Goal: Task Accomplishment & Management: Use online tool/utility

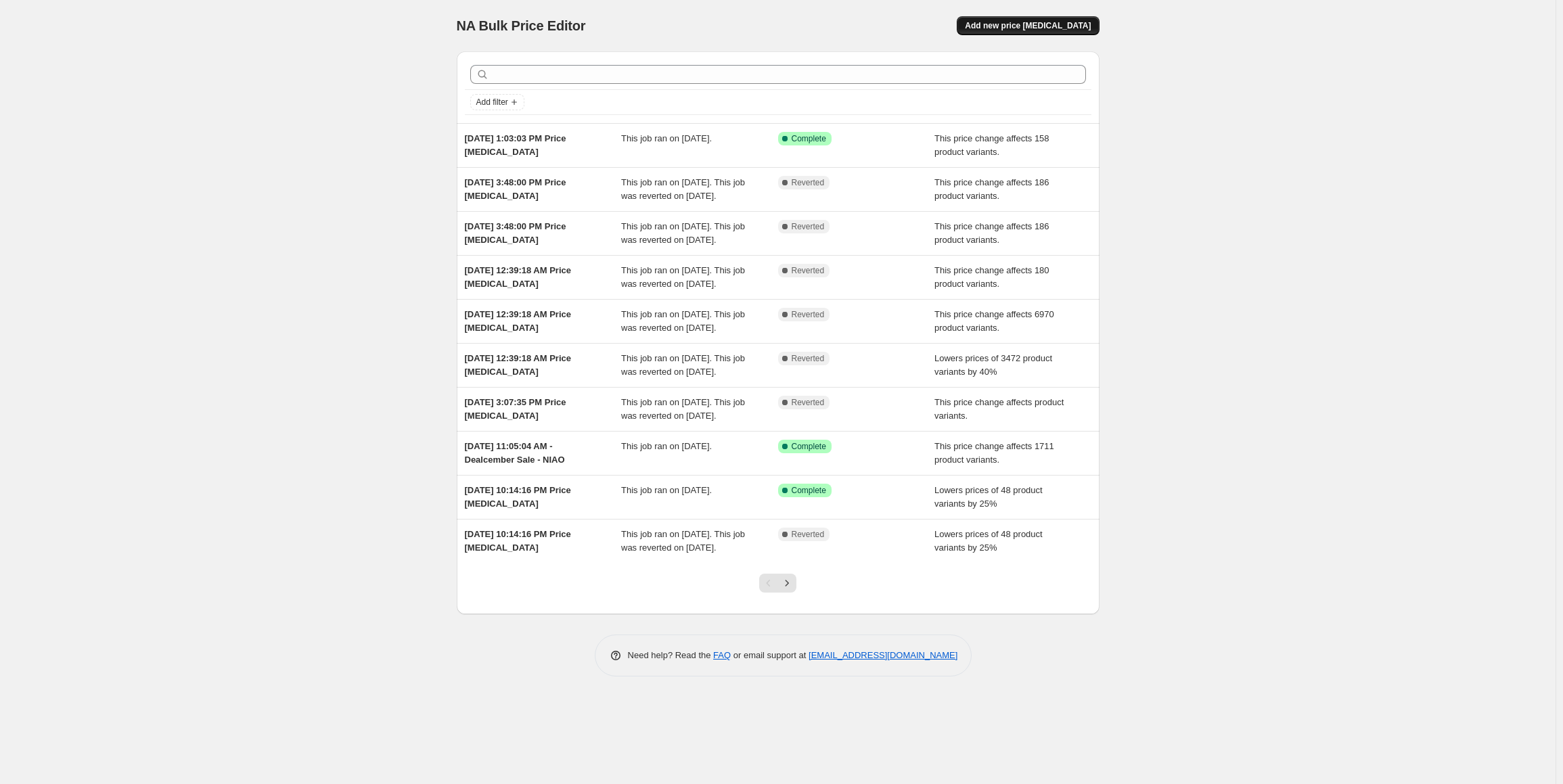
click at [1031, 32] on button "Add new price [MEDICAL_DATA]" at bounding box center [1028, 25] width 142 height 19
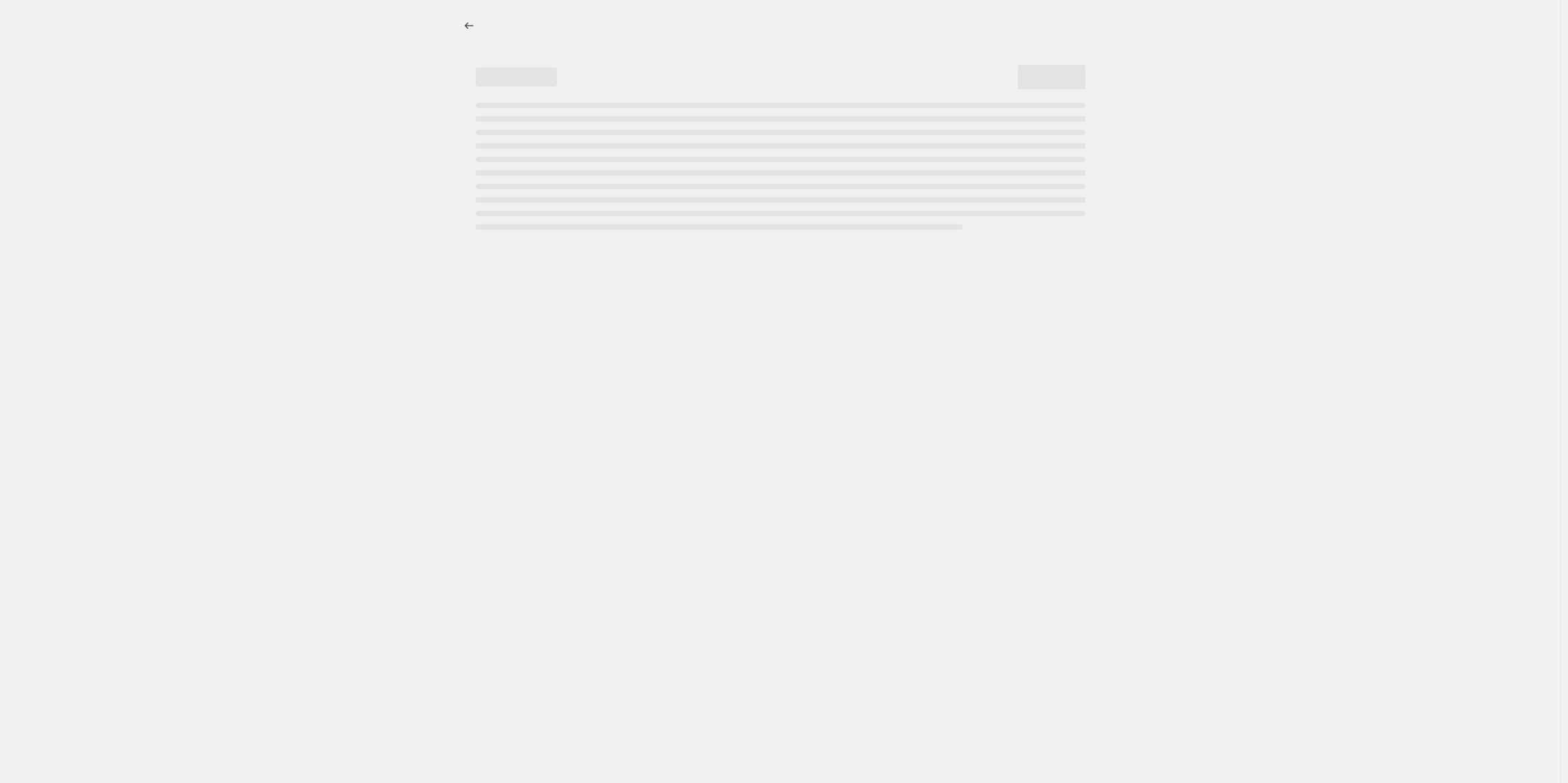
select select "percentage"
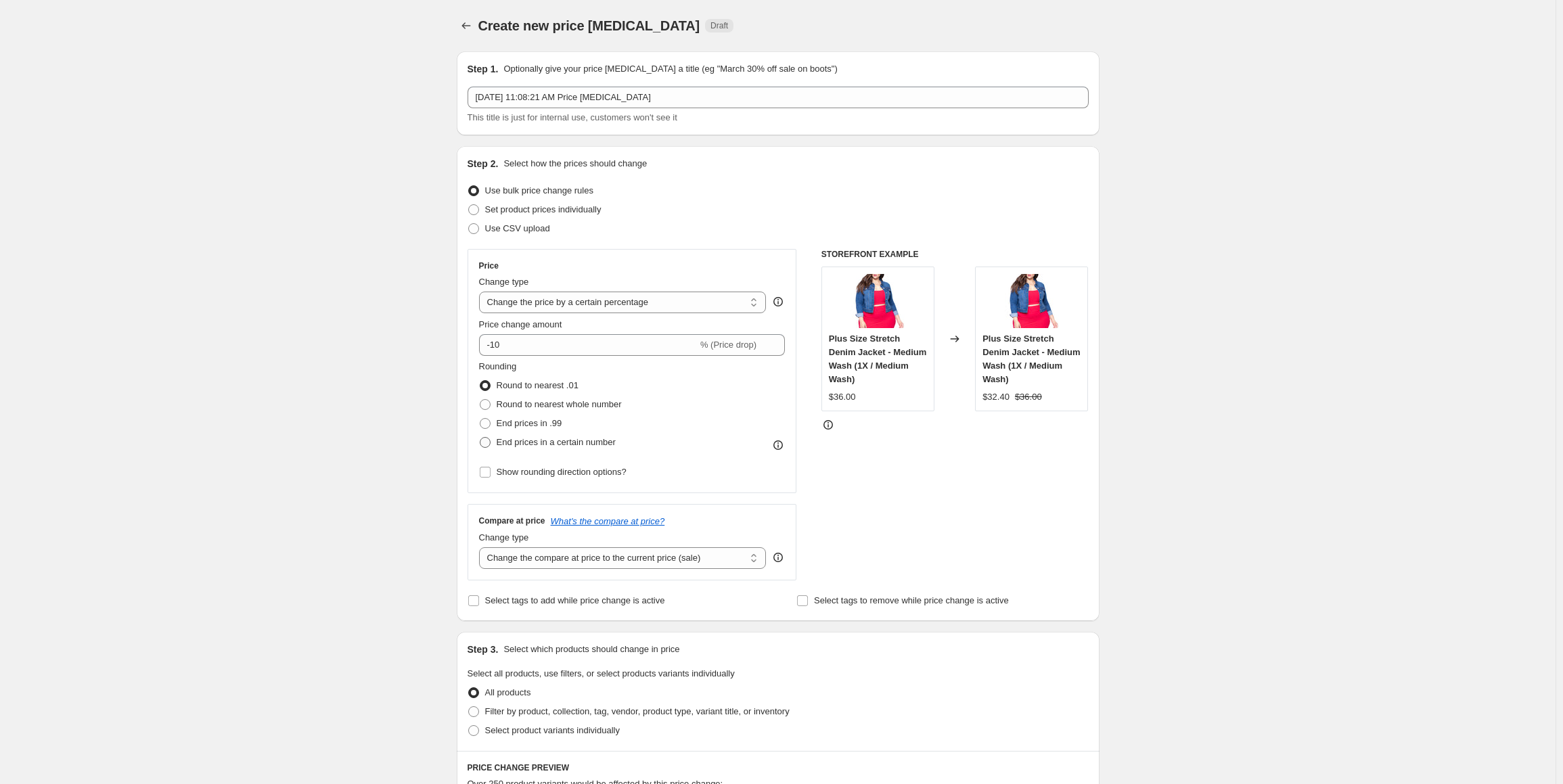
click at [601, 447] on span "End prices in a certain number" at bounding box center [556, 442] width 119 height 10
click at [480, 438] on input "End prices in a certain number" at bounding box center [480, 437] width 1 height 1
radio input "true"
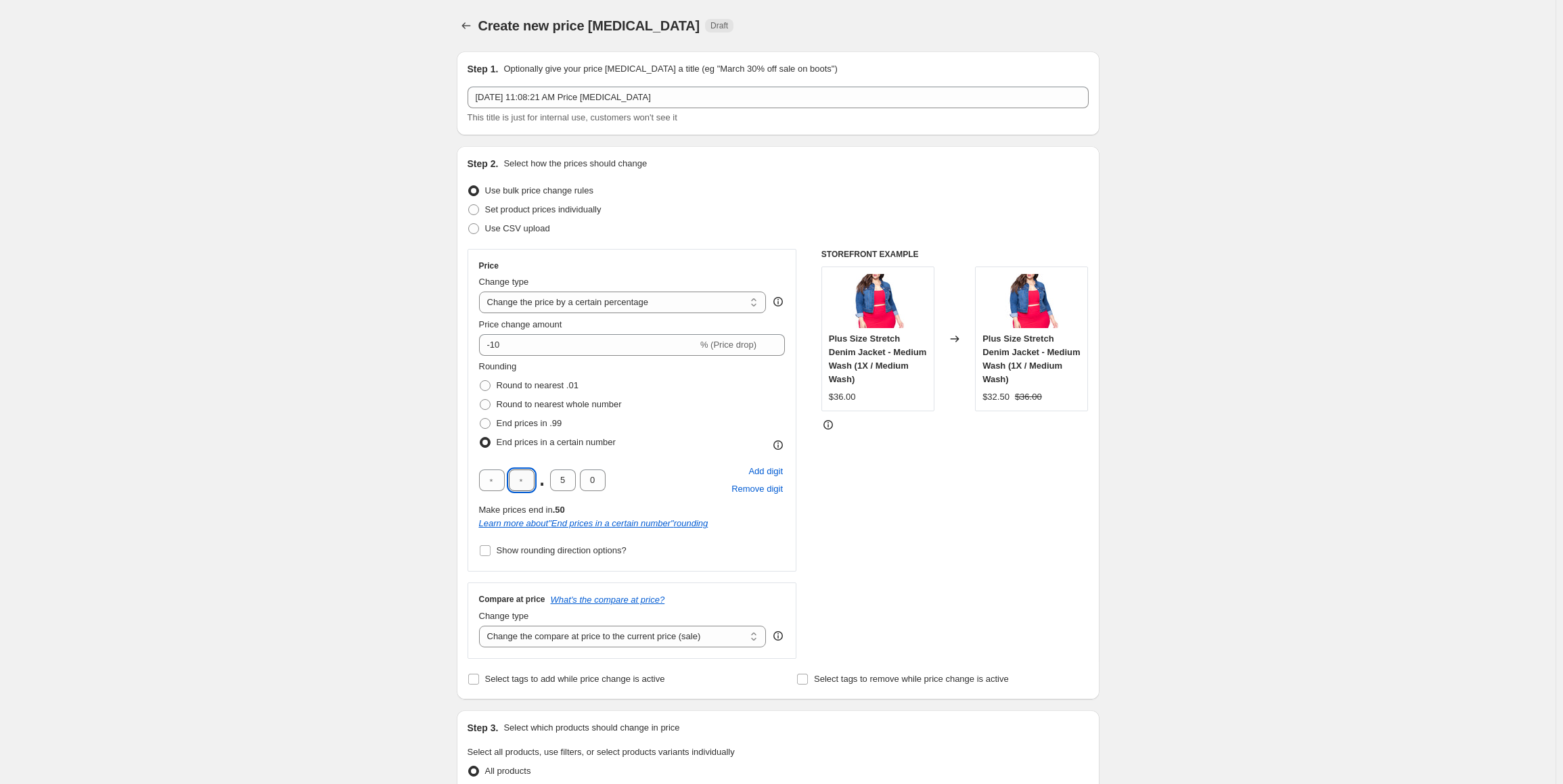
click at [524, 482] on input "text" at bounding box center [522, 481] width 26 height 22
type input "9"
click at [662, 487] on div "9 . 5 0 Add digit Remove digit" at bounding box center [632, 480] width 306 height 35
drag, startPoint x: 568, startPoint y: 482, endPoint x: 553, endPoint y: 480, distance: 15.7
click at [553, 480] on input "5" at bounding box center [563, 481] width 26 height 22
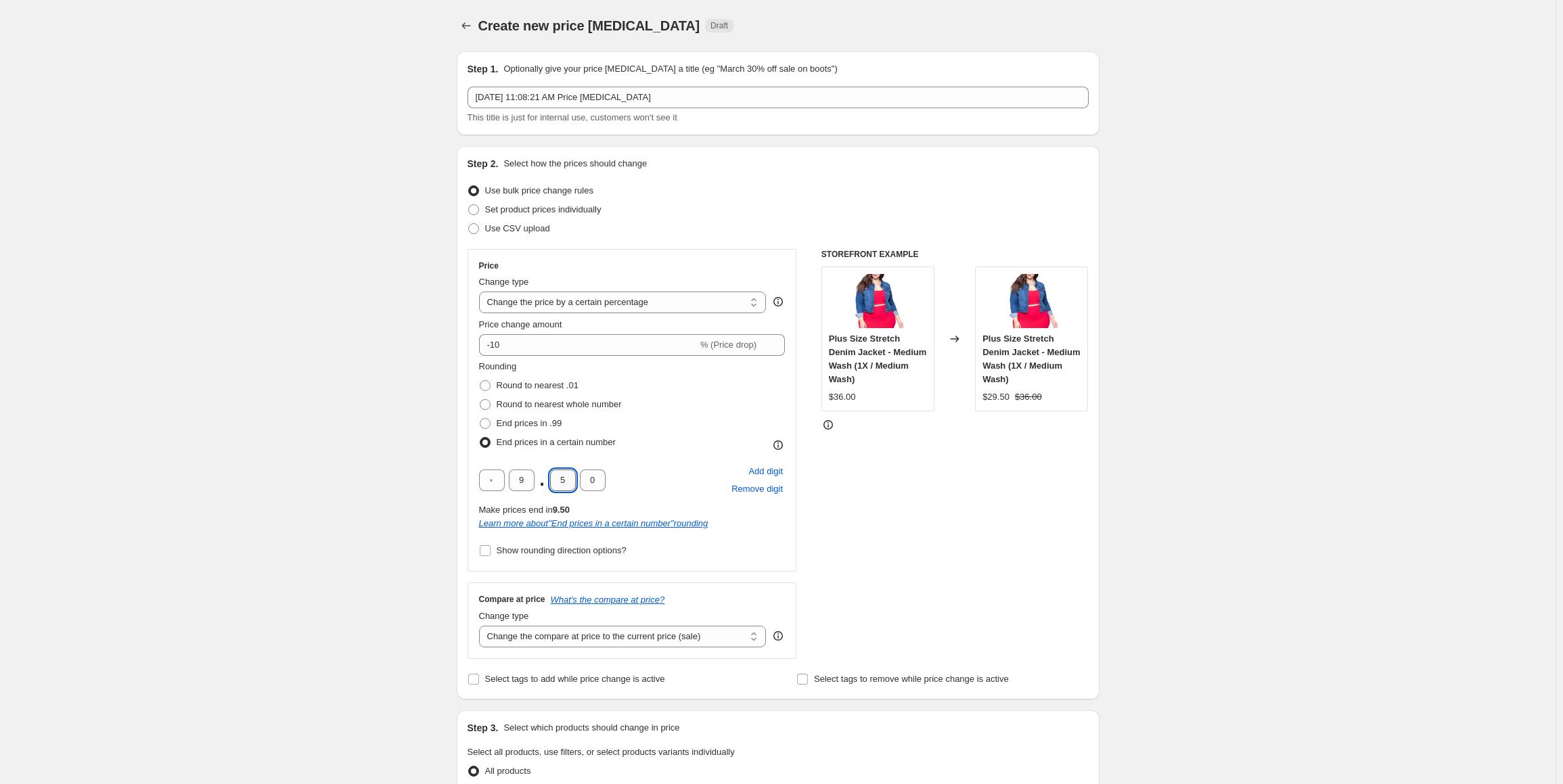
type input "0"
click at [650, 484] on div "9 . 0 0 Add digit Remove digit" at bounding box center [632, 480] width 306 height 35
drag, startPoint x: 598, startPoint y: 352, endPoint x: 454, endPoint y: 344, distance: 144.4
click at [454, 344] on div "Step 1. Optionally give your price [MEDICAL_DATA] a title (eg "March 30% off sa…" at bounding box center [773, 705] width 654 height 1329
click at [661, 413] on div "Rounding Round to nearest .01 Round to nearest whole number End prices in .99 E…" at bounding box center [632, 406] width 306 height 92
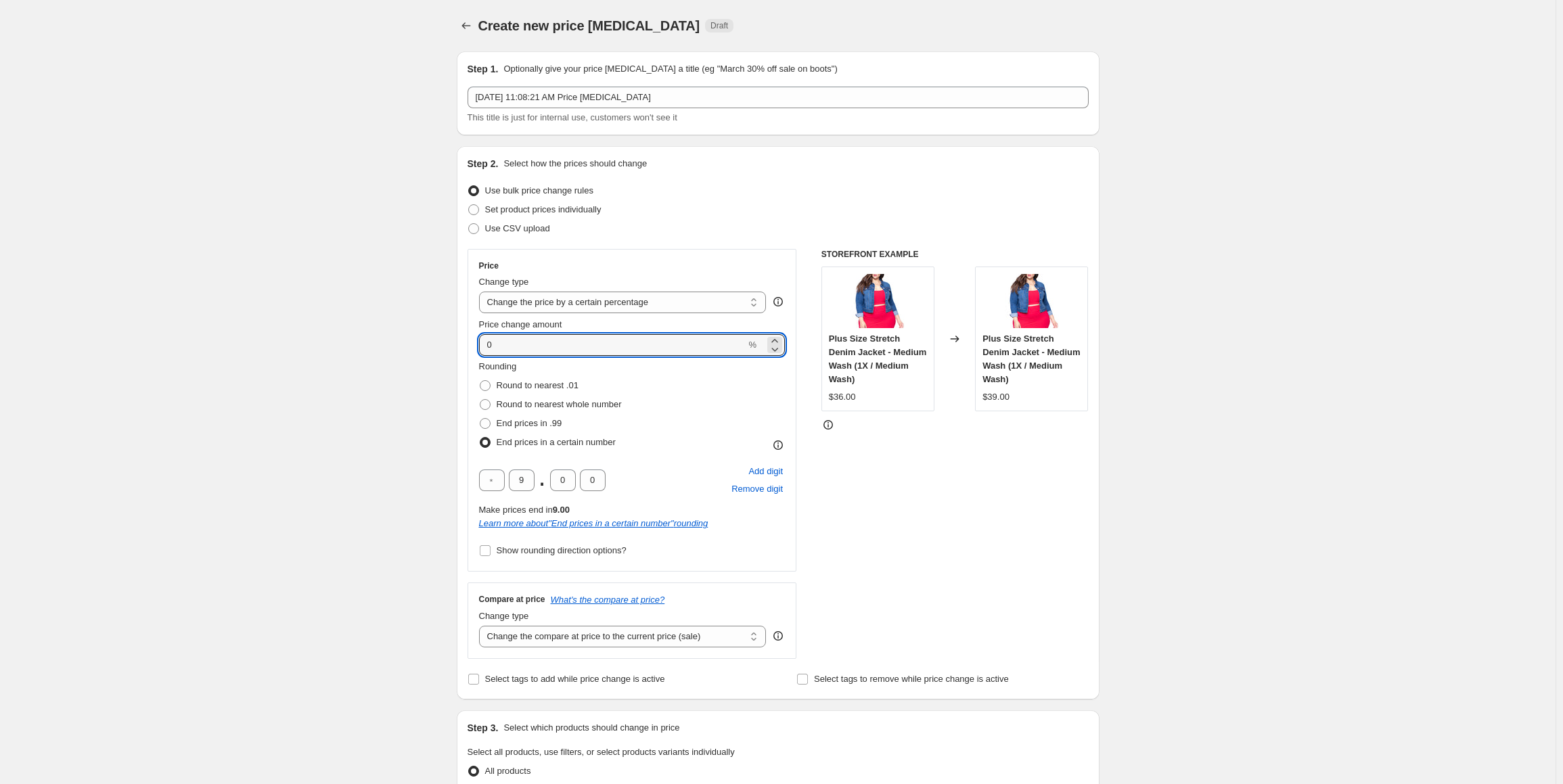
drag, startPoint x: 522, startPoint y: 346, endPoint x: 453, endPoint y: 342, distance: 69.1
click at [453, 342] on div "Step 1. Optionally give your price [MEDICAL_DATA] a title (eg "March 30% off sa…" at bounding box center [773, 705] width 654 height 1329
drag, startPoint x: 645, startPoint y: 309, endPoint x: 647, endPoint y: 302, distance: 7.1
click at [645, 309] on select "Change the price to a certain amount Change the price by a certain amount Chang…" at bounding box center [623, 303] width 288 height 22
click at [482, 292] on select "Change the price to a certain amount Change the price by a certain amount Chang…" at bounding box center [623, 303] width 288 height 22
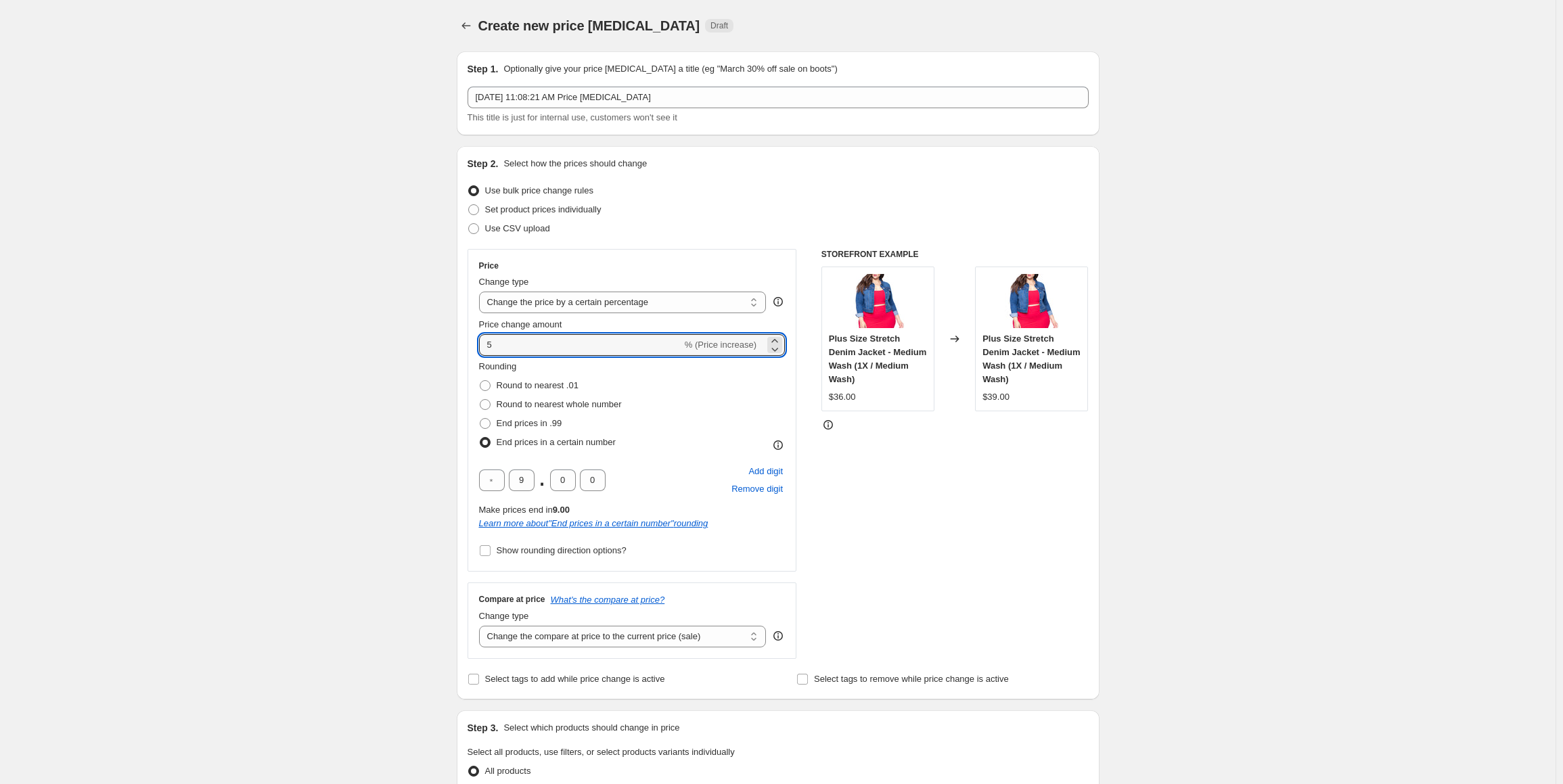
click at [659, 432] on div "Rounding Round to nearest .01 Round to nearest whole number End prices in .99 E…" at bounding box center [632, 406] width 306 height 92
click at [655, 388] on div "Rounding Round to nearest .01 Round to nearest whole number End prices in .99 E…" at bounding box center [632, 406] width 306 height 92
click at [488, 346] on input "5" at bounding box center [580, 345] width 203 height 22
click at [489, 345] on input "5" at bounding box center [580, 345] width 203 height 22
type input "-5"
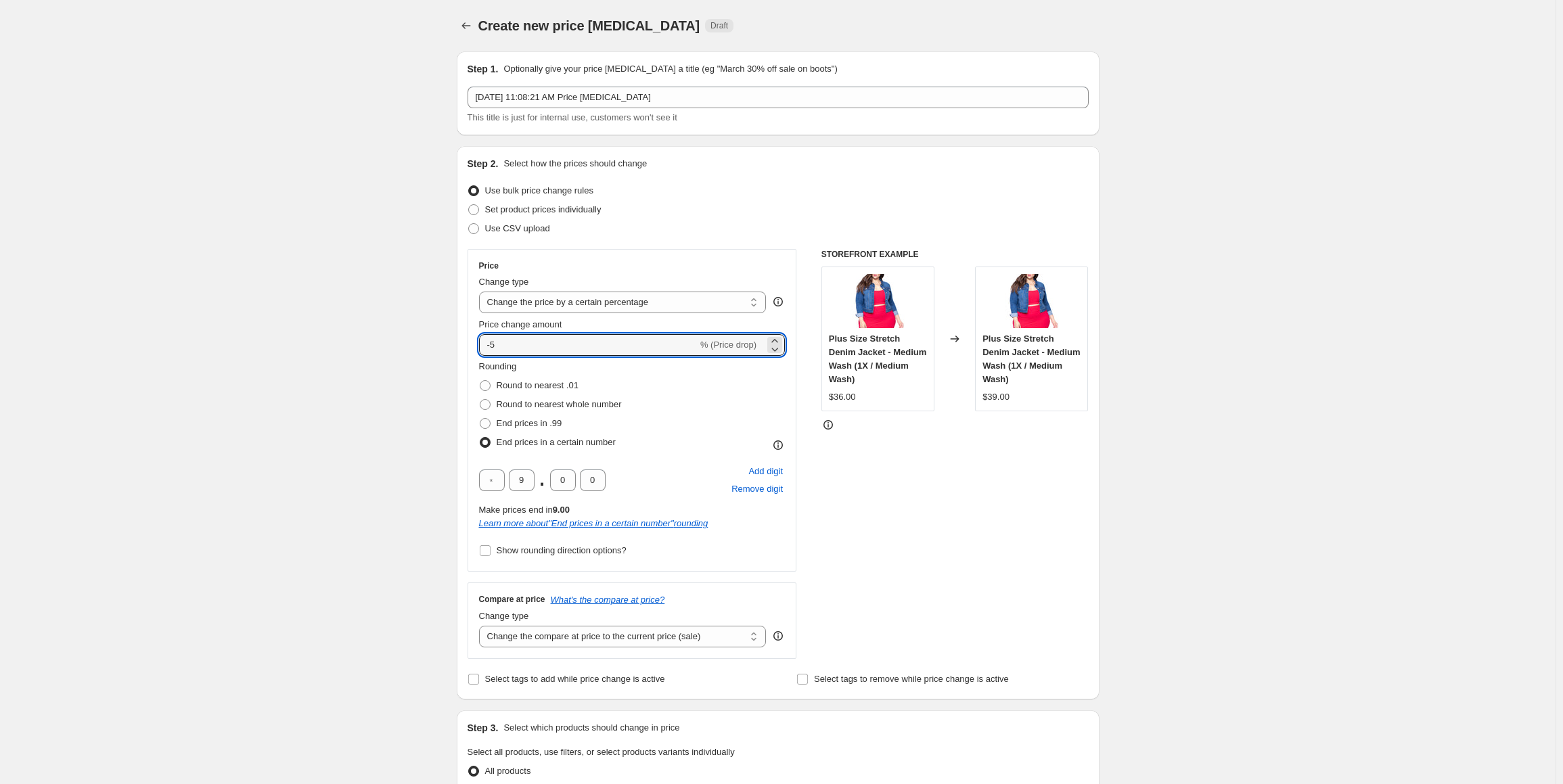
click at [643, 396] on div "Rounding Round to nearest .01 Round to nearest whole number End prices in .99 E…" at bounding box center [632, 406] width 306 height 92
click at [641, 389] on div "Rounding Round to nearest .01 Round to nearest whole number End prices in .99 E…" at bounding box center [632, 406] width 306 height 92
click at [593, 422] on div "End prices in .99" at bounding box center [550, 423] width 143 height 19
click at [509, 427] on span "End prices in .99" at bounding box center [530, 423] width 66 height 10
click at [480, 419] on input "End prices in .99" at bounding box center [480, 418] width 1 height 1
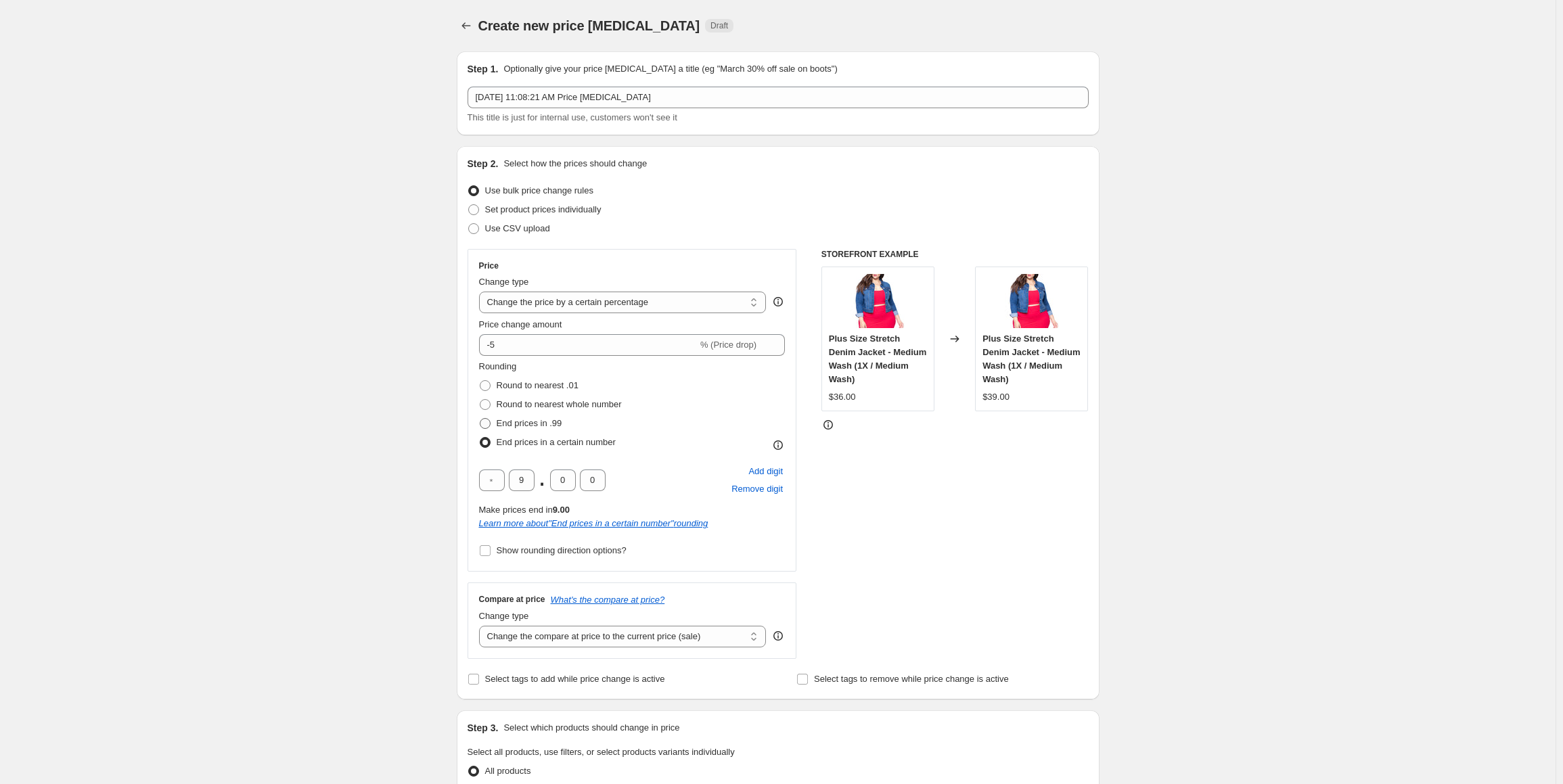
radio input "true"
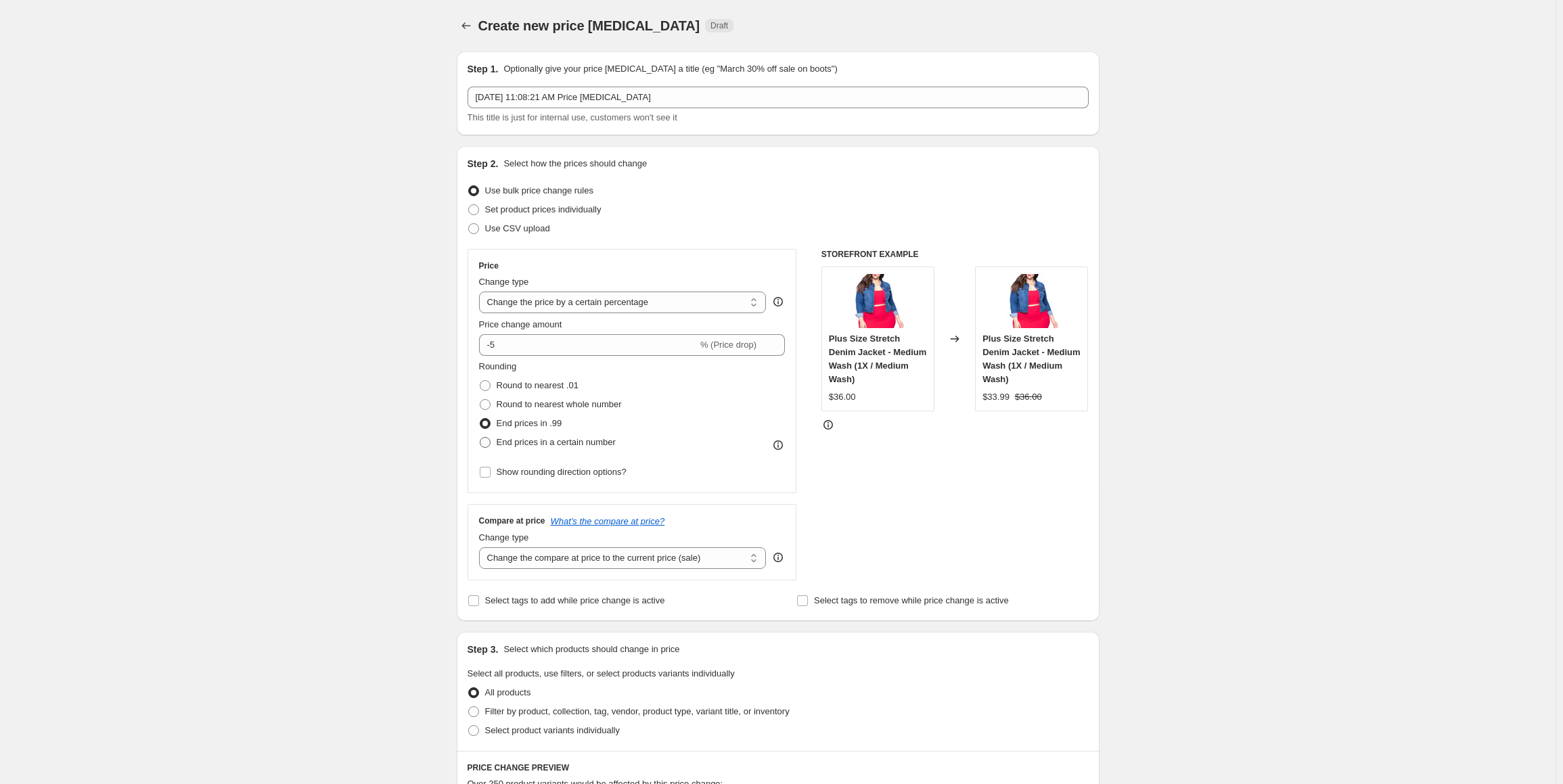
click at [507, 438] on span "End prices in a certain number" at bounding box center [556, 442] width 119 height 10
click at [480, 438] on input "End prices in a certain number" at bounding box center [480, 437] width 1 height 1
radio input "true"
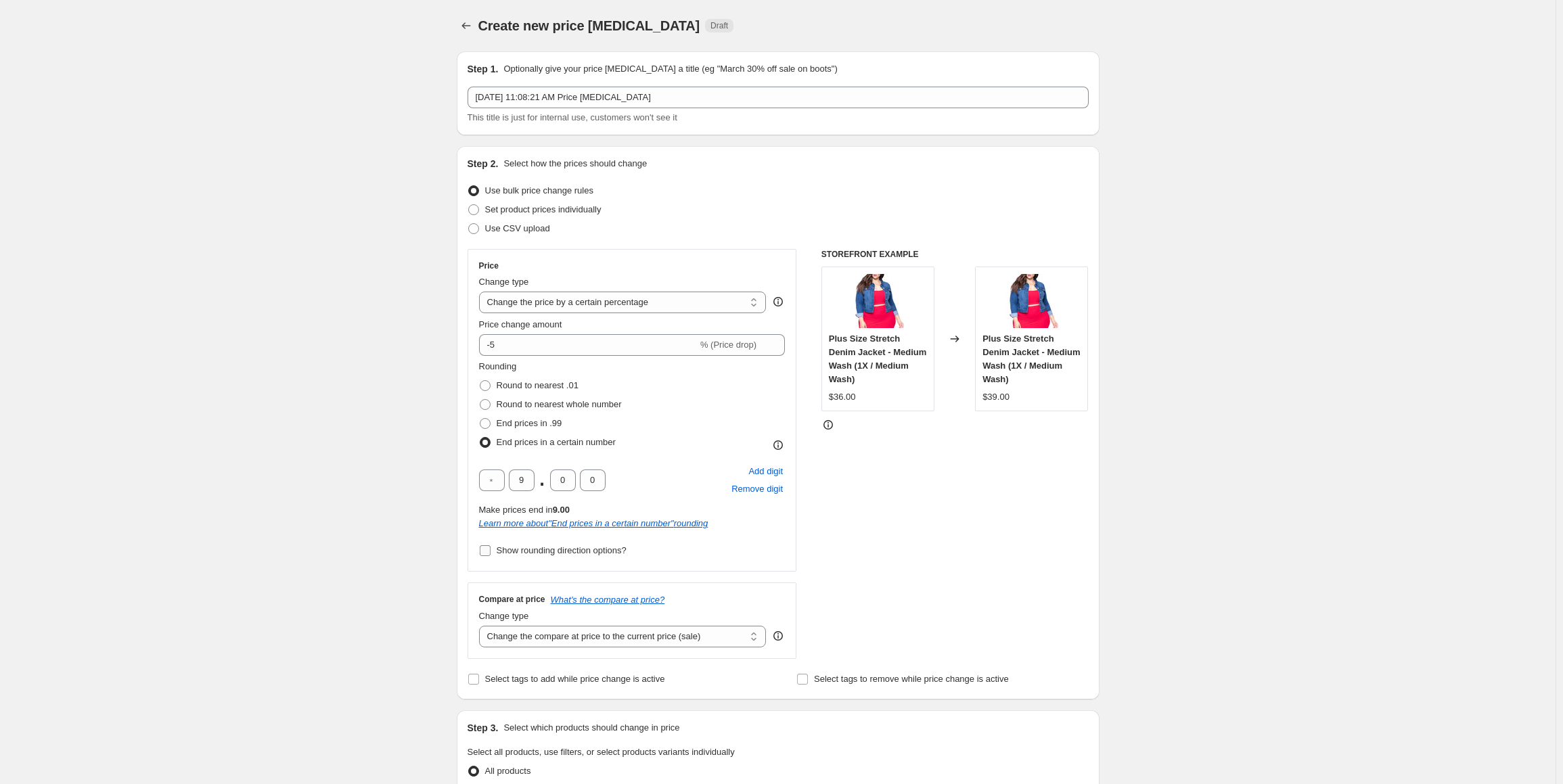
click at [513, 557] on span "Show rounding direction options?" at bounding box center [562, 551] width 130 height 14
click at [491, 556] on input "Show rounding direction options?" at bounding box center [485, 550] width 11 height 11
checkbox input "true"
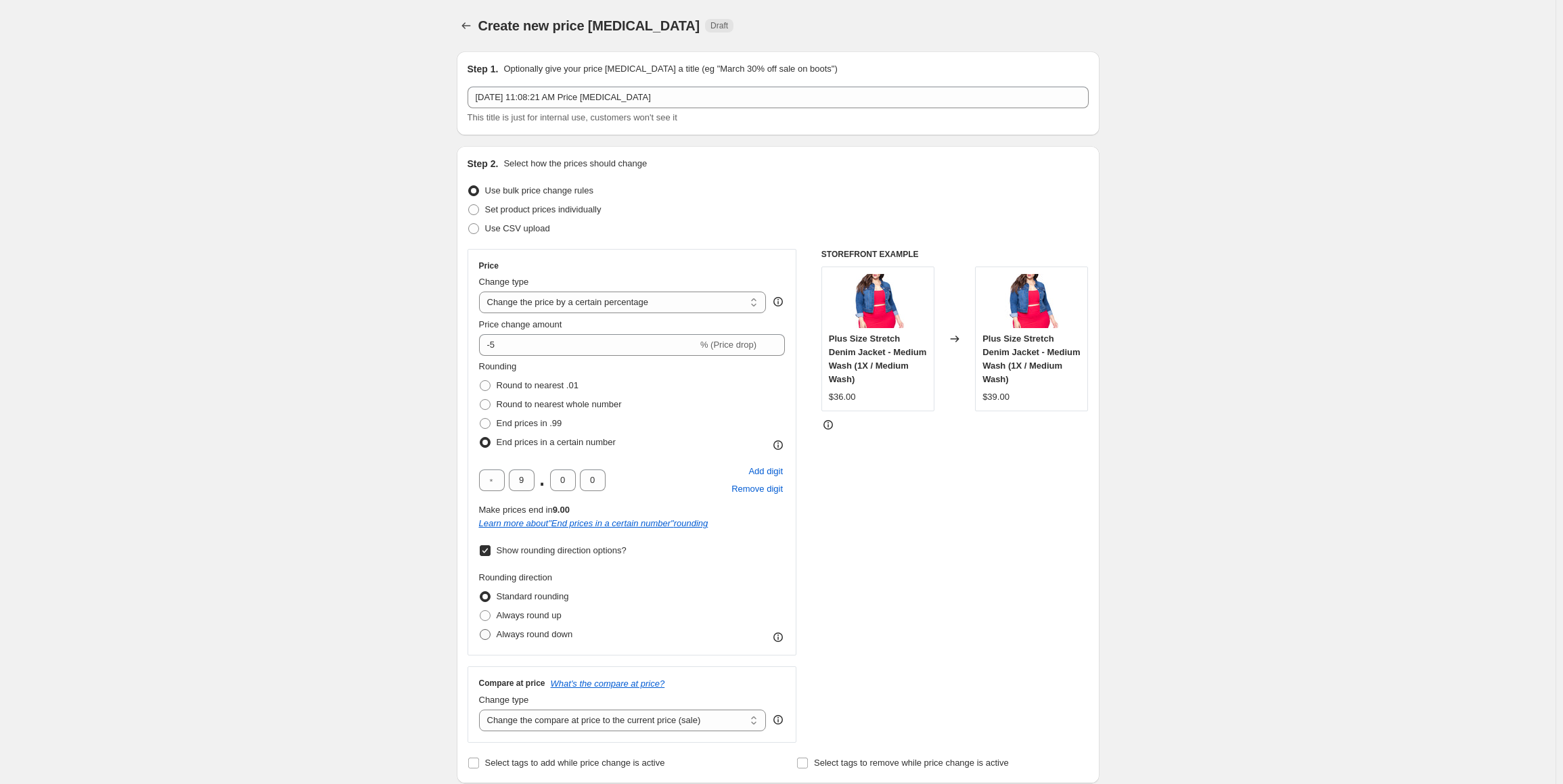
click at [539, 635] on span "Always round down" at bounding box center [535, 634] width 76 height 10
click at [480, 630] on input "Always round down" at bounding box center [480, 629] width 1 height 1
radio input "true"
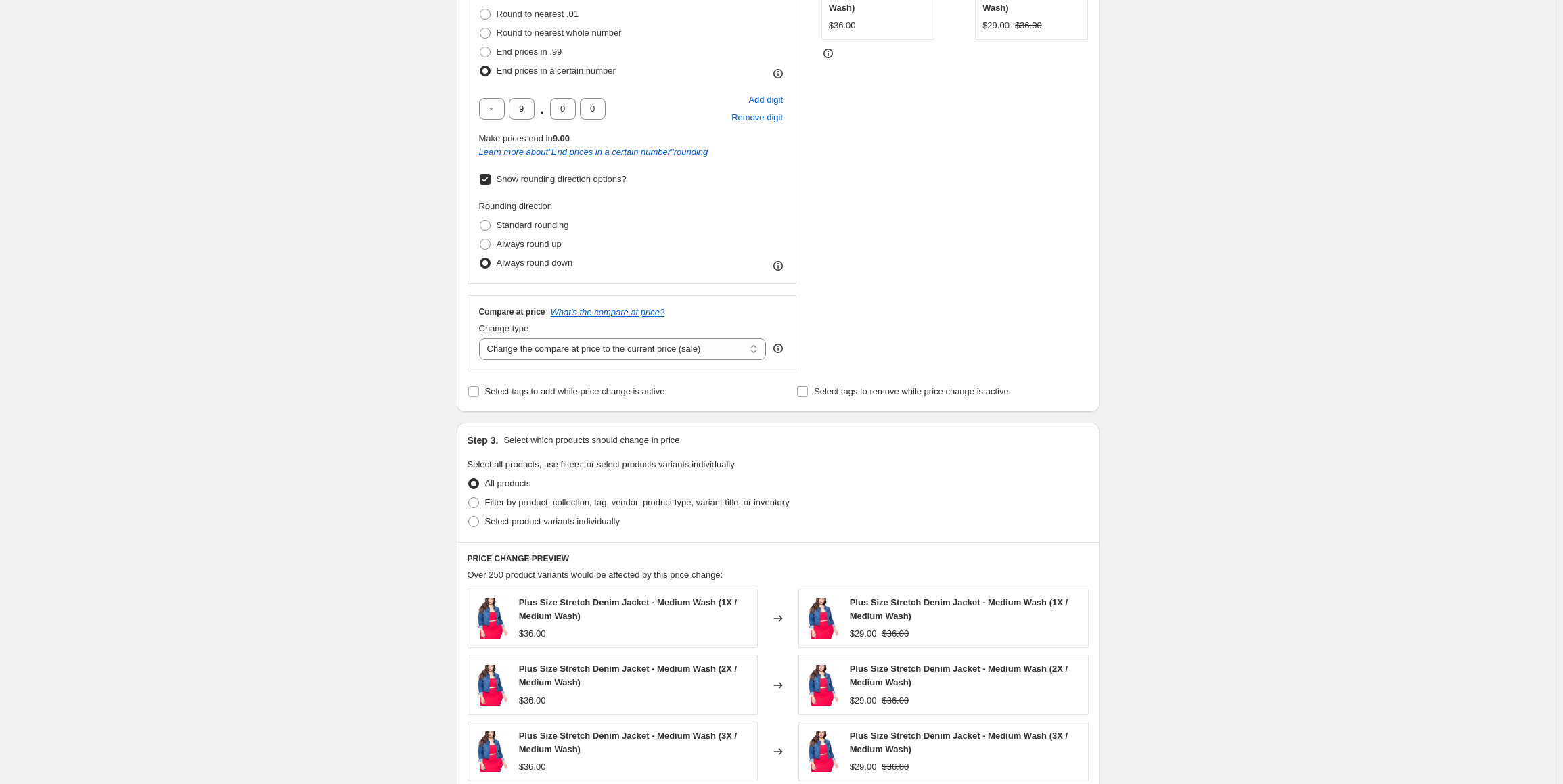
scroll to position [271, 0]
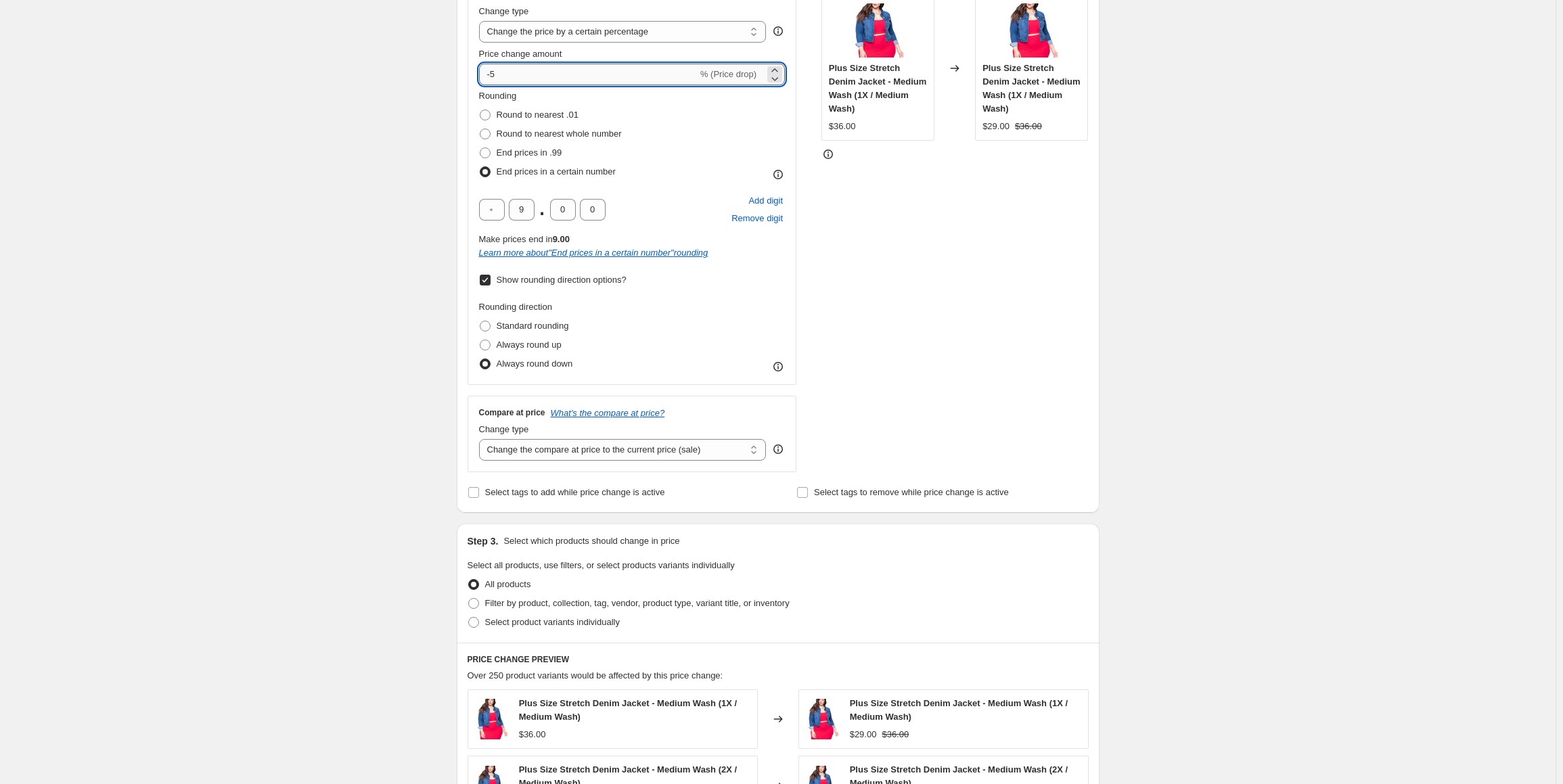
drag, startPoint x: 511, startPoint y: 77, endPoint x: 493, endPoint y: 81, distance: 18.6
click at [493, 81] on input "-5" at bounding box center [588, 75] width 219 height 22
type input "-10"
click at [687, 148] on div "Rounding Round to nearest .01 Round to nearest whole number End prices in .99 E…" at bounding box center [632, 135] width 306 height 92
click at [541, 139] on span "Round to nearest whole number" at bounding box center [559, 134] width 125 height 10
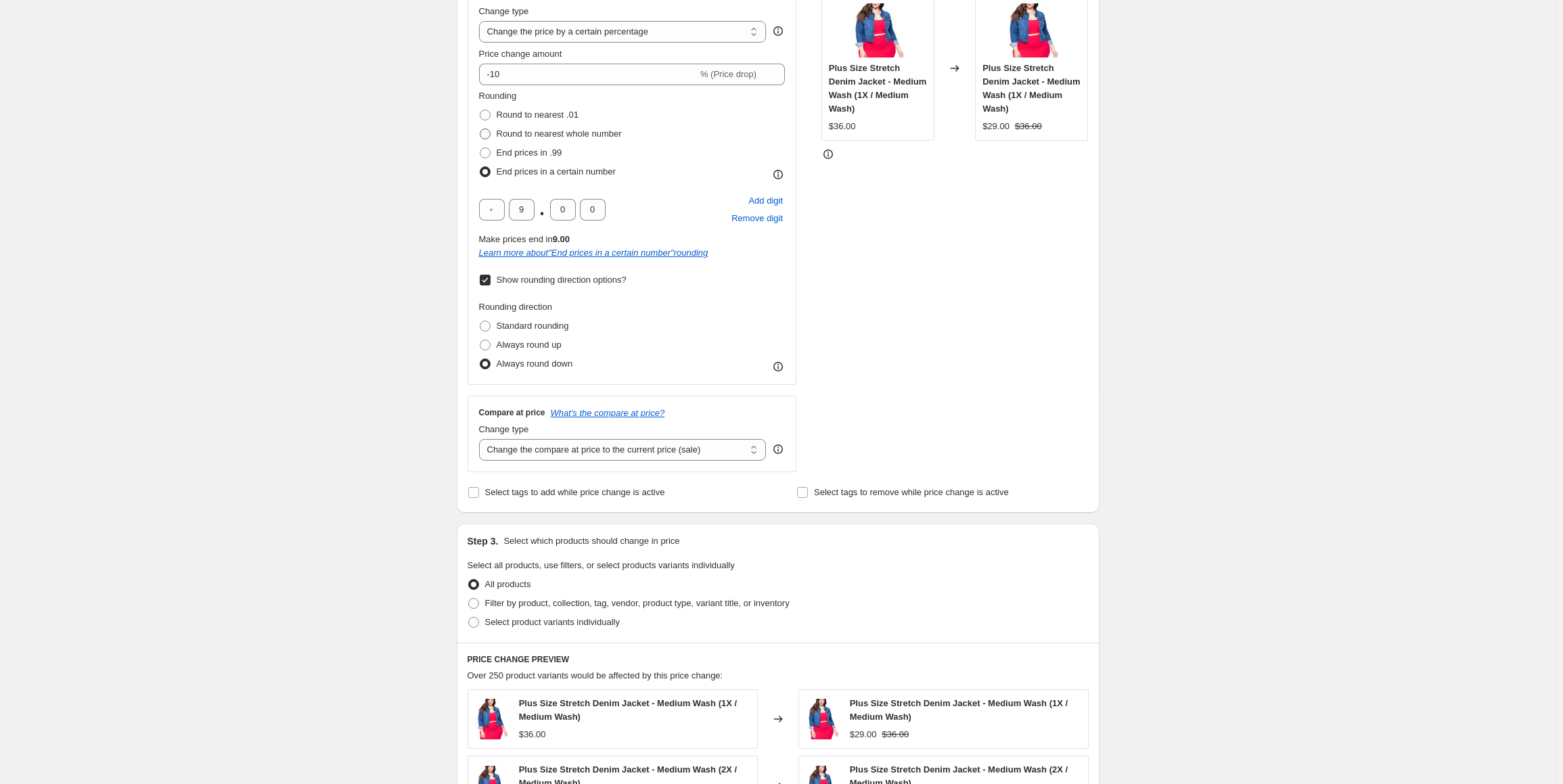
click at [480, 129] on input "Round to nearest whole number" at bounding box center [480, 129] width 1 height 1
radio input "true"
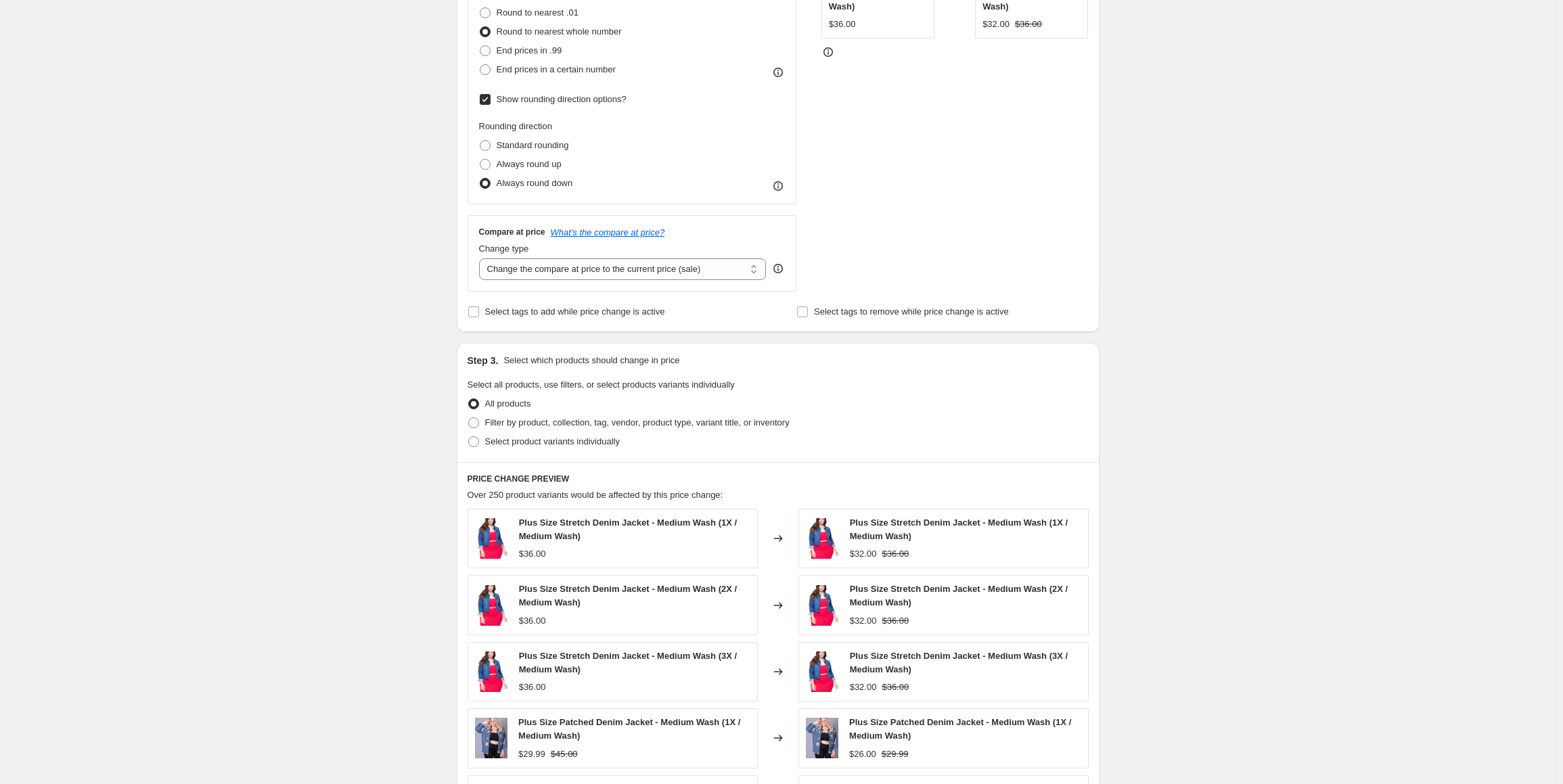
scroll to position [541, 0]
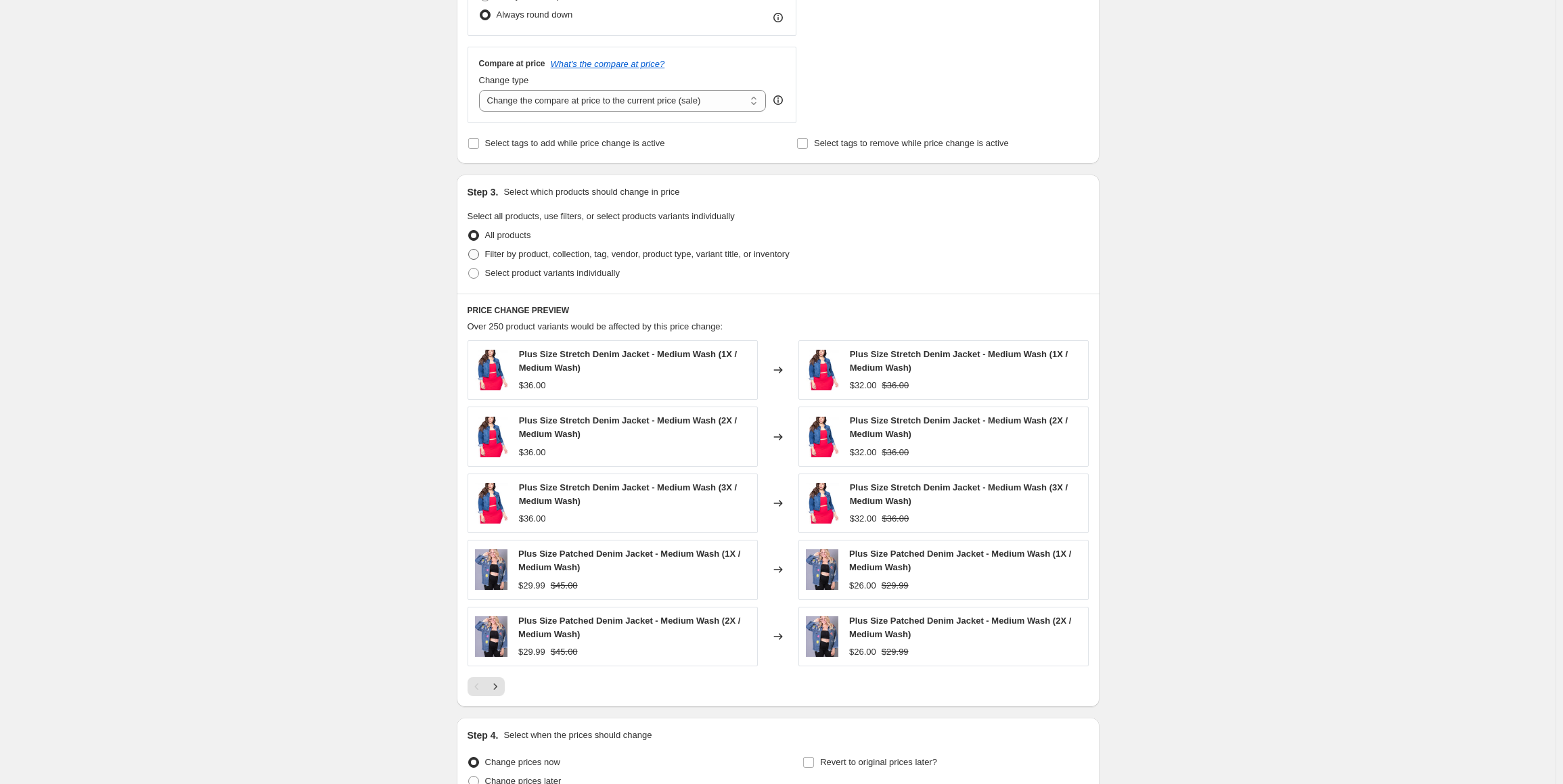
click at [587, 254] on span "Filter by product, collection, tag, vendor, product type, variant title, or inv…" at bounding box center [637, 254] width 304 height 10
click at [469, 250] on input "Filter by product, collection, tag, vendor, product type, variant title, or inv…" at bounding box center [468, 249] width 1 height 1
radio input "true"
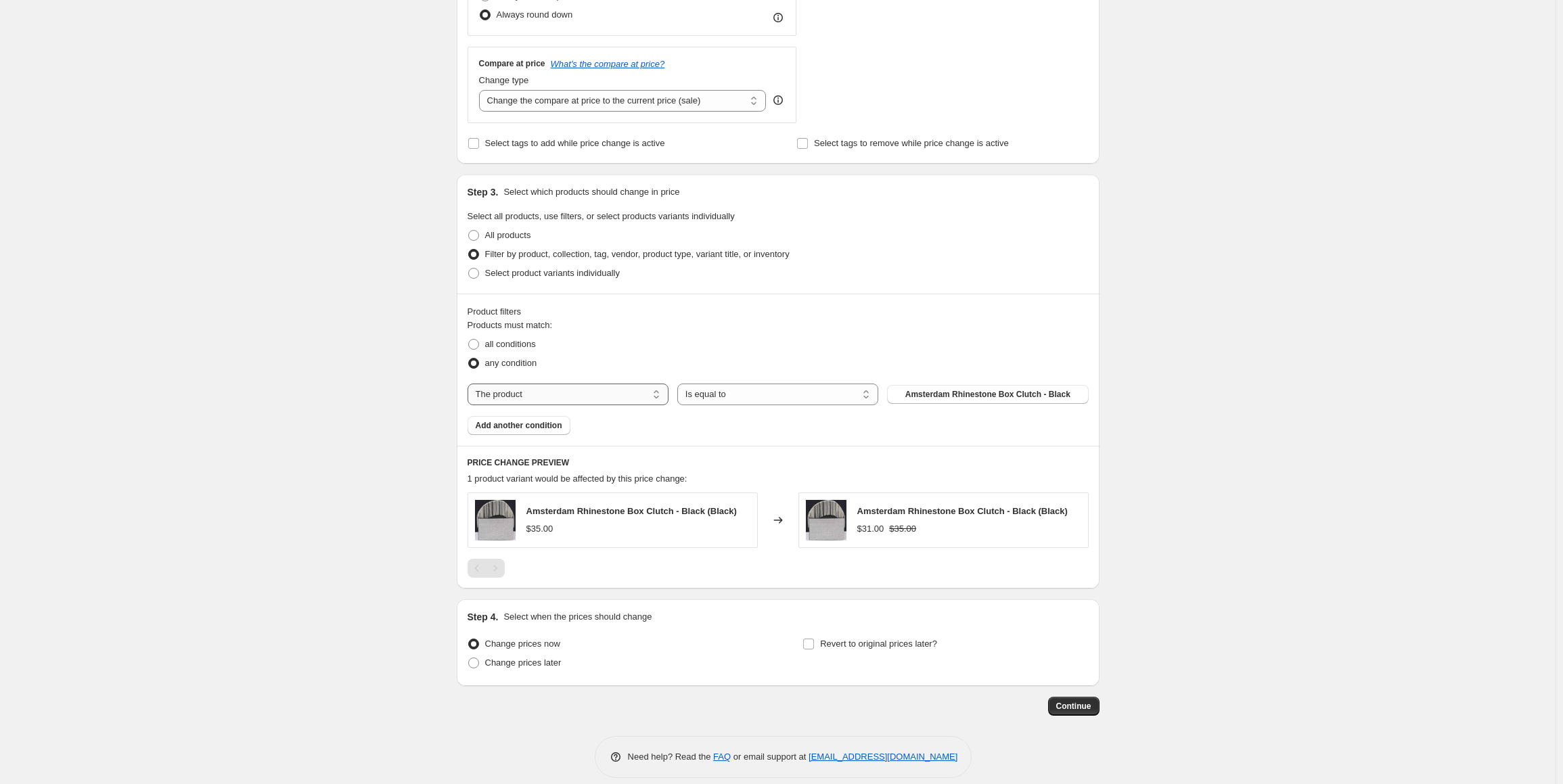
click at [586, 397] on select "The product The product's collection The product's tag The product's vendor The…" at bounding box center [568, 395] width 201 height 22
select select "tag"
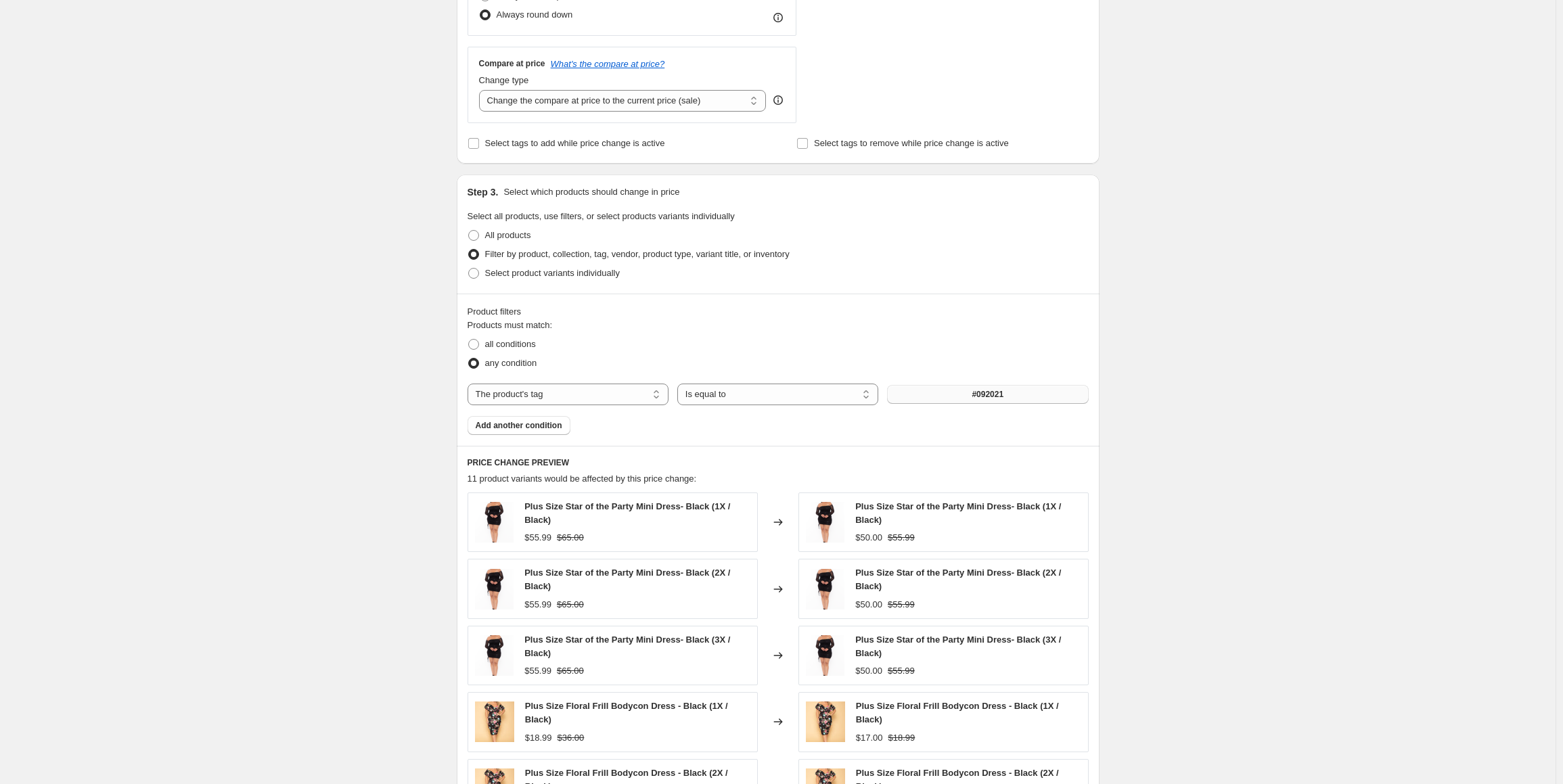
click at [907, 397] on button "#092021" at bounding box center [987, 394] width 201 height 19
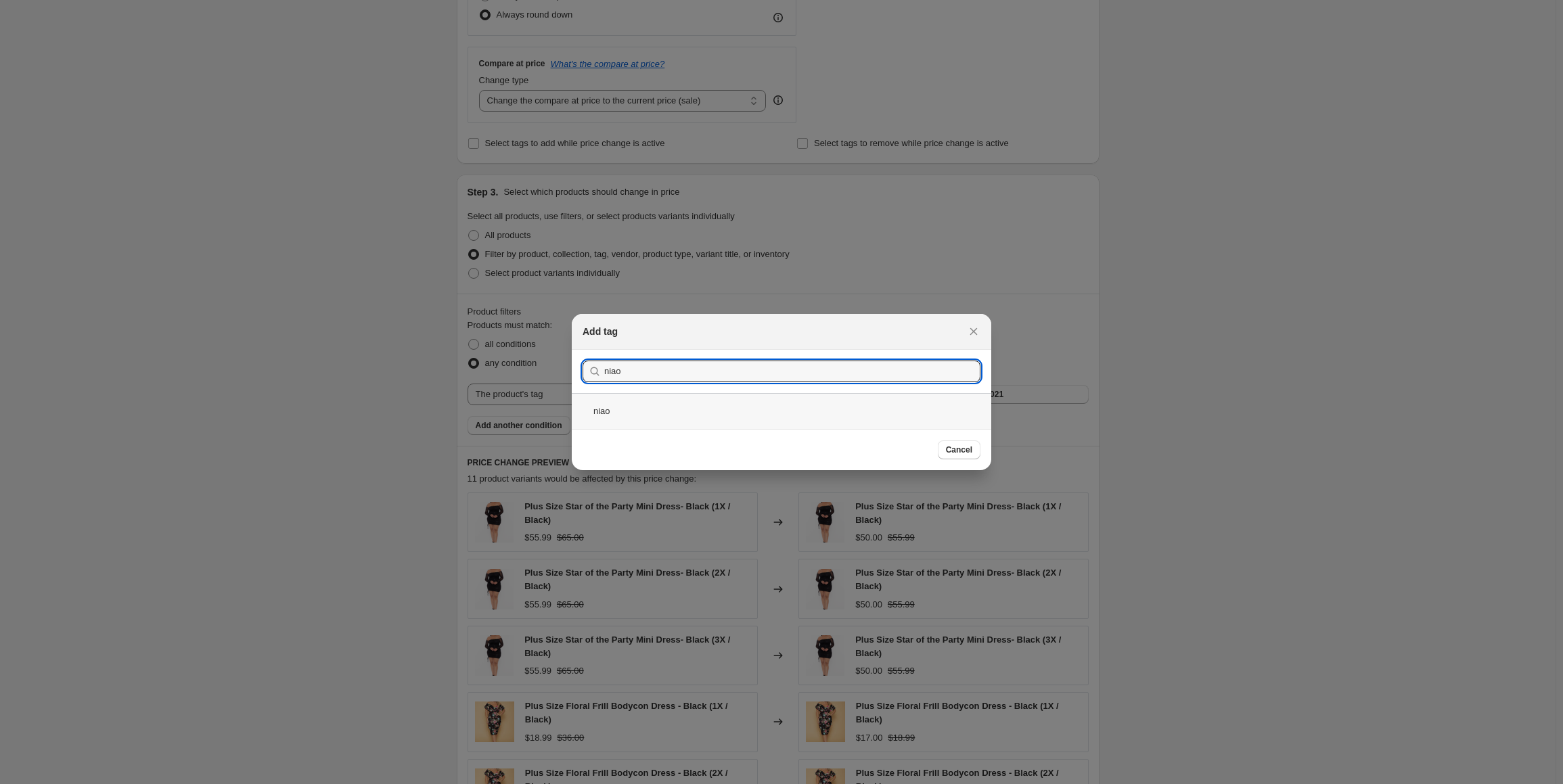
type input "niao"
click at [601, 417] on div "niao" at bounding box center [781, 411] width 419 height 36
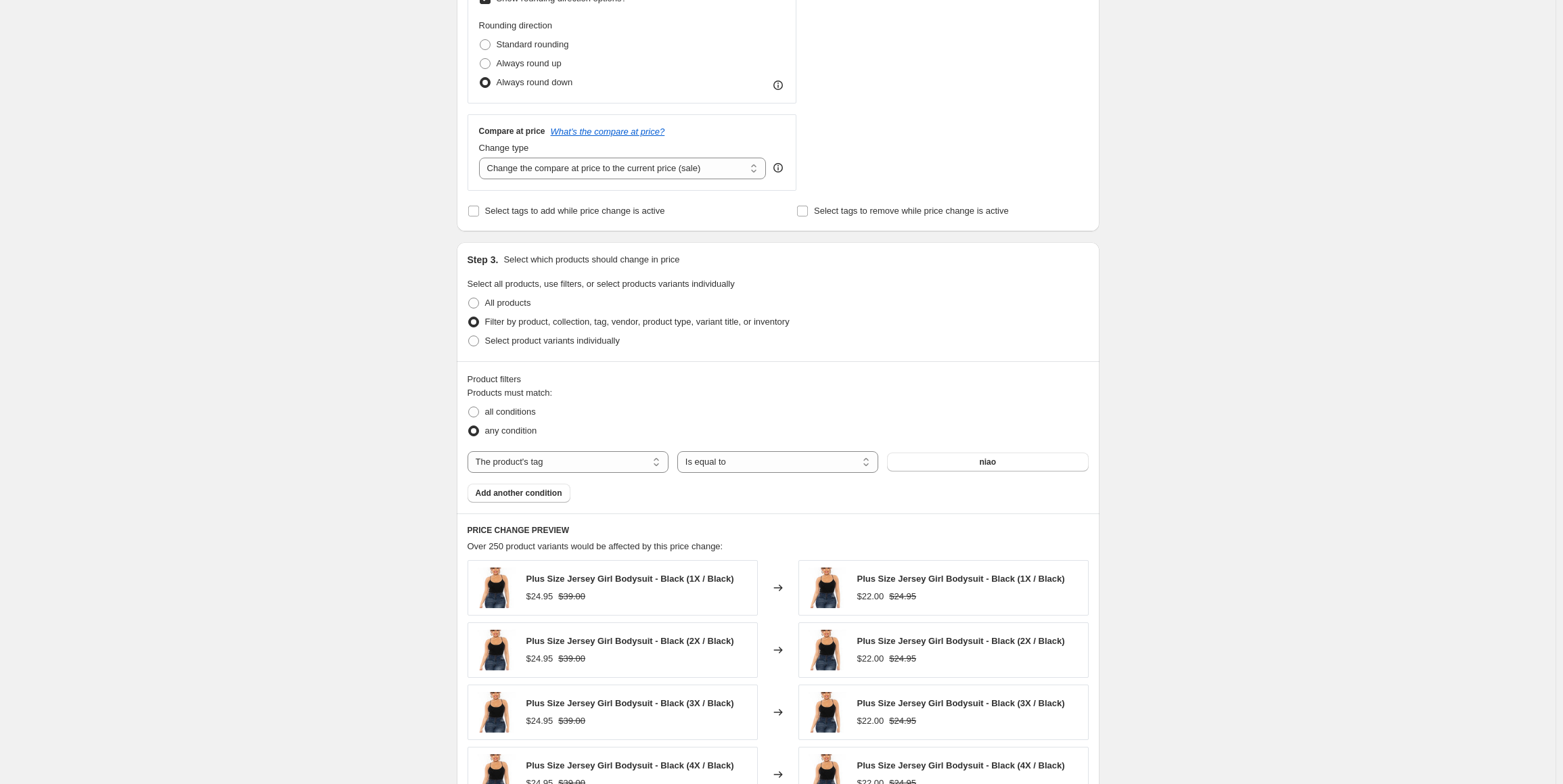
scroll to position [338, 0]
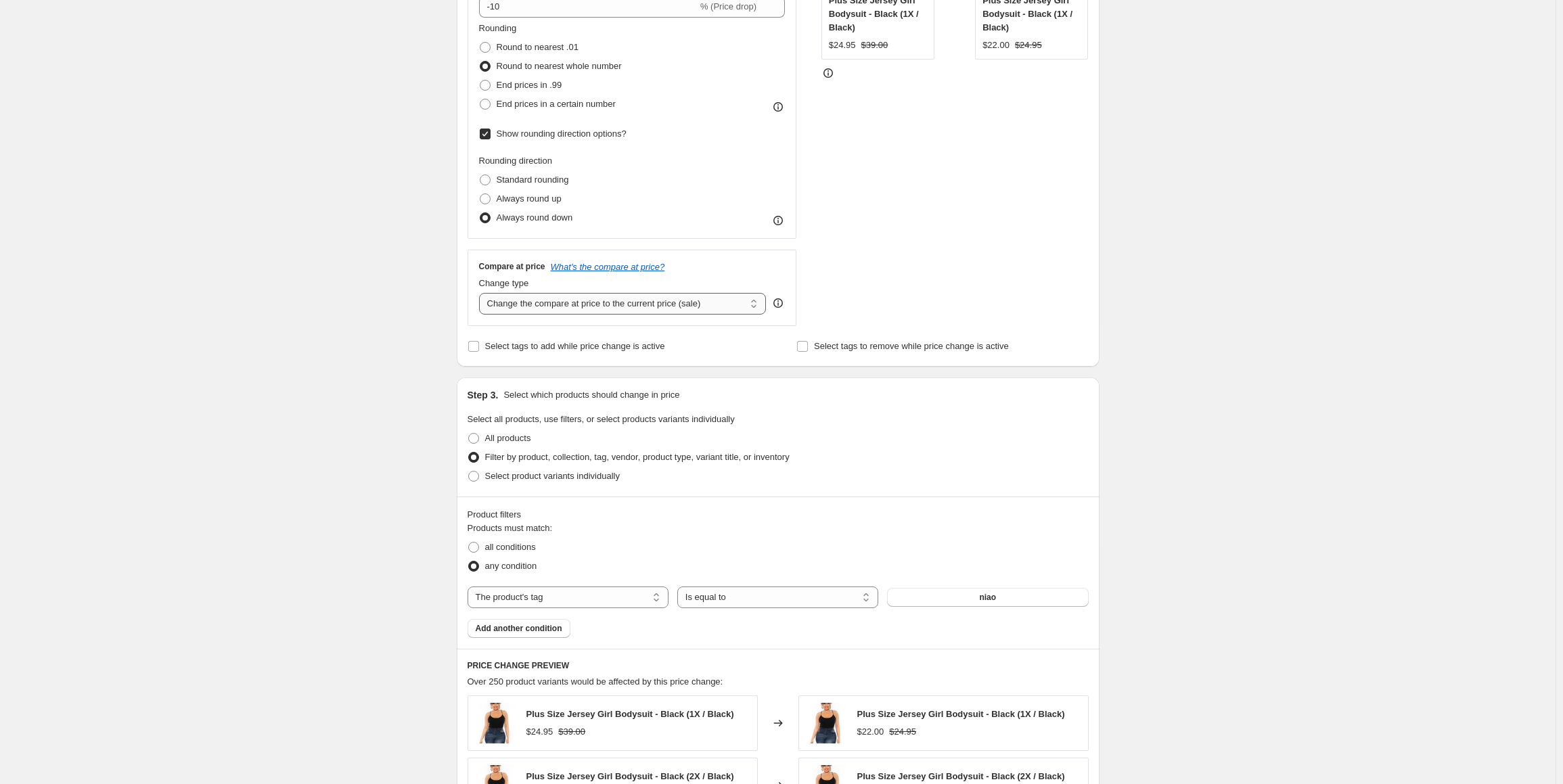
click at [683, 308] on select "Change the compare at price to the current price (sale) Change the compare at p…" at bounding box center [623, 304] width 288 height 22
select select "no_change"
click at [482, 293] on select "Change the compare at price to the current price (sale) Change the compare at p…" at bounding box center [623, 304] width 288 height 22
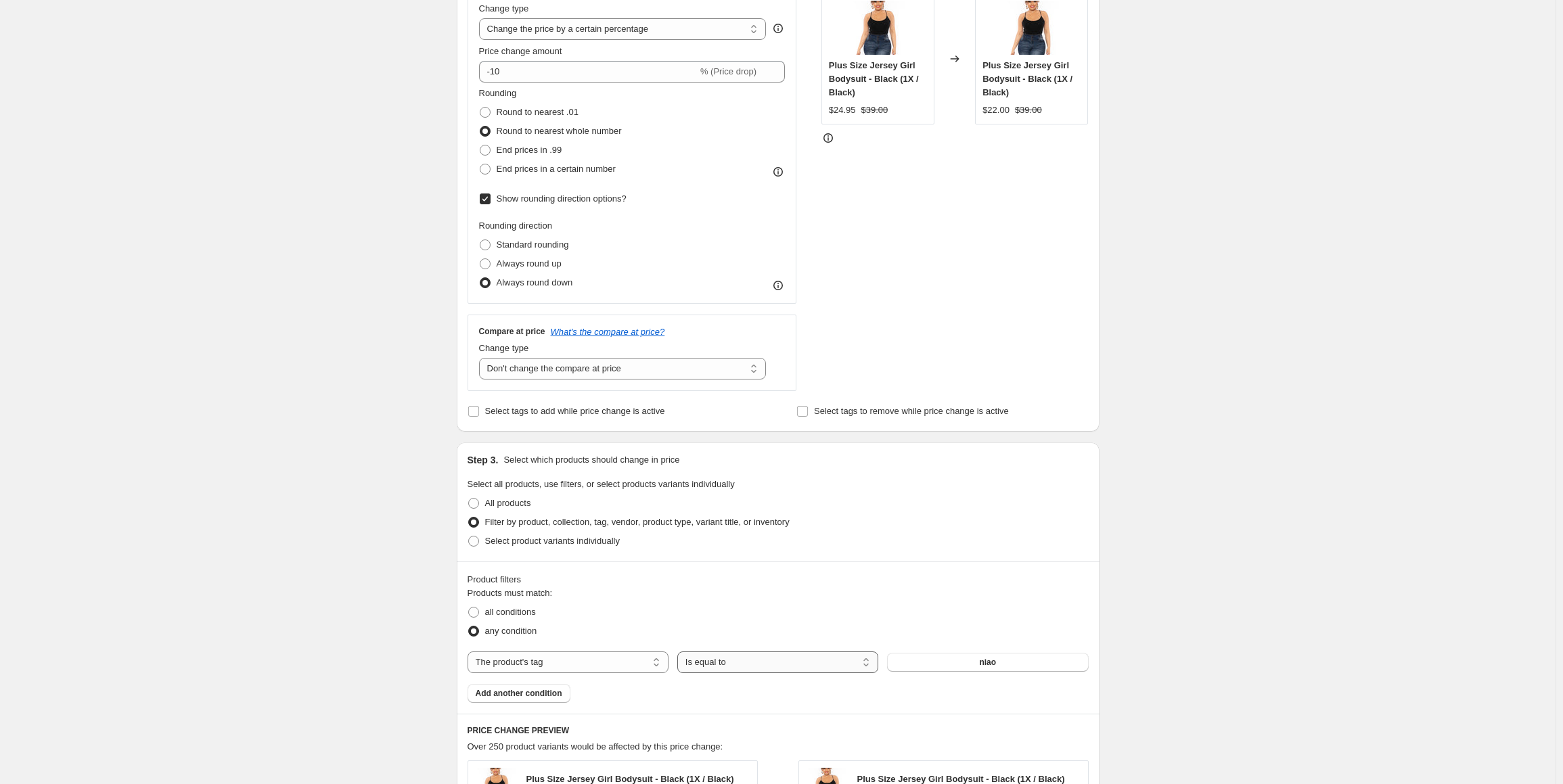
scroll to position [271, 0]
click at [497, 173] on label "End prices in a certain number" at bounding box center [547, 171] width 137 height 19
click at [480, 167] on input "End prices in a certain number" at bounding box center [480, 166] width 1 height 1
radio input "true"
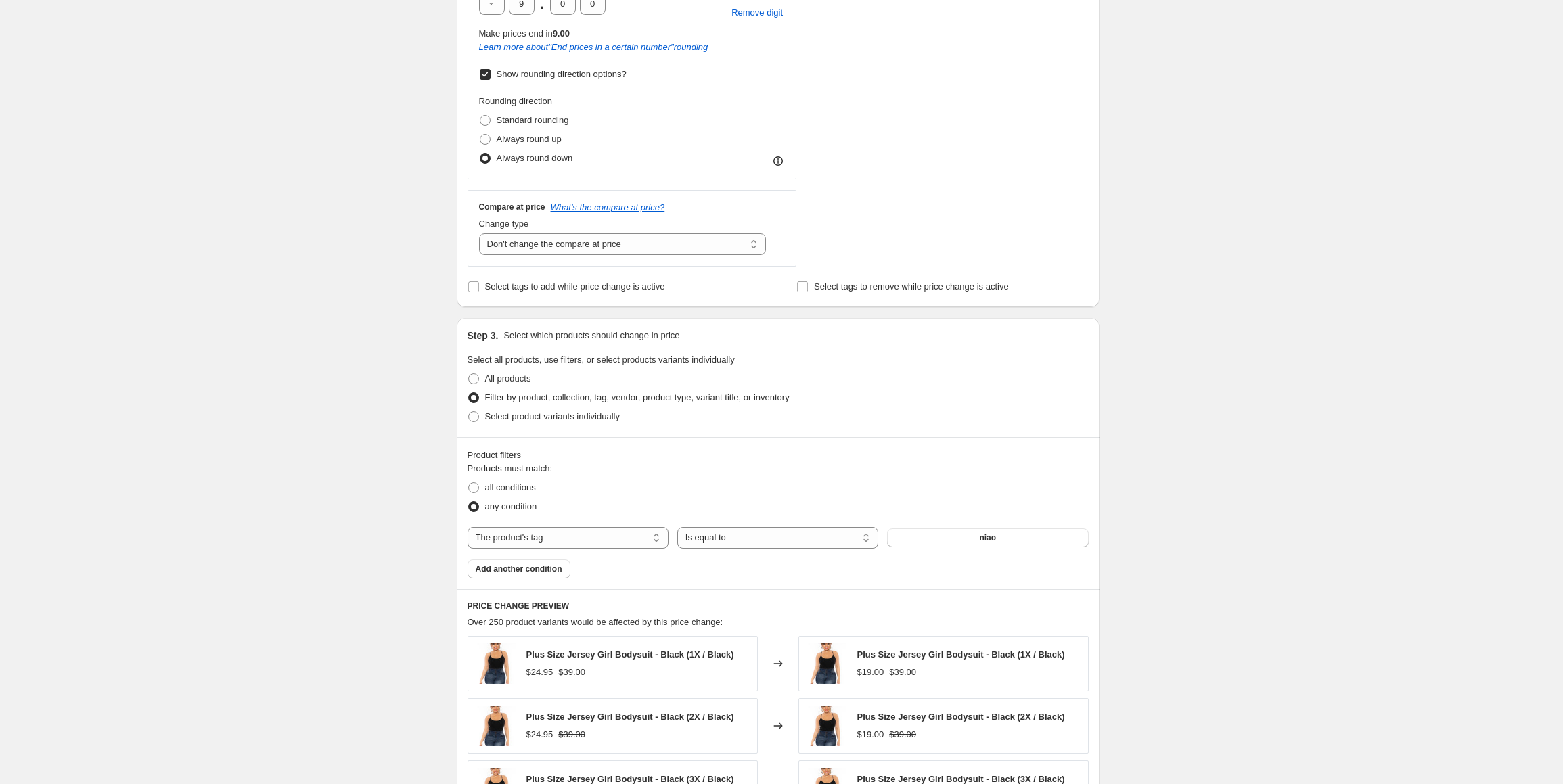
scroll to position [474, 0]
click at [521, 141] on span "Always round up" at bounding box center [529, 142] width 65 height 10
click at [480, 137] on input "Always round up" at bounding box center [480, 137] width 1 height 1
radio input "true"
click at [512, 153] on label "Always round down" at bounding box center [526, 161] width 94 height 19
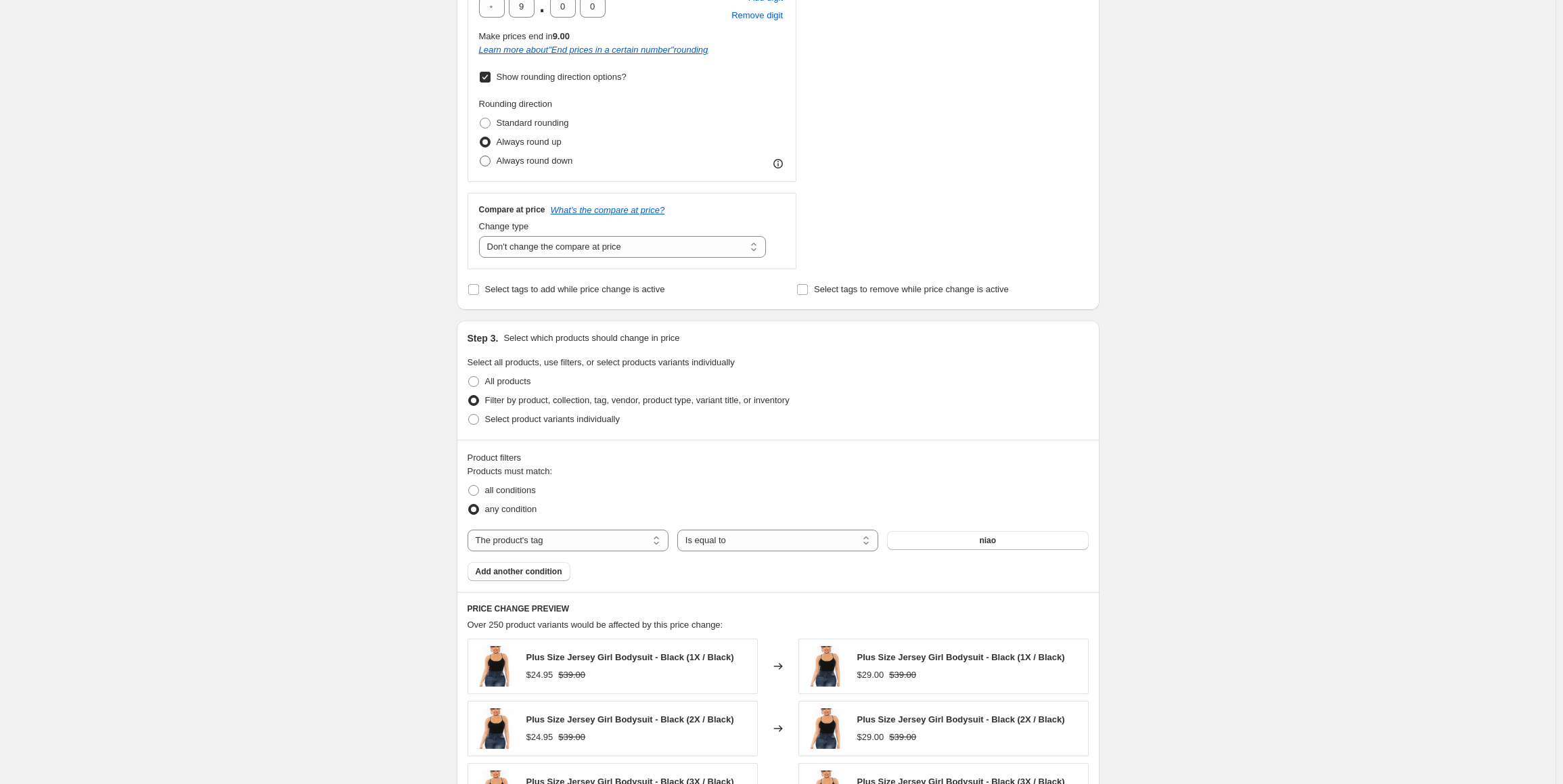
click at [480, 156] on input "Always round down" at bounding box center [480, 156] width 1 height 1
radio input "true"
click at [518, 125] on span "Standard rounding" at bounding box center [533, 123] width 72 height 10
click at [480, 118] on input "Standard rounding" at bounding box center [480, 118] width 1 height 1
radio input "true"
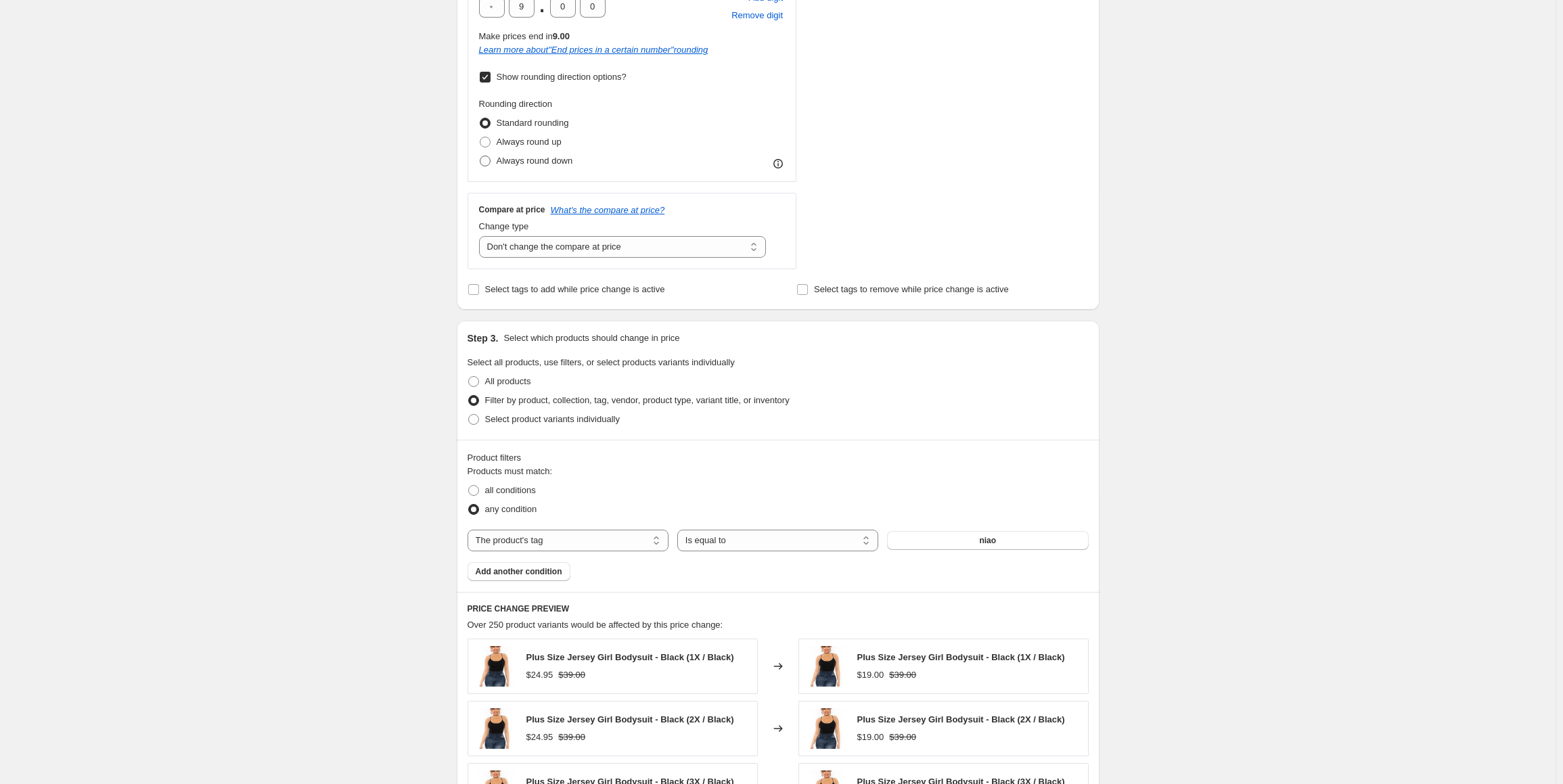
click at [512, 168] on label "Always round down" at bounding box center [526, 161] width 94 height 19
click at [480, 156] on input "Always round down" at bounding box center [480, 156] width 1 height 1
radio input "true"
drag, startPoint x: 538, startPoint y: 82, endPoint x: 683, endPoint y: 141, distance: 156.6
click at [683, 141] on div "Rounding Round to nearest .01 Round to nearest whole number End prices in .99 E…" at bounding box center [632, 28] width 306 height 284
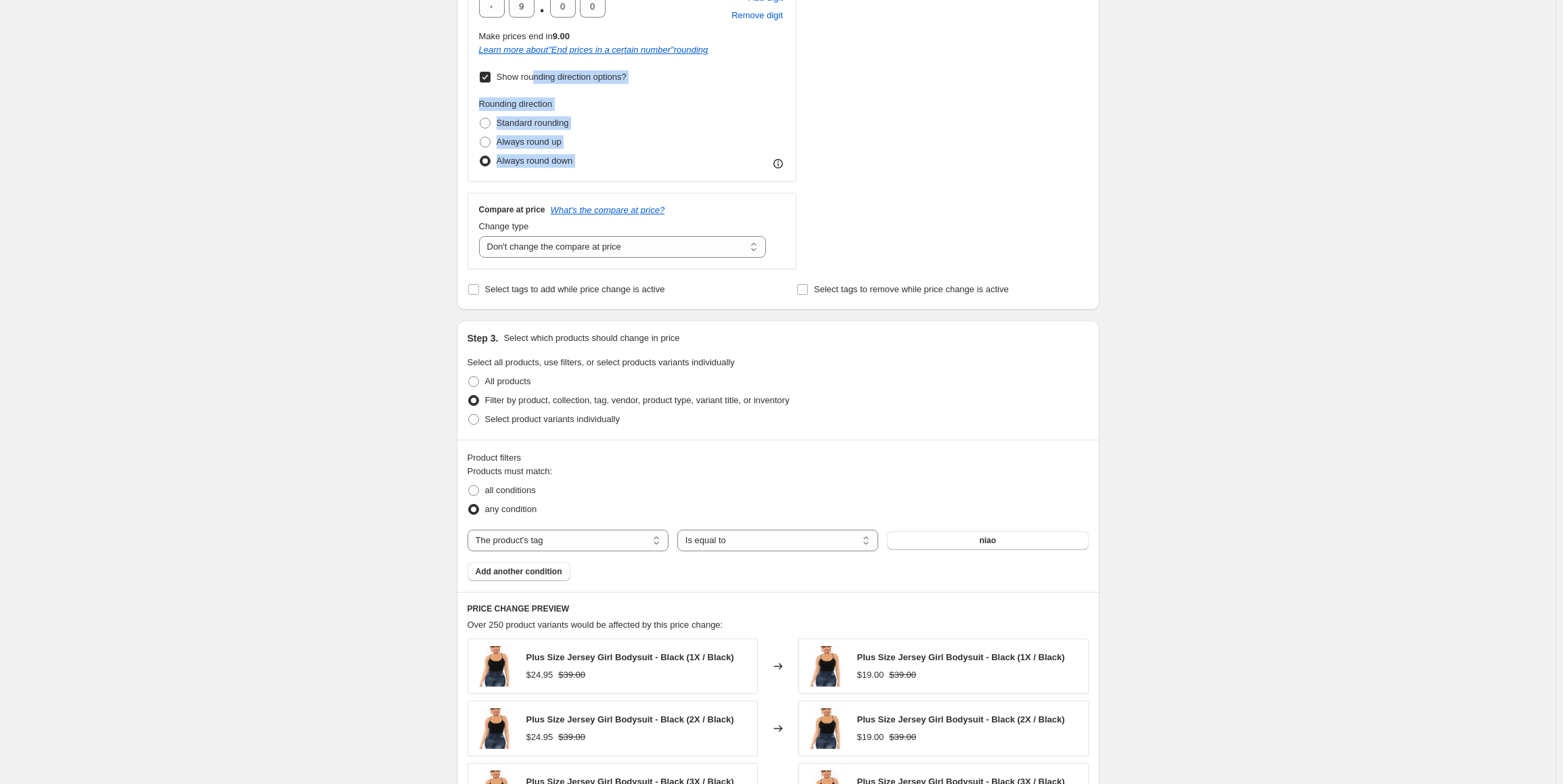
click at [674, 151] on div "Rounding direction Standard rounding Always round up Always round down" at bounding box center [632, 133] width 306 height 73
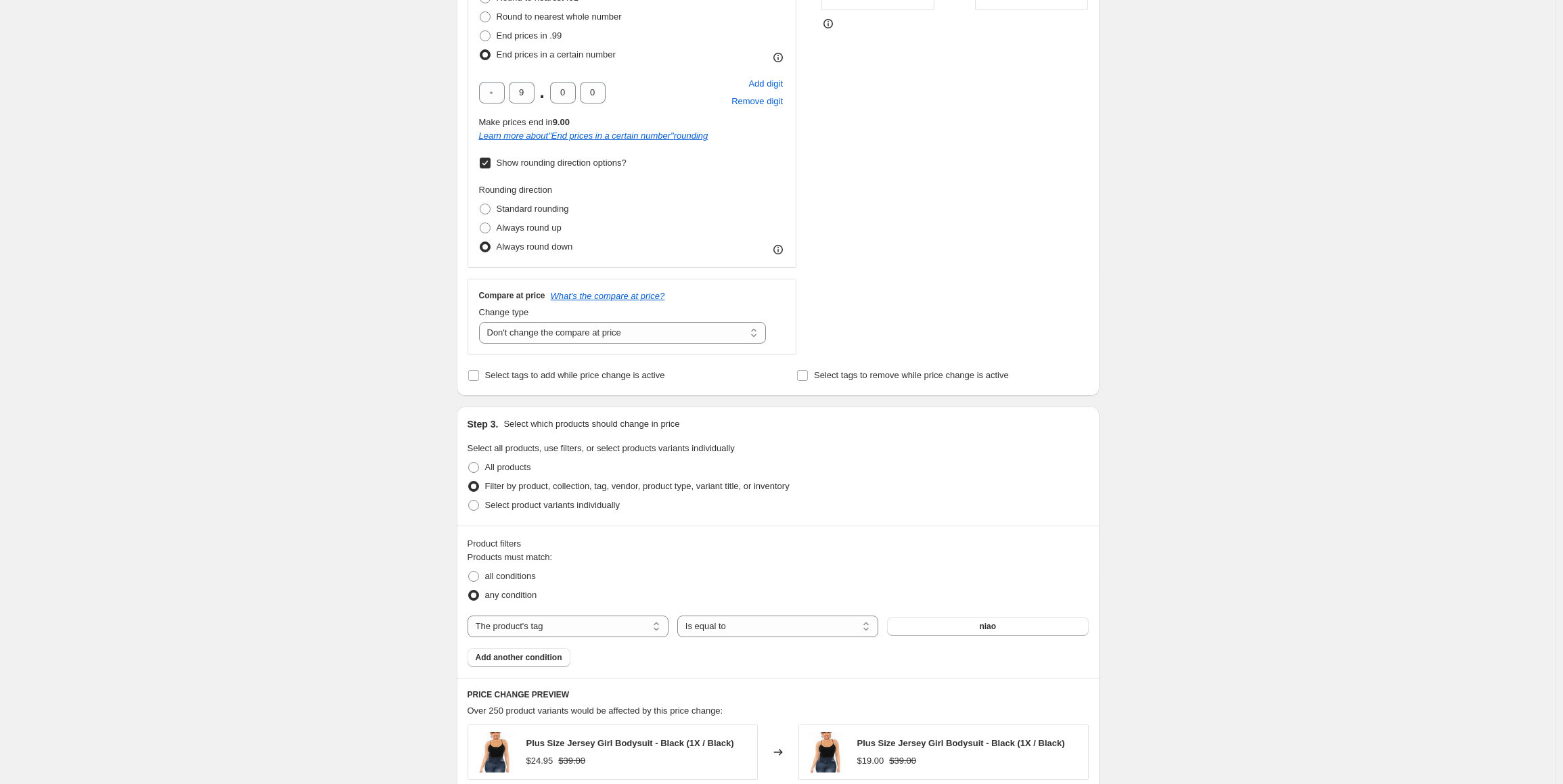
scroll to position [338, 0]
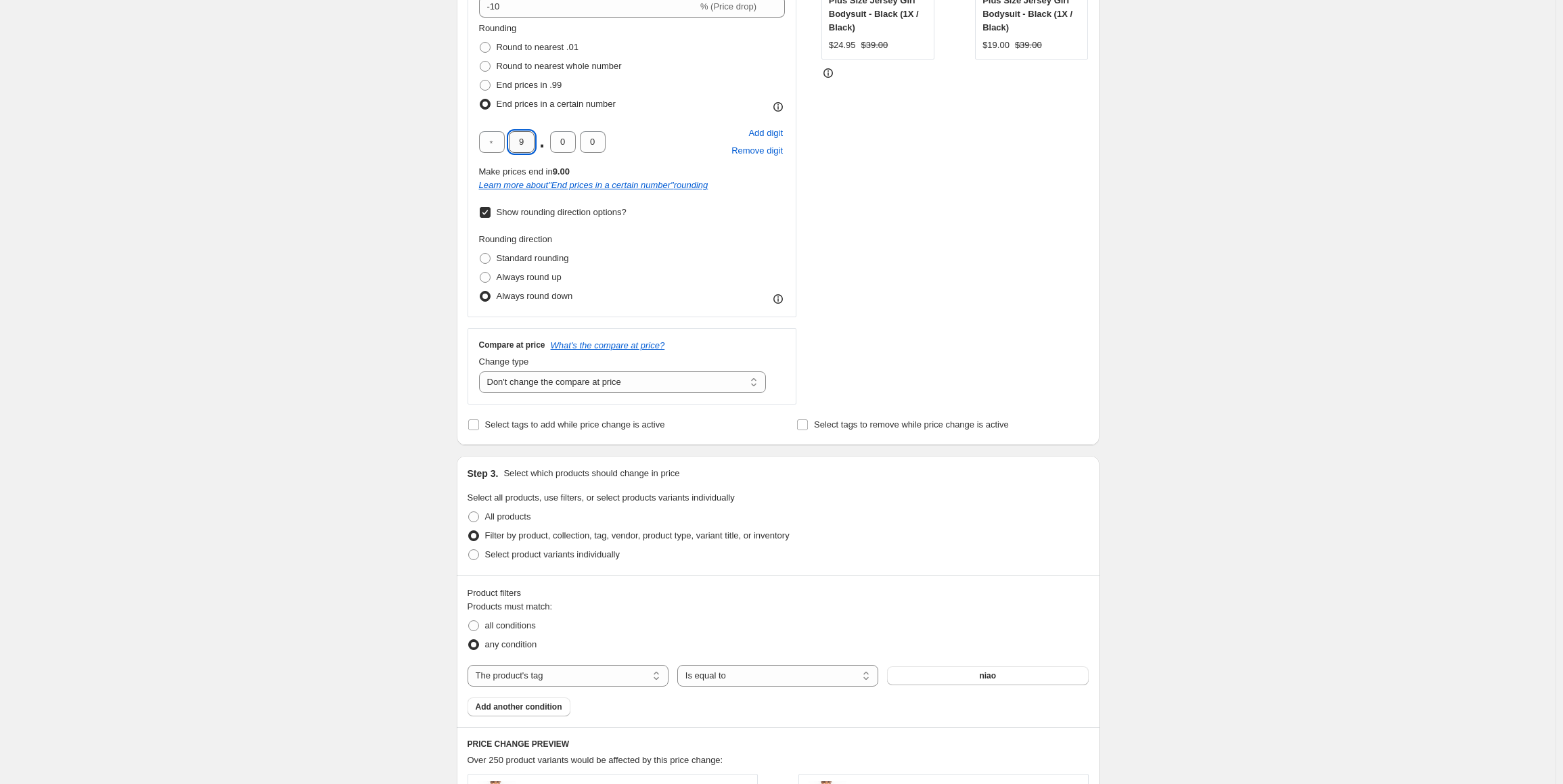
click at [532, 148] on input "9" at bounding box center [522, 142] width 26 height 22
click at [758, 153] on span "Remove digit" at bounding box center [756, 151] width 51 height 14
type input "9"
click at [768, 137] on span "Add digit" at bounding box center [765, 134] width 35 height 14
click at [762, 168] on div "Make prices end in 9.00" at bounding box center [632, 172] width 306 height 14
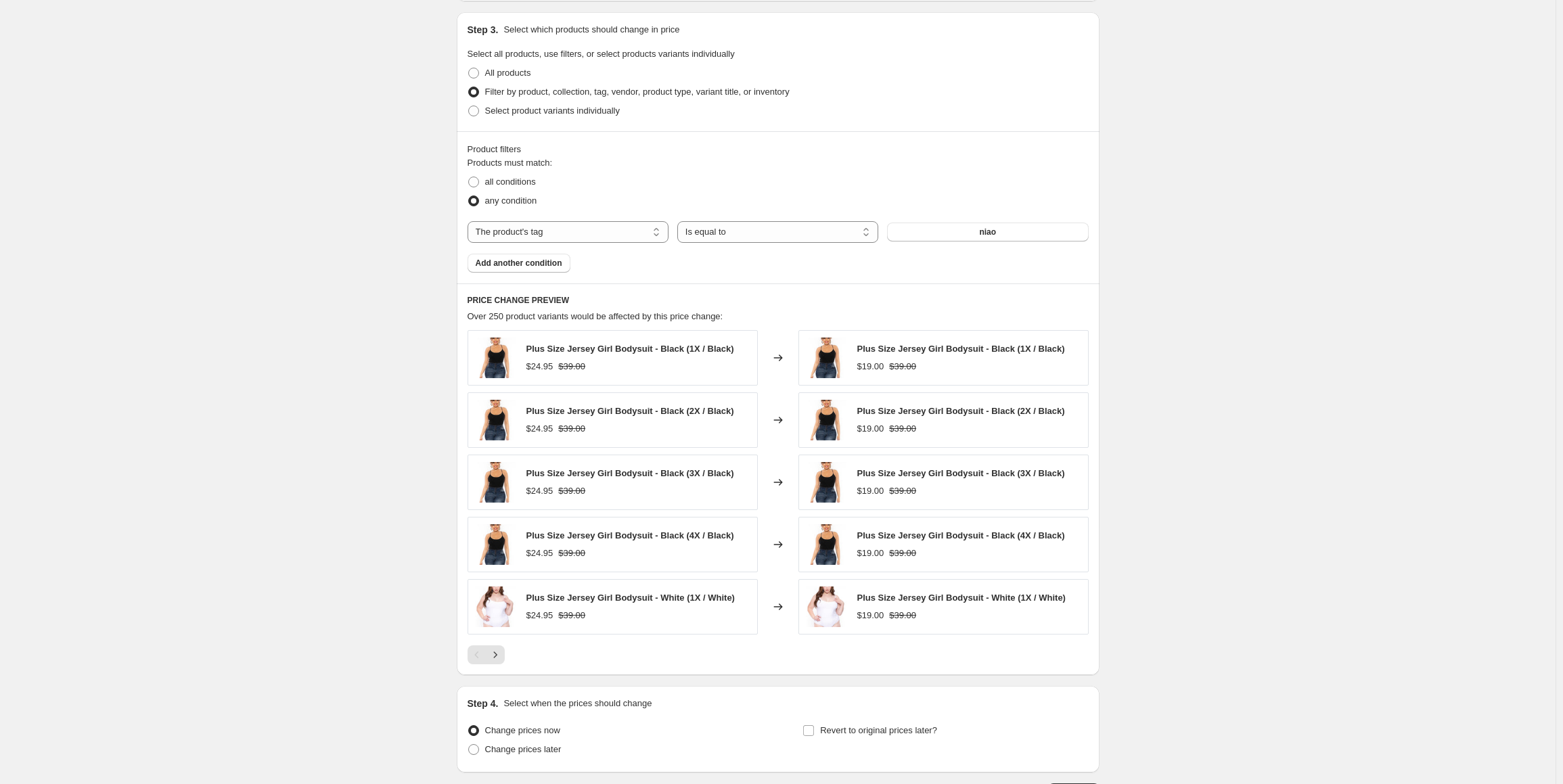
scroll to position [880, 0]
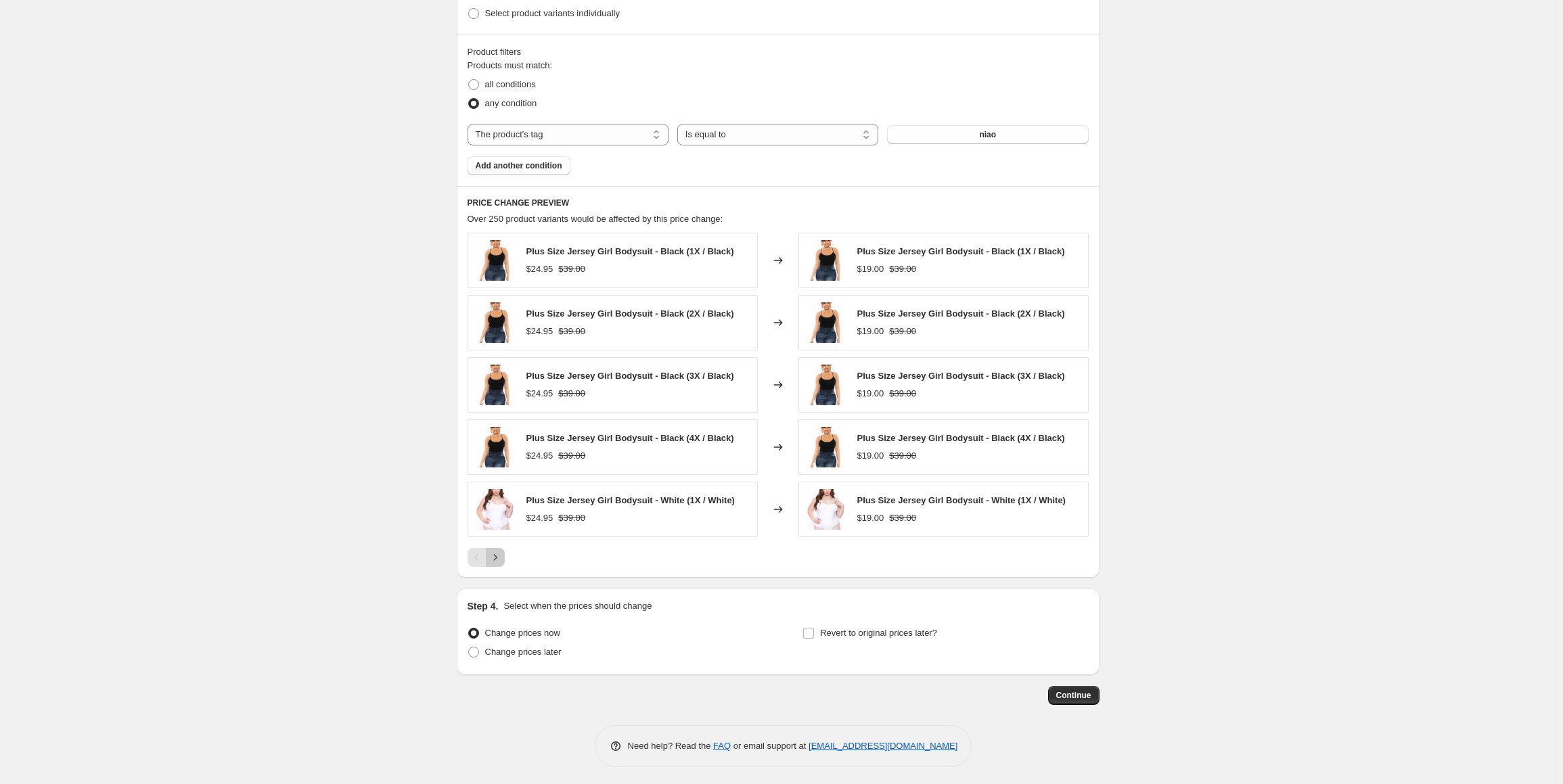
click at [502, 551] on icon "Next" at bounding box center [495, 558] width 14 height 14
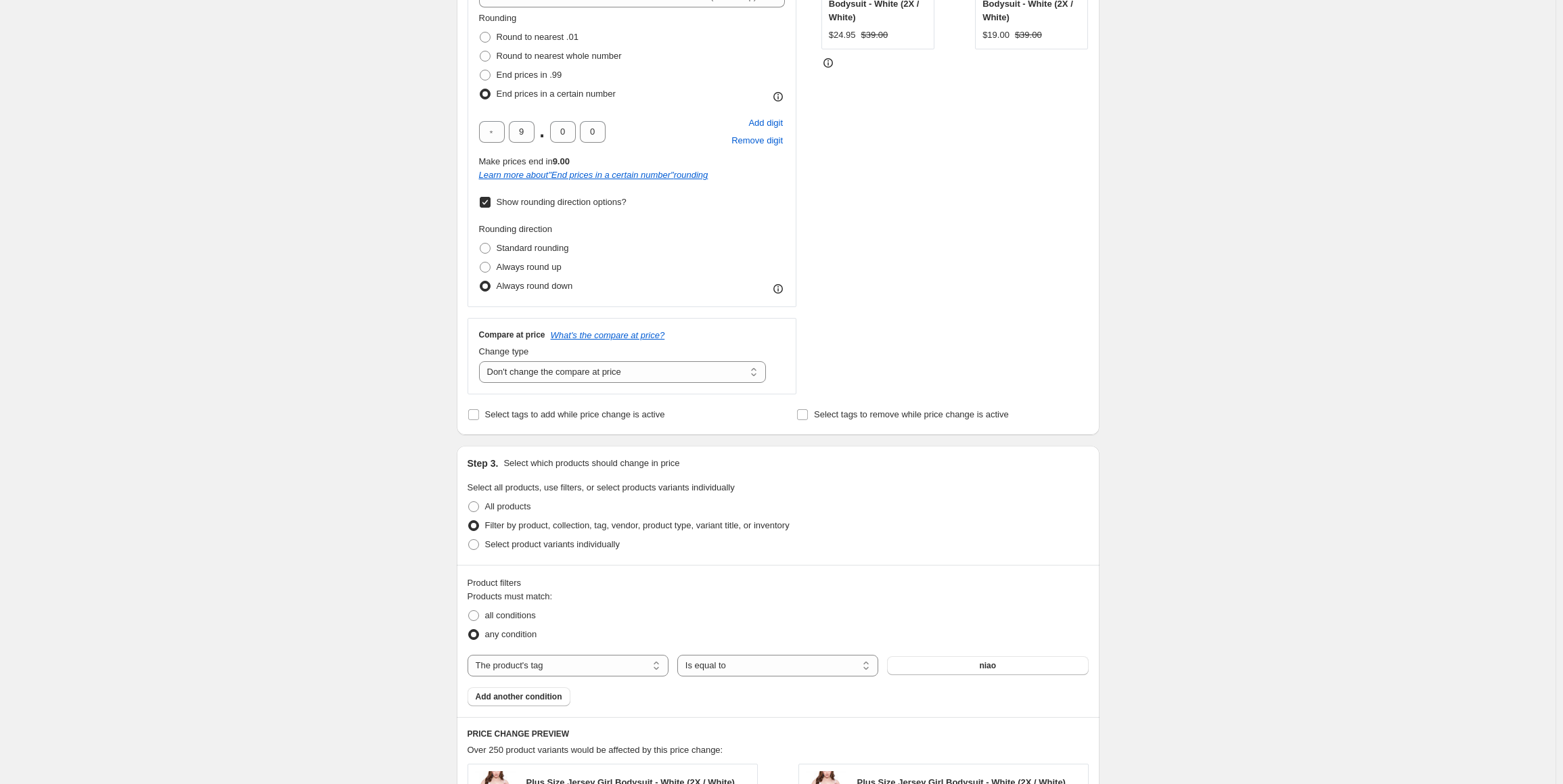
scroll to position [338, 0]
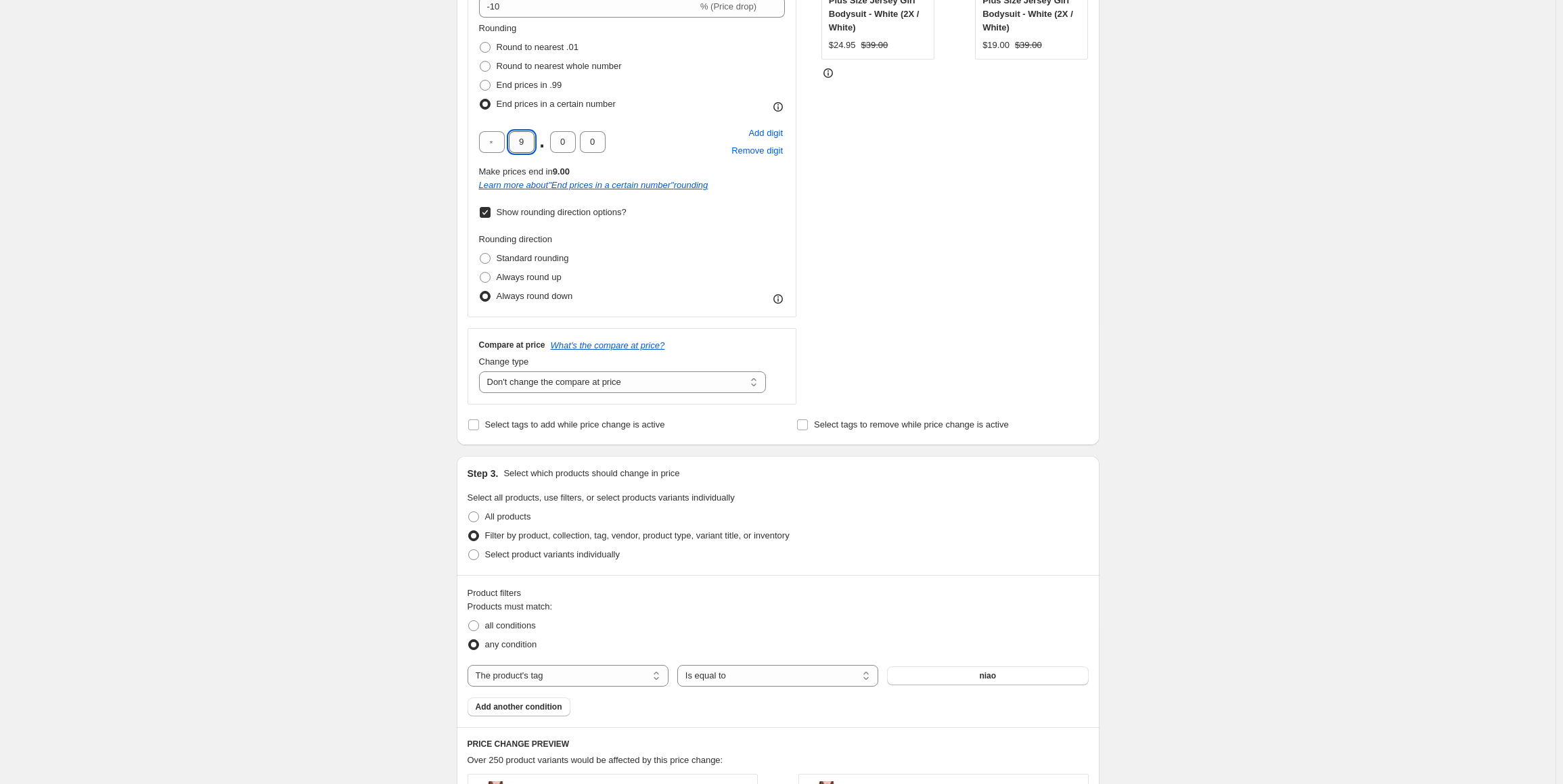
drag, startPoint x: 532, startPoint y: 141, endPoint x: 514, endPoint y: 143, distance: 17.7
click at [514, 143] on input "9" at bounding box center [522, 142] width 26 height 22
type input "0"
click at [659, 223] on div "Rounding Round to nearest .01 Round to nearest whole number End prices in .99 E…" at bounding box center [632, 164] width 306 height 284
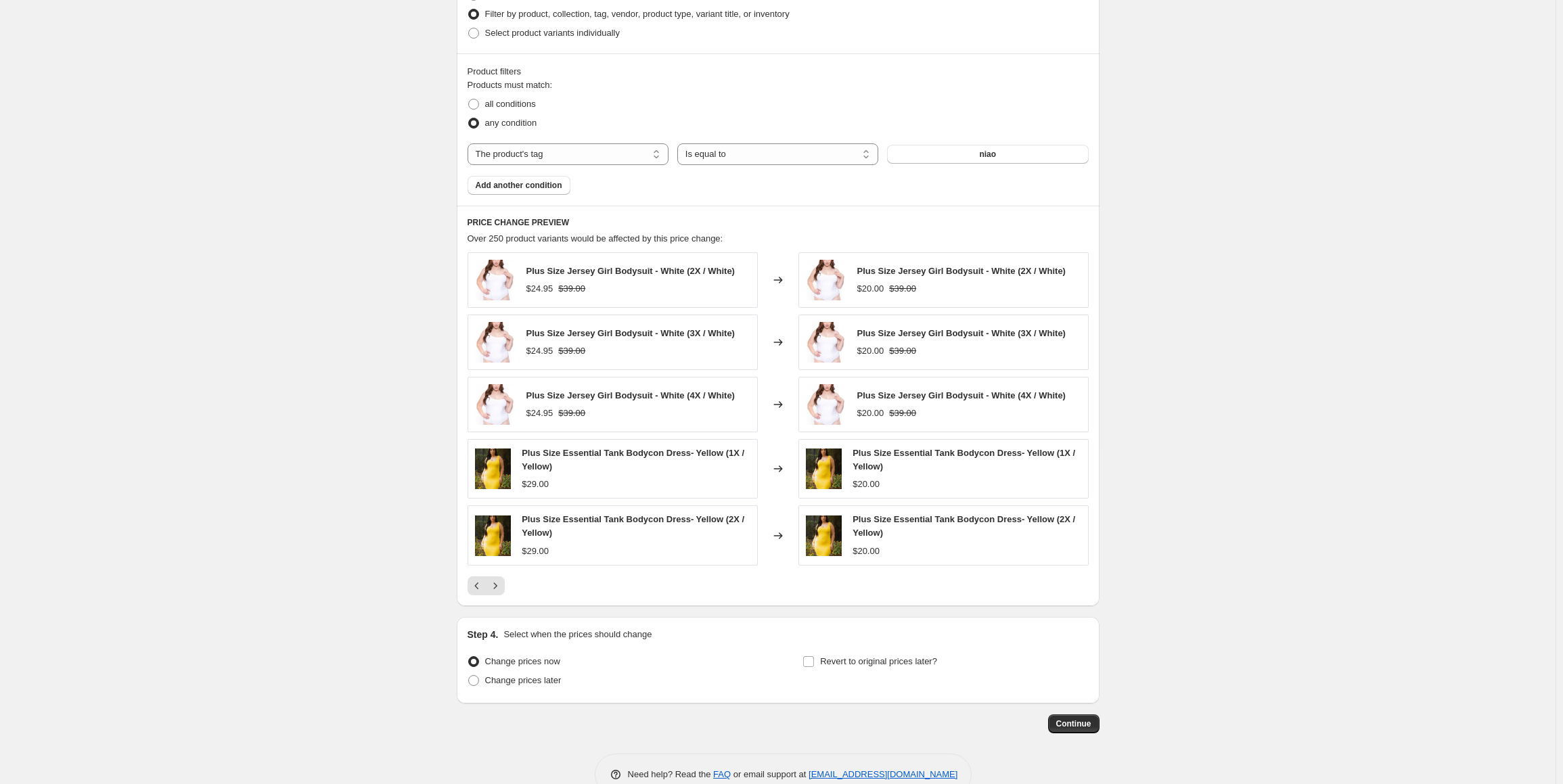
scroll to position [880, 0]
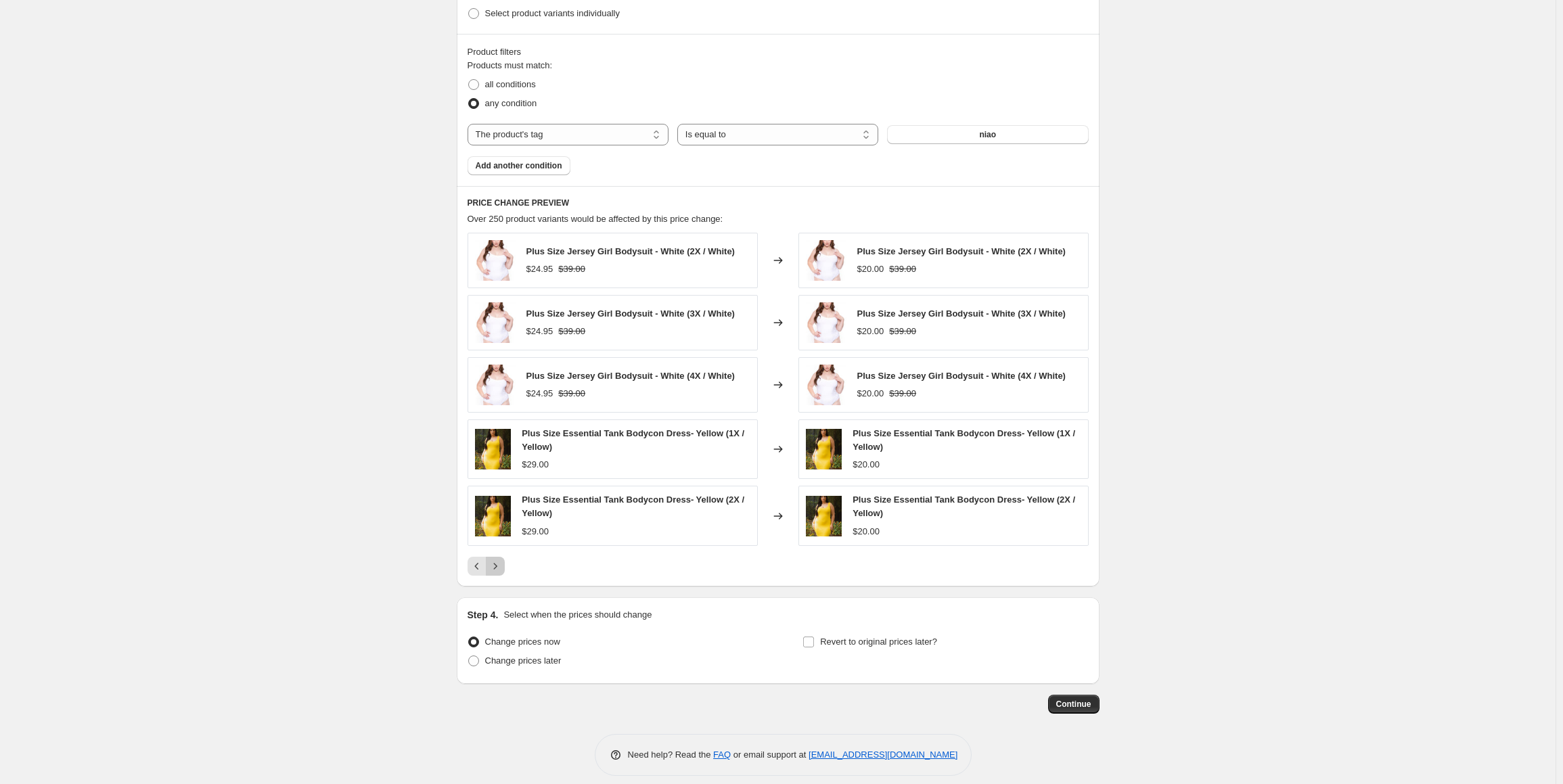
click at [501, 562] on icon "Next" at bounding box center [495, 567] width 14 height 14
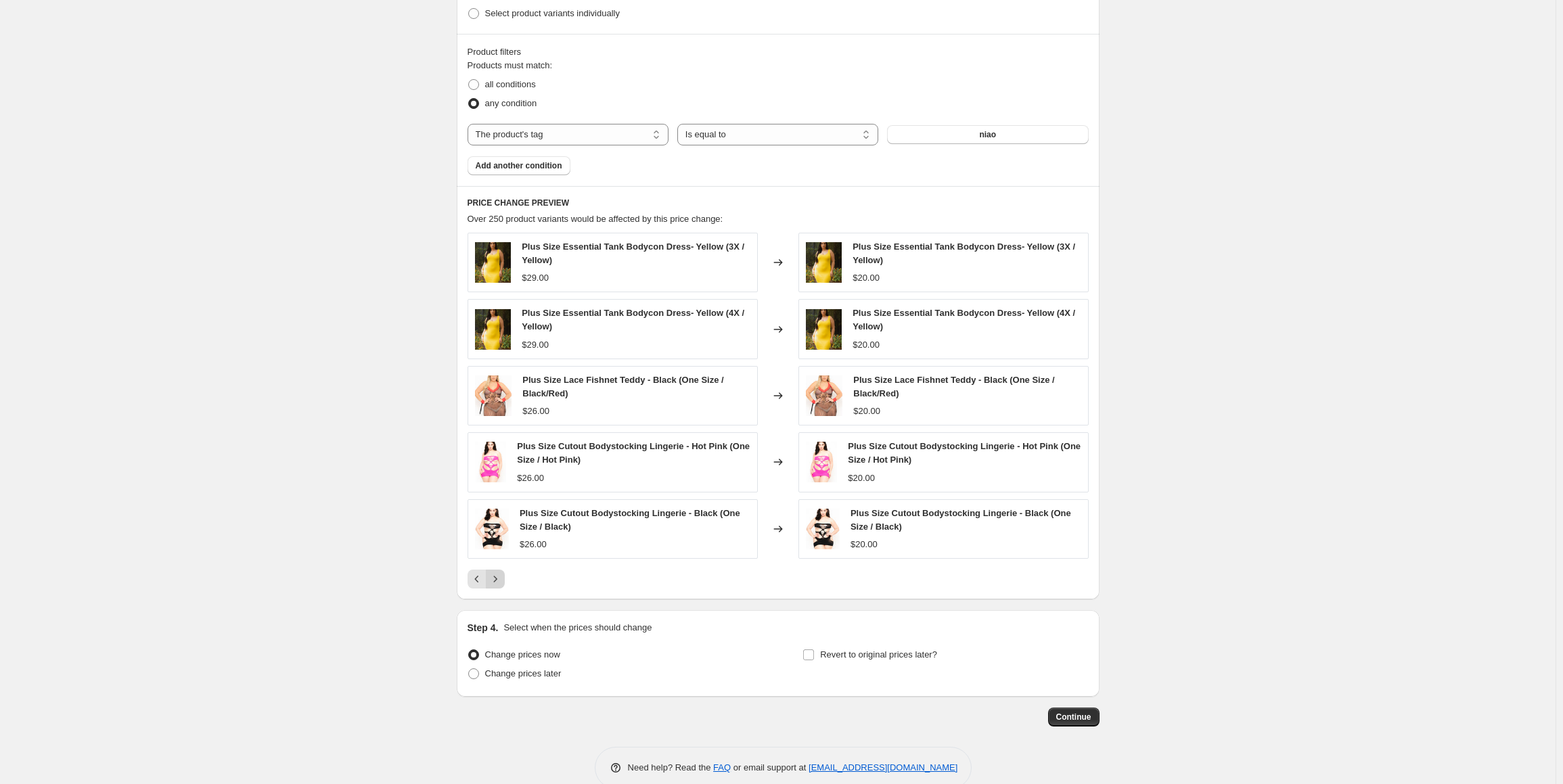
click at [501, 562] on div "Plus Size Essential Tank Bodycon Dress- Yellow (3X / Yellow) $29.00 Changed to …" at bounding box center [778, 411] width 621 height 356
click at [500, 576] on icon "Next" at bounding box center [495, 579] width 14 height 14
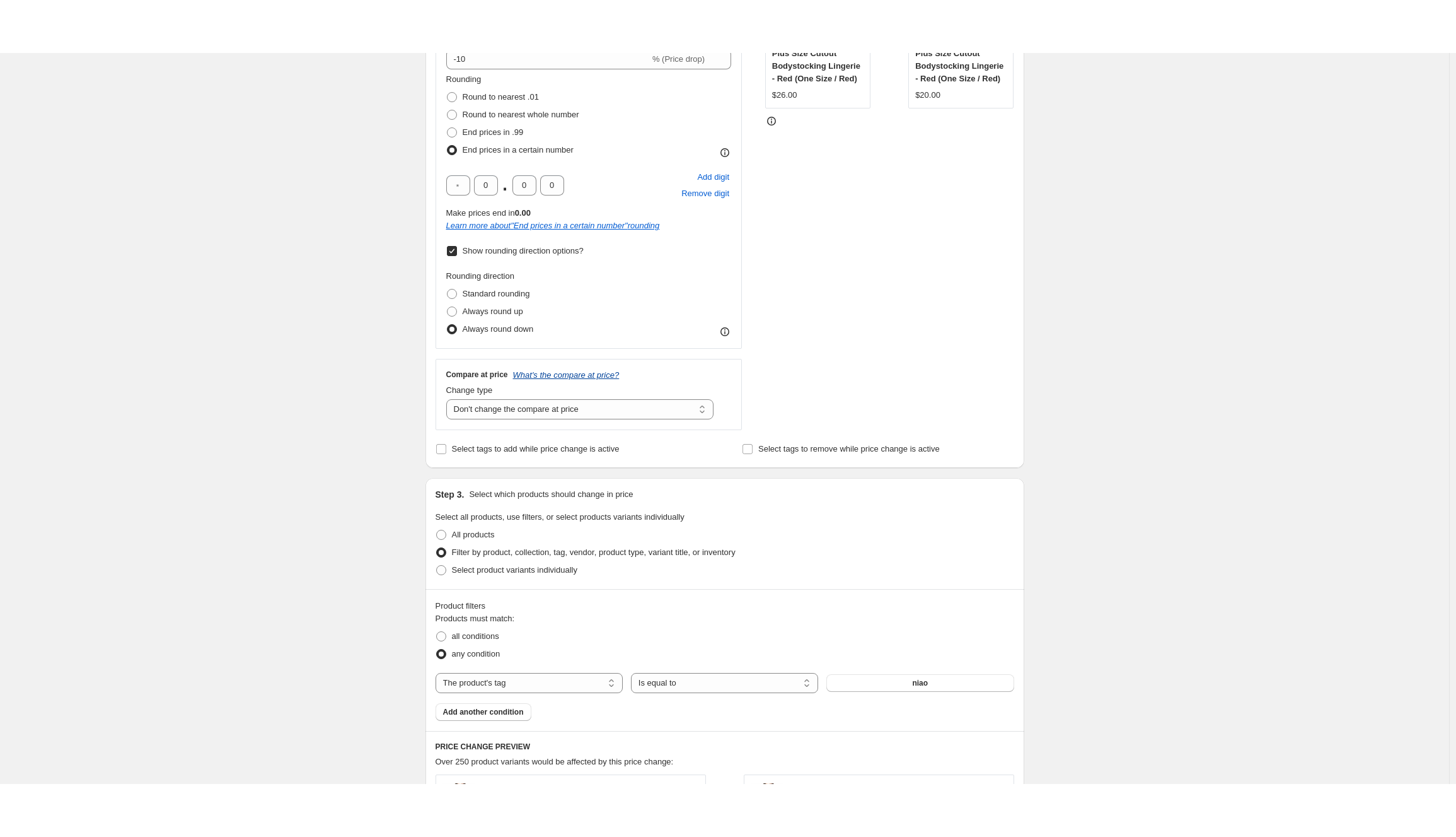
scroll to position [189, 0]
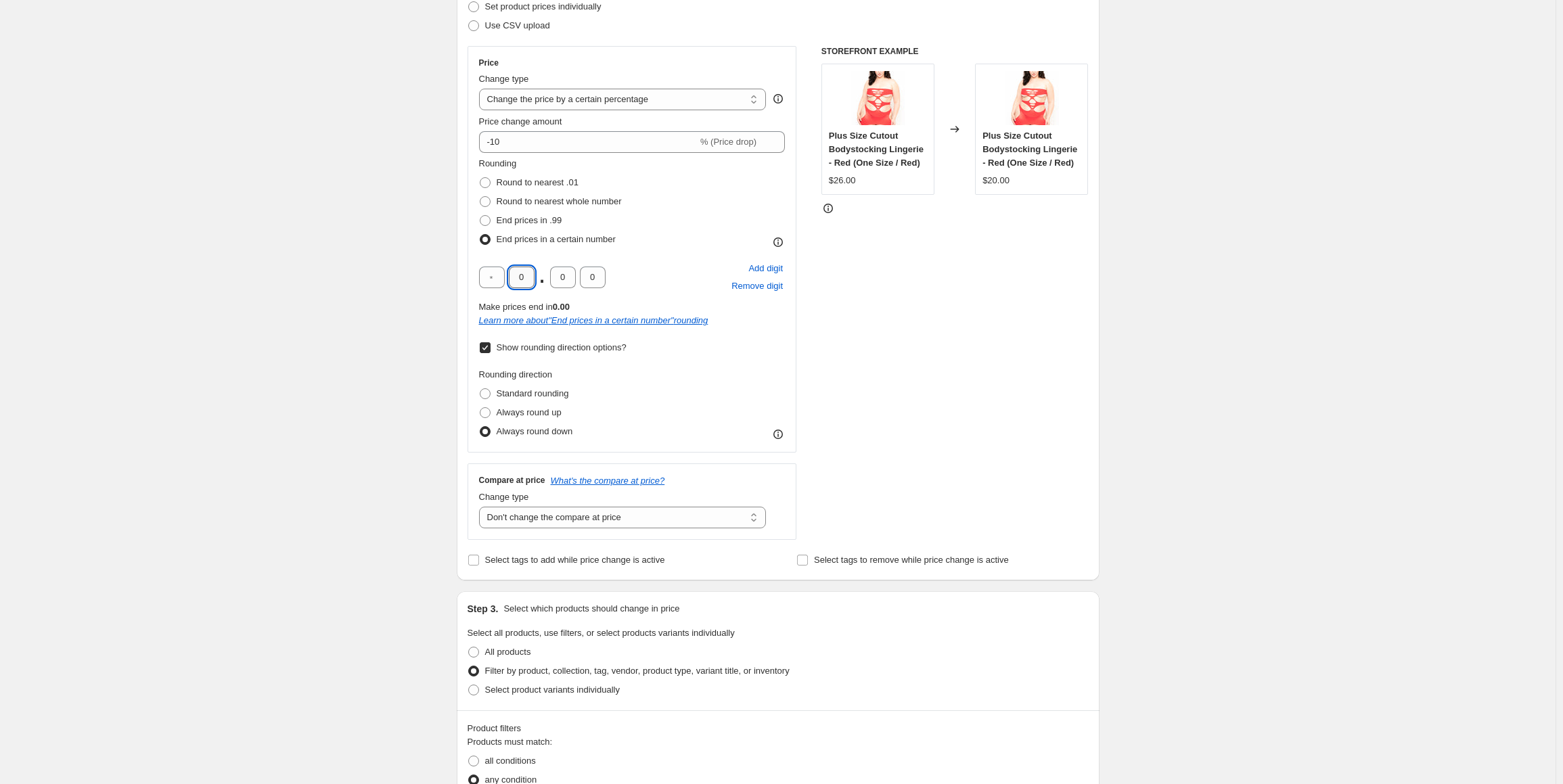
drag, startPoint x: 527, startPoint y: 281, endPoint x: 516, endPoint y: 281, distance: 10.8
click at [516, 281] on input "0" at bounding box center [522, 278] width 26 height 22
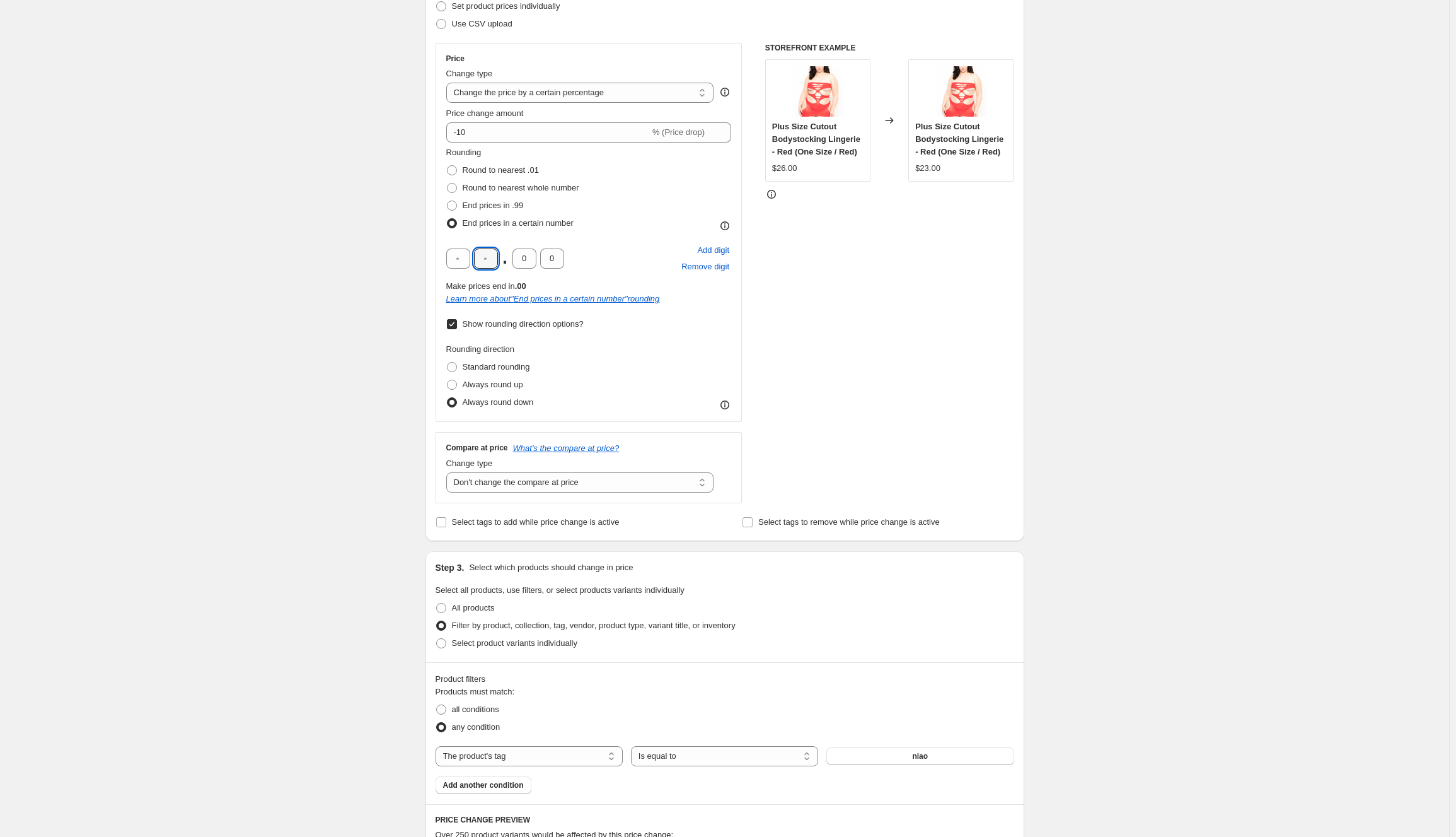
click at [604, 381] on div "Rounding direction Standard rounding Always round up Always round down" at bounding box center [589, 377] width 285 height 68
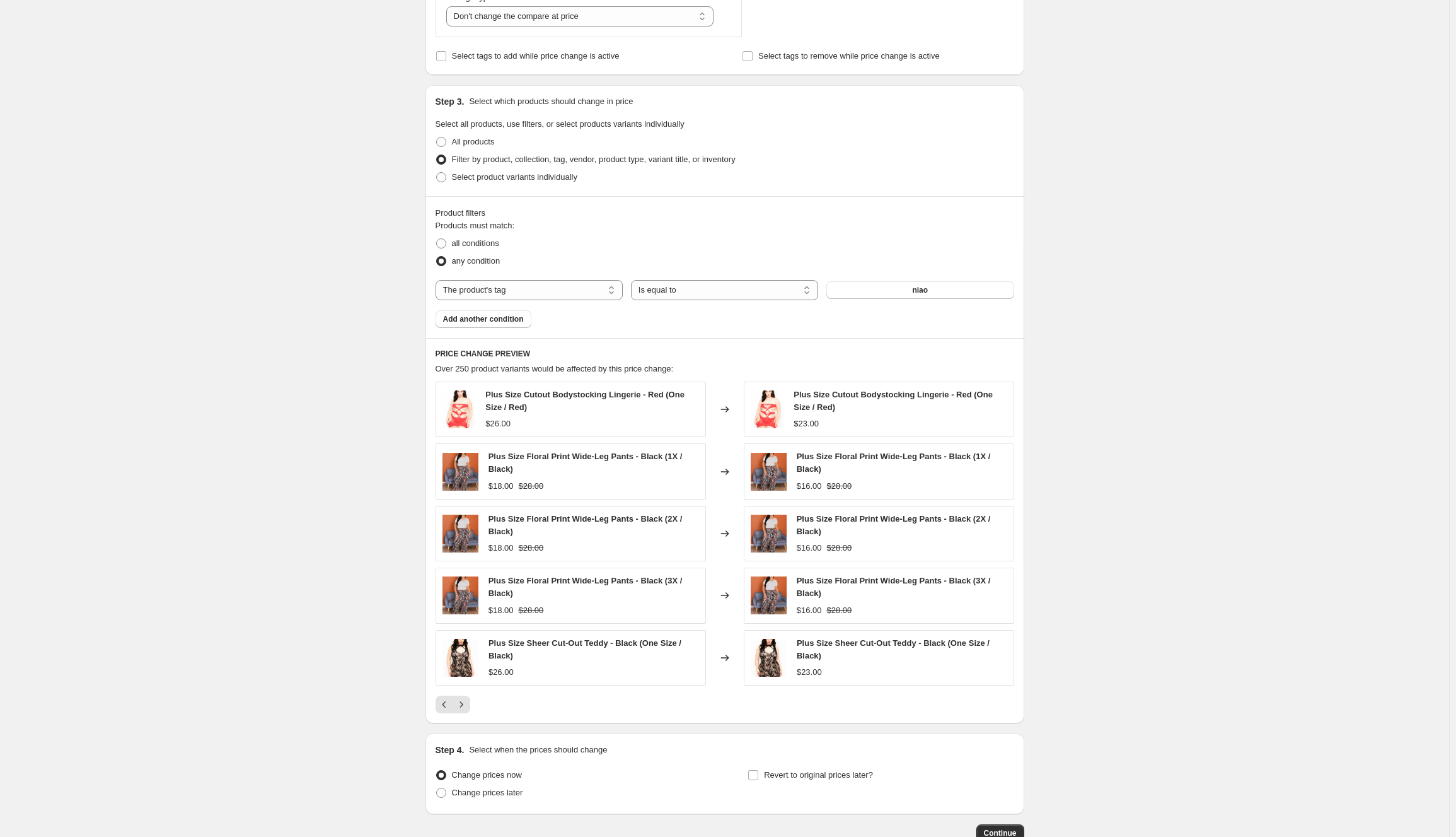
scroll to position [734, 0]
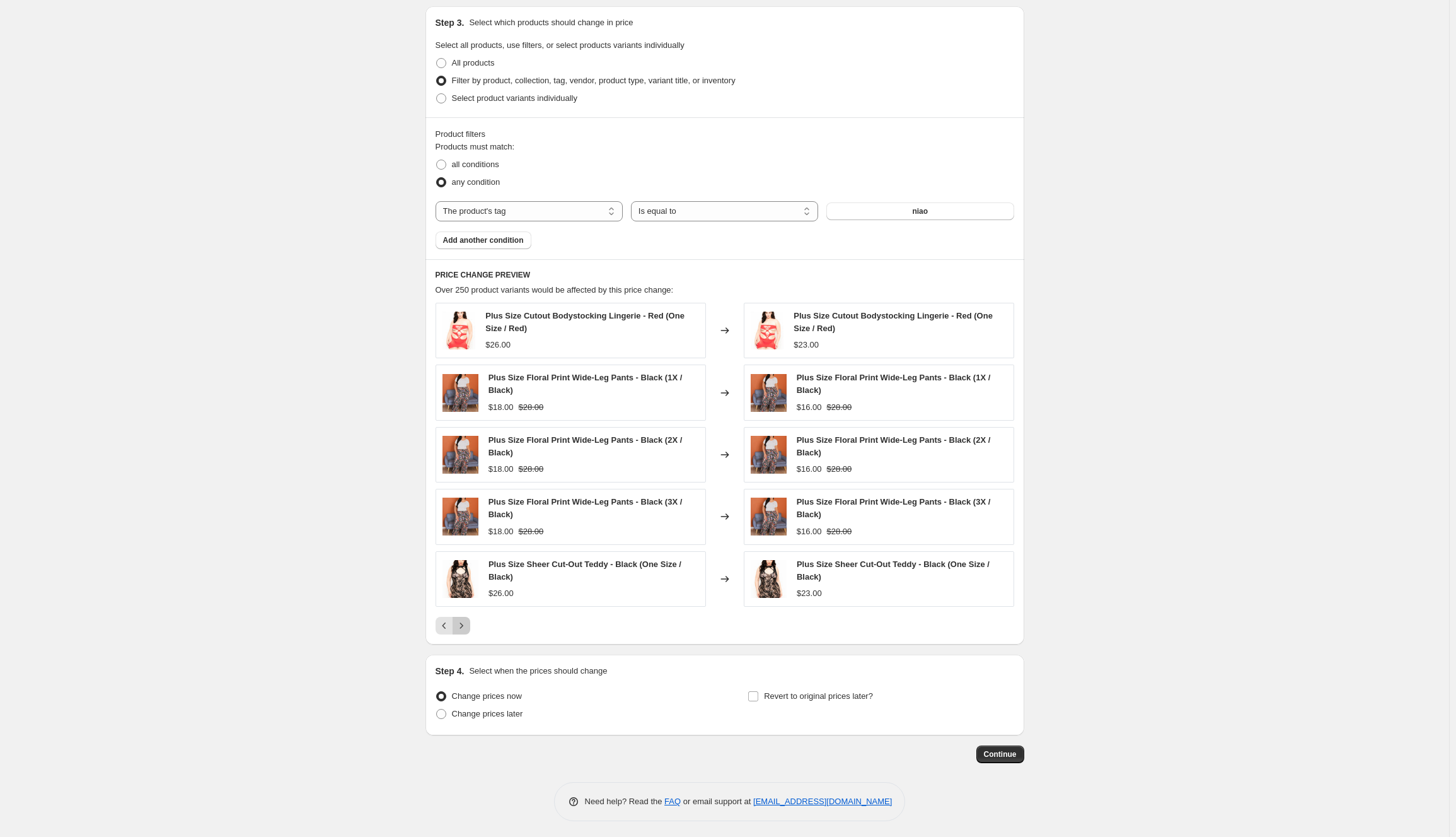
click at [465, 619] on icon "Next" at bounding box center [461, 625] width 13 height 13
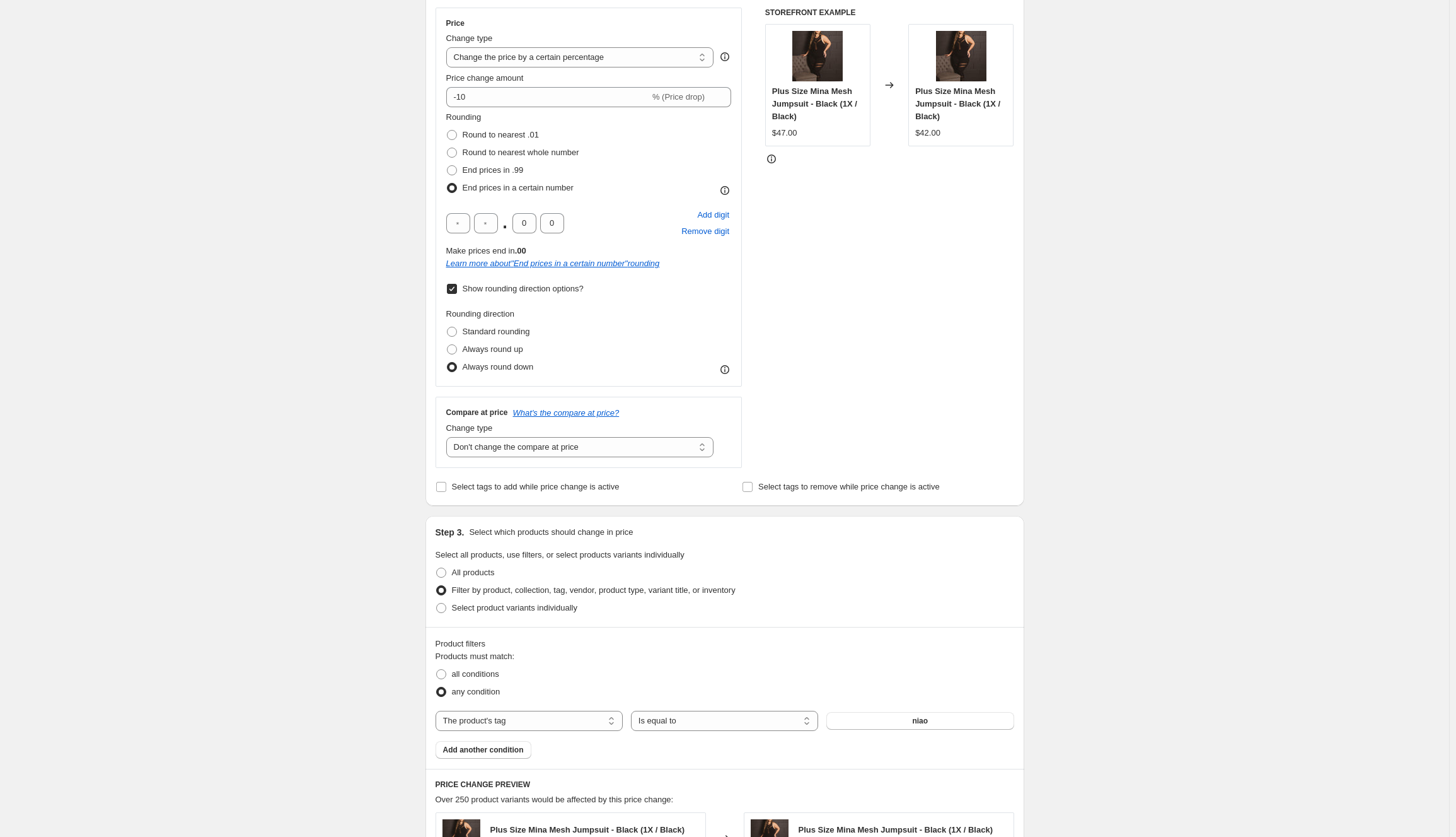
scroll to position [213, 0]
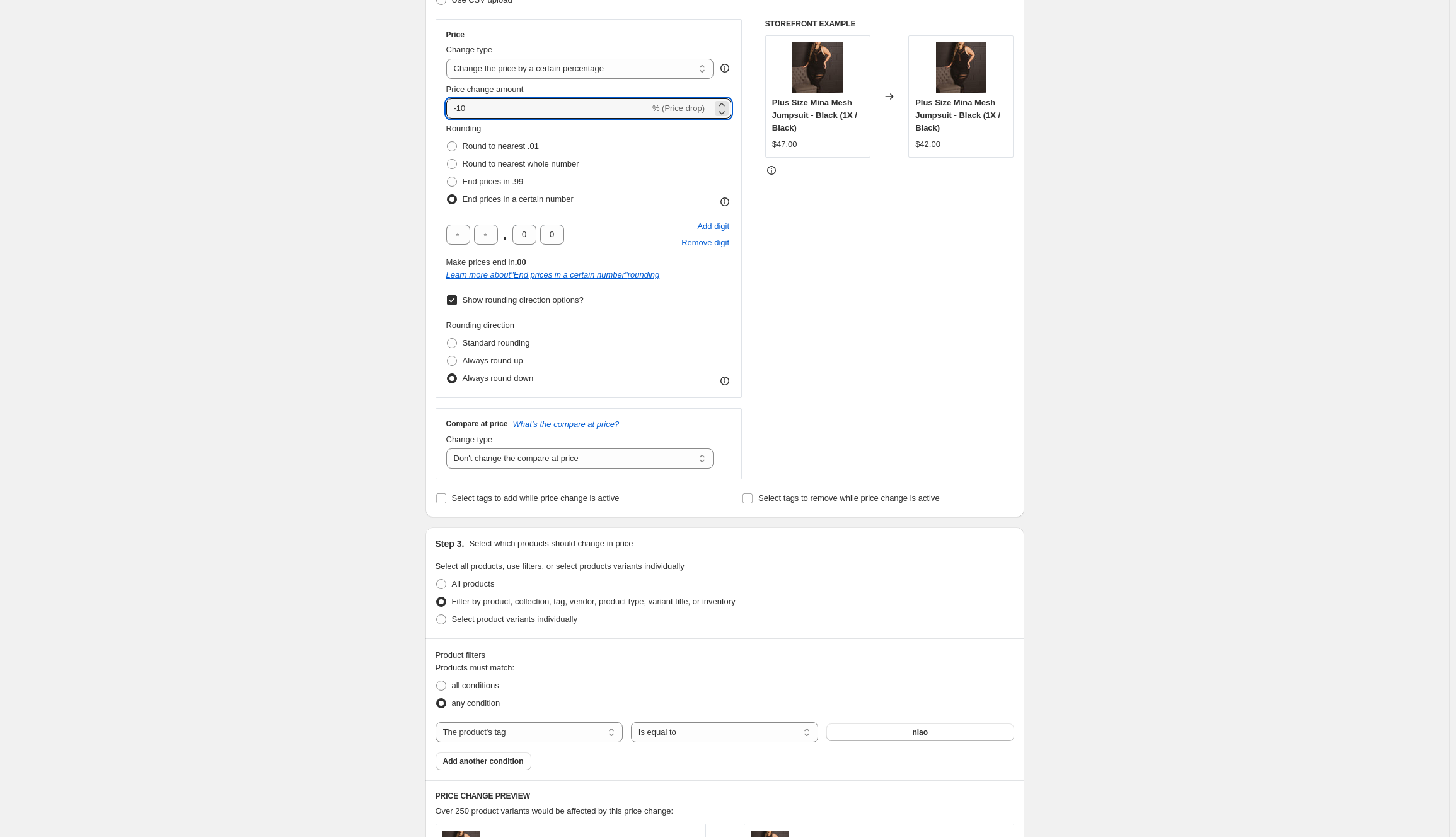
drag, startPoint x: 473, startPoint y: 110, endPoint x: 461, endPoint y: 122, distance: 17.0
click at [461, 122] on div "Price Change type Change the price to a certain amount Change the price by a ce…" at bounding box center [589, 209] width 285 height 358
type input "-5"
click at [640, 170] on div "Rounding Round to nearest .01 Round to nearest whole number End prices in .99 E…" at bounding box center [589, 165] width 285 height 86
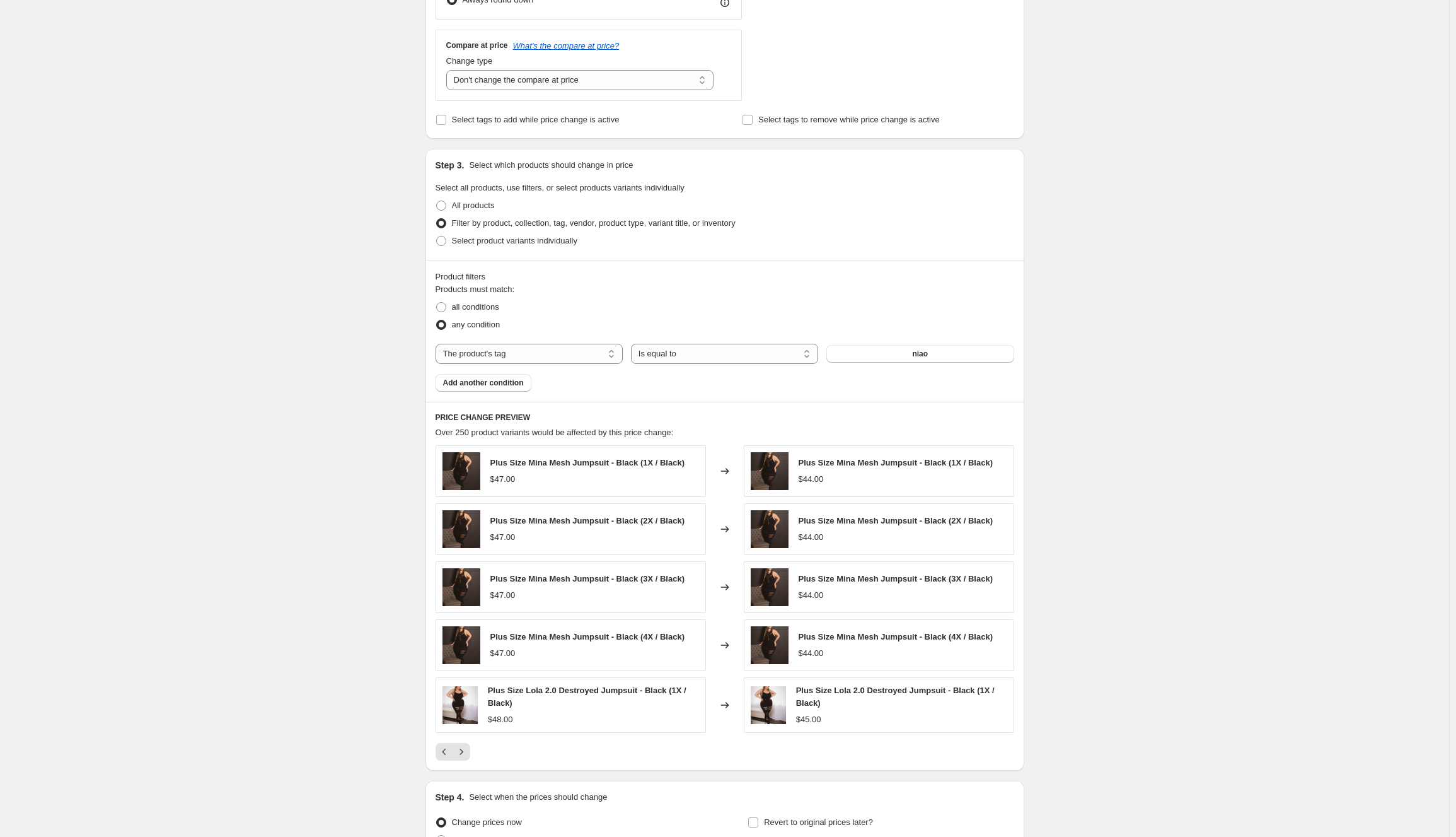
scroll to position [718, 0]
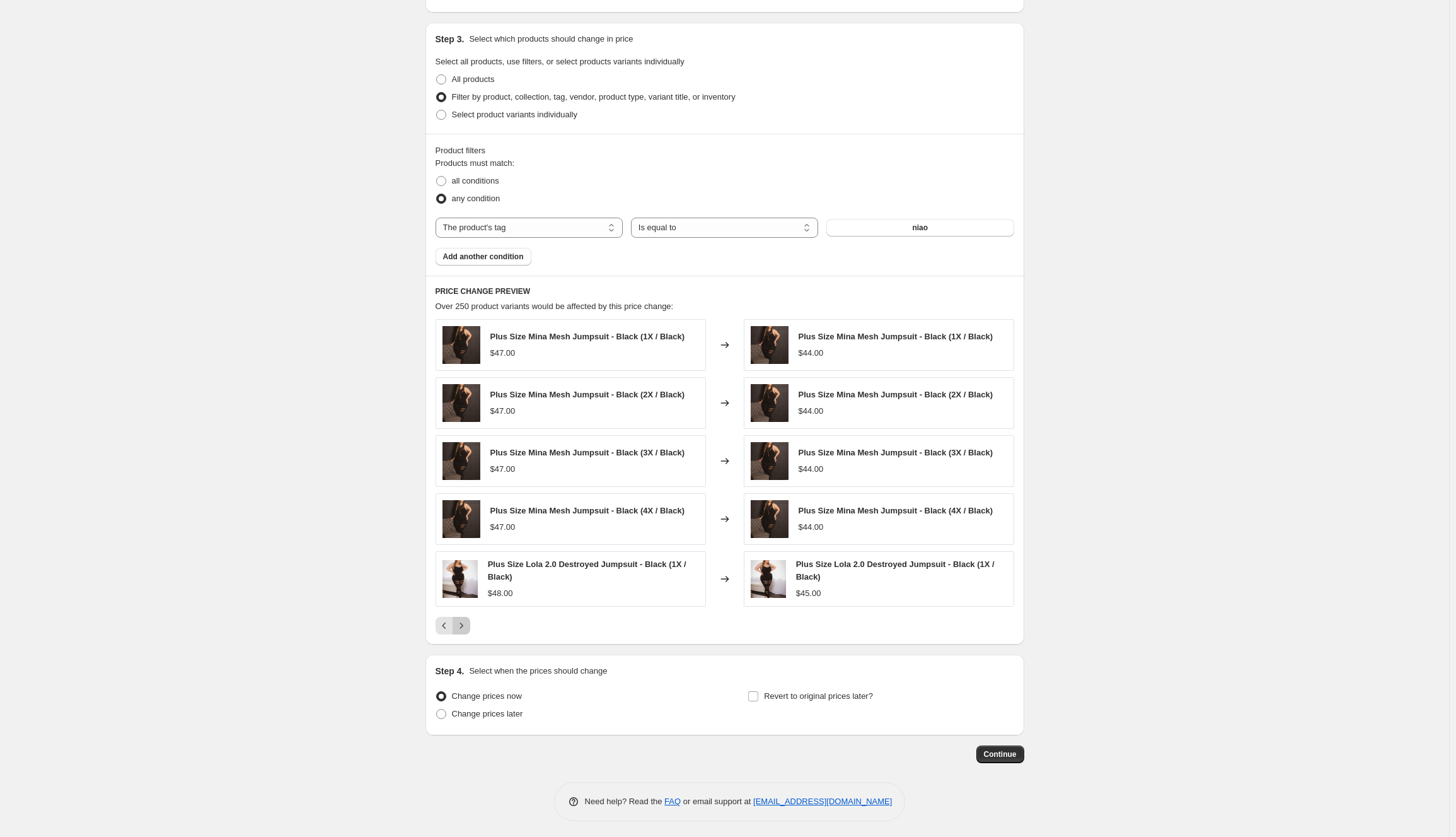
click at [468, 627] on icon "Next" at bounding box center [461, 625] width 13 height 13
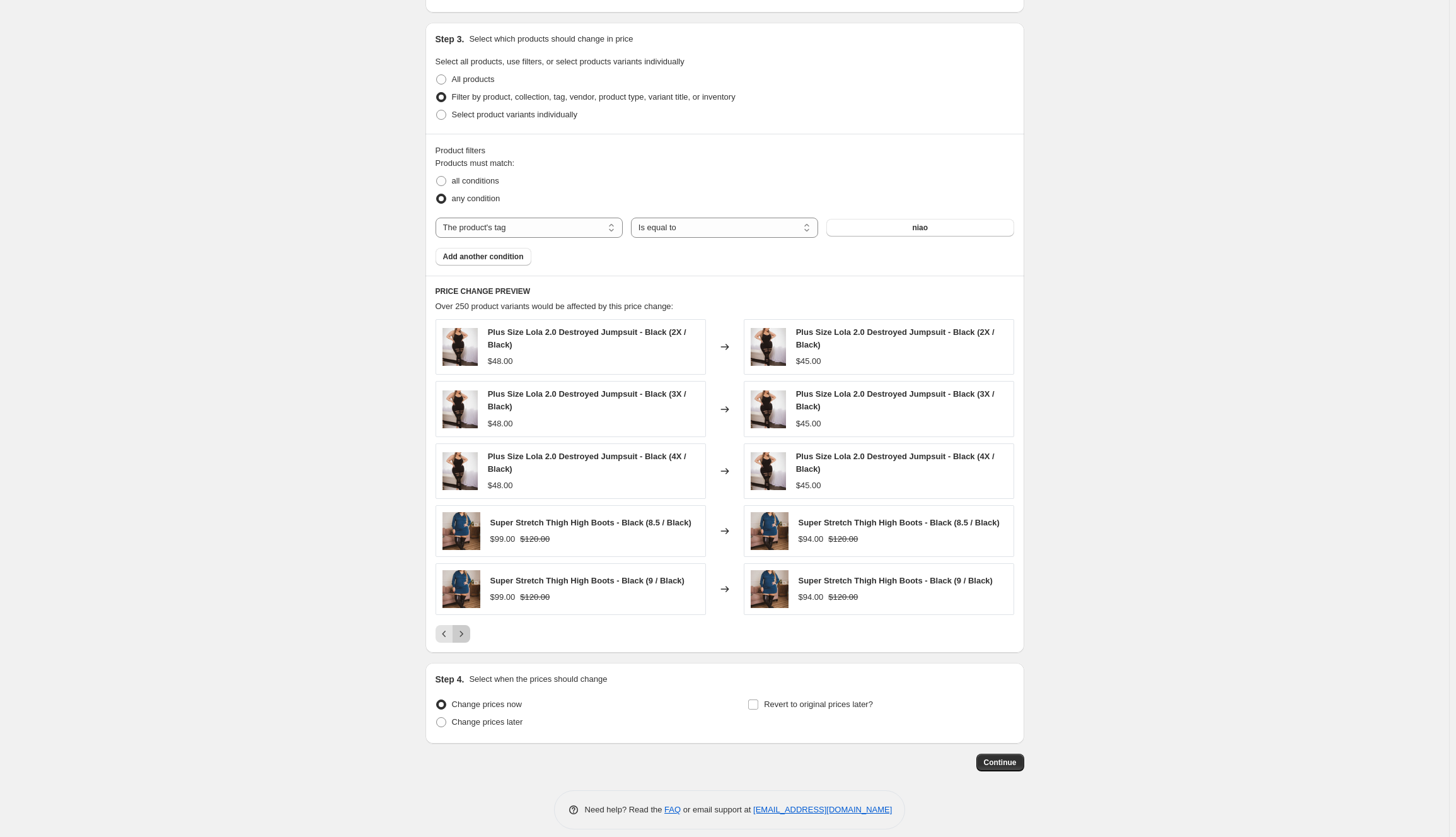
click at [468, 627] on icon "Next" at bounding box center [461, 634] width 13 height 13
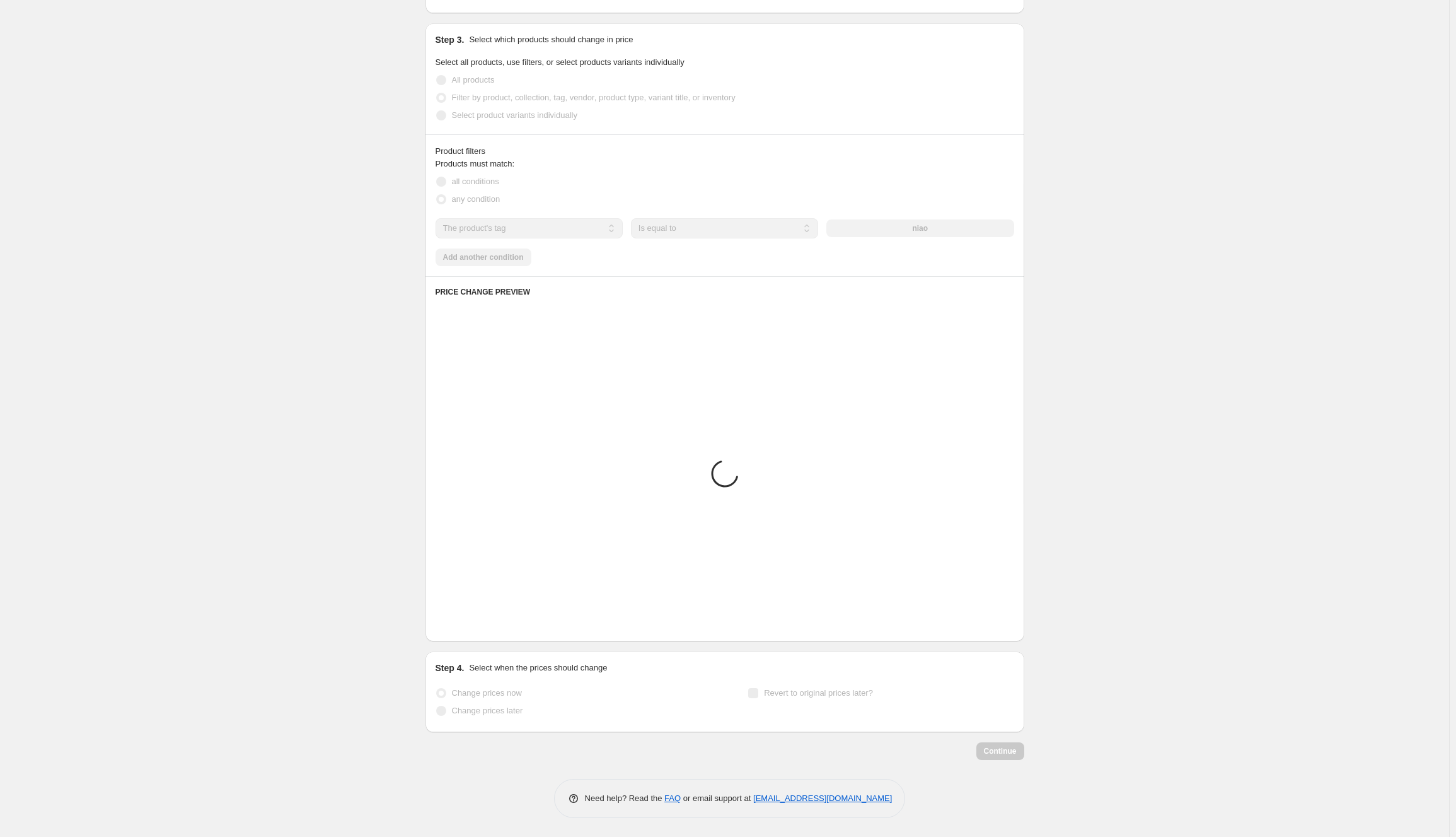
scroll to position [714, 0]
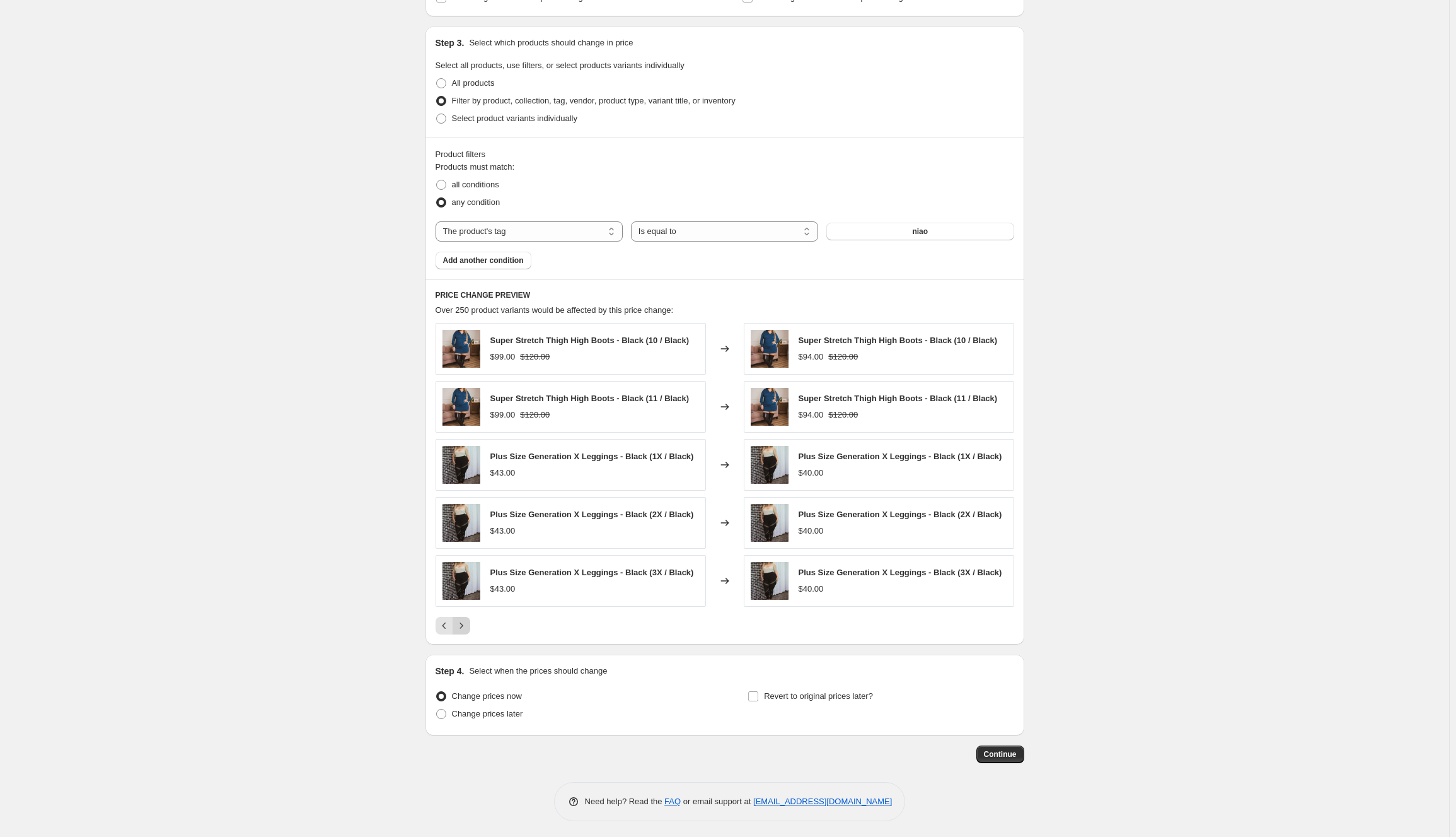
click at [469, 629] on button "Next" at bounding box center [461, 625] width 18 height 18
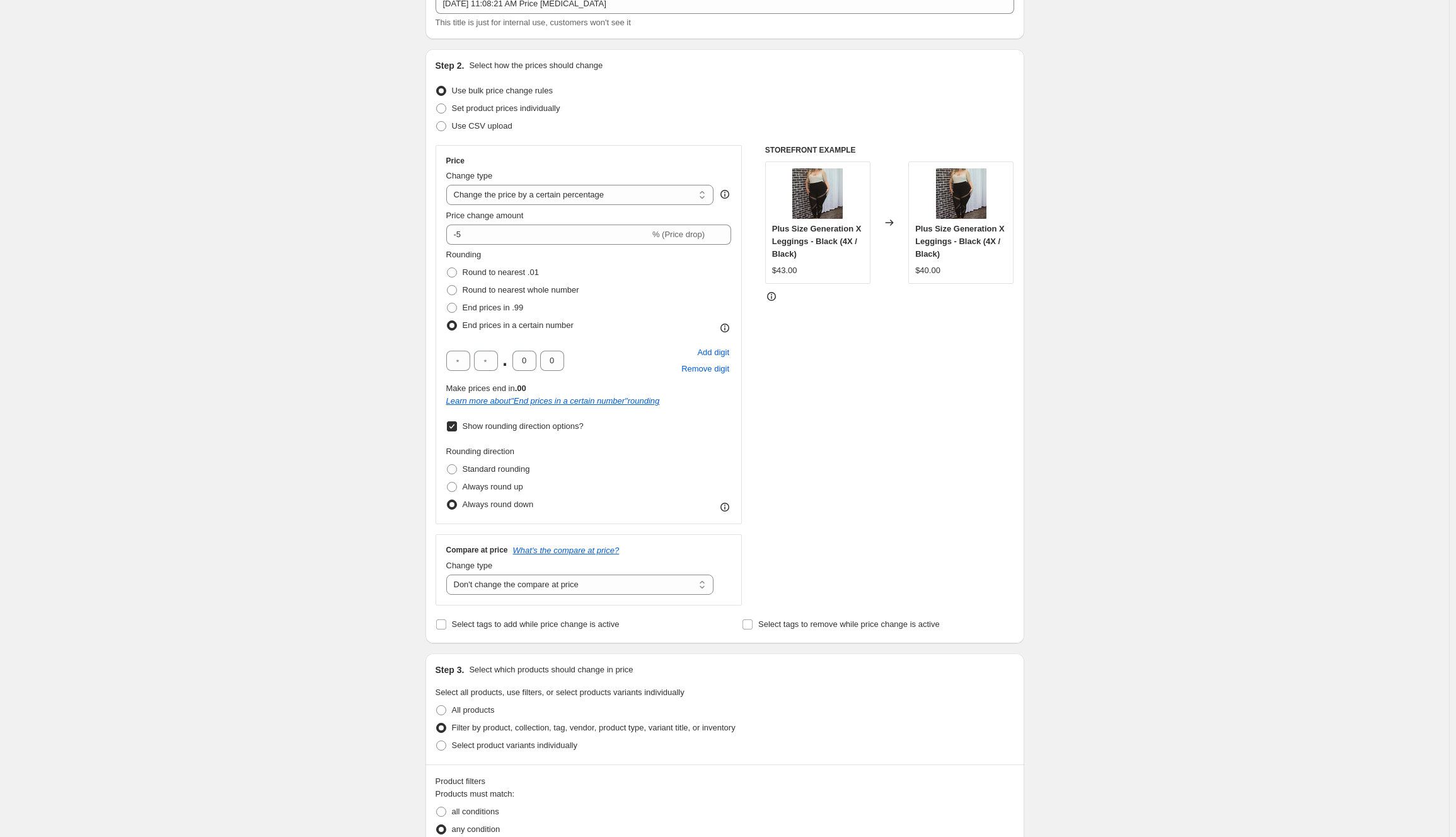
scroll to position [0, 0]
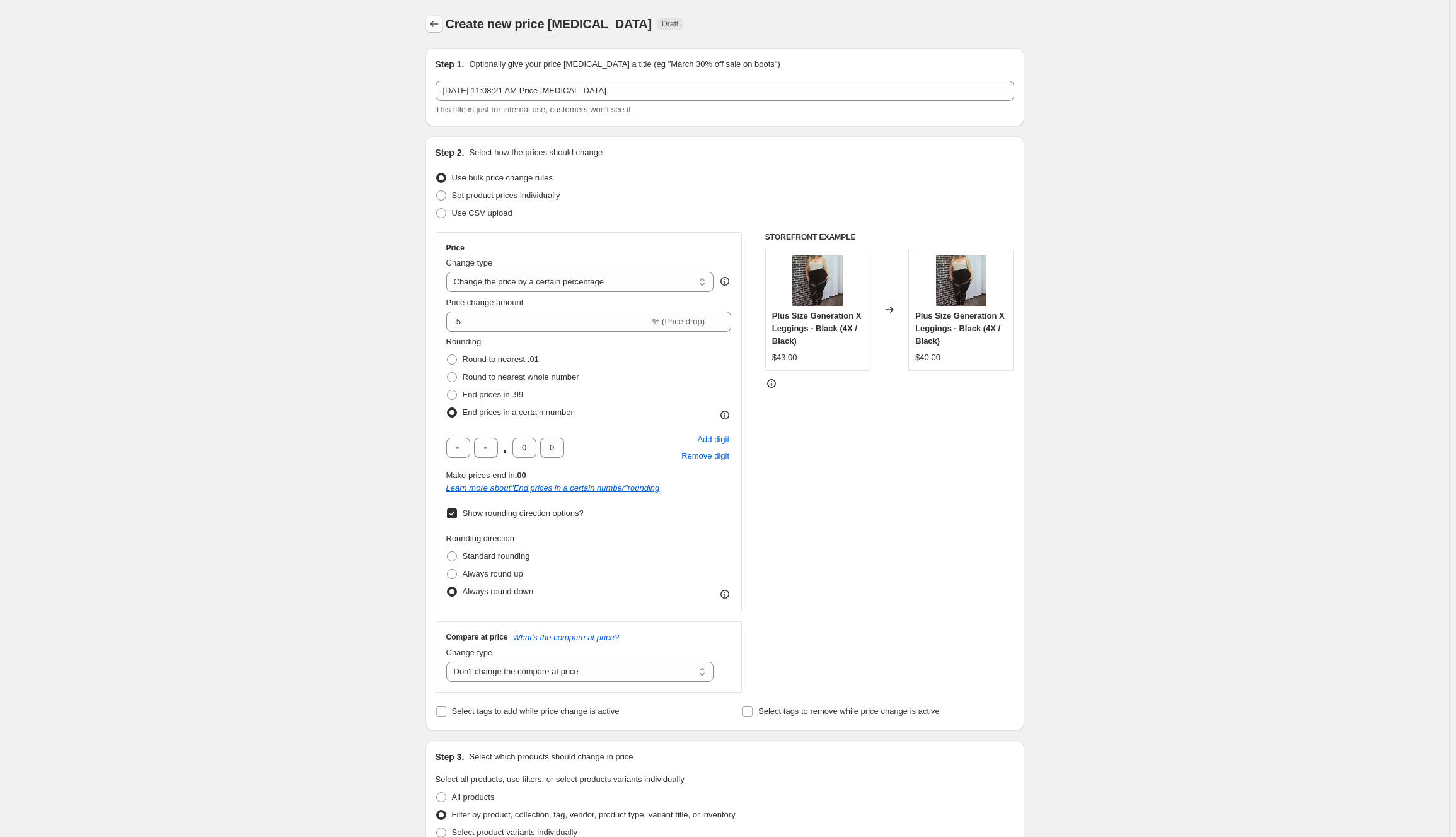
click at [441, 29] on icon "Price change jobs" at bounding box center [434, 24] width 13 height 13
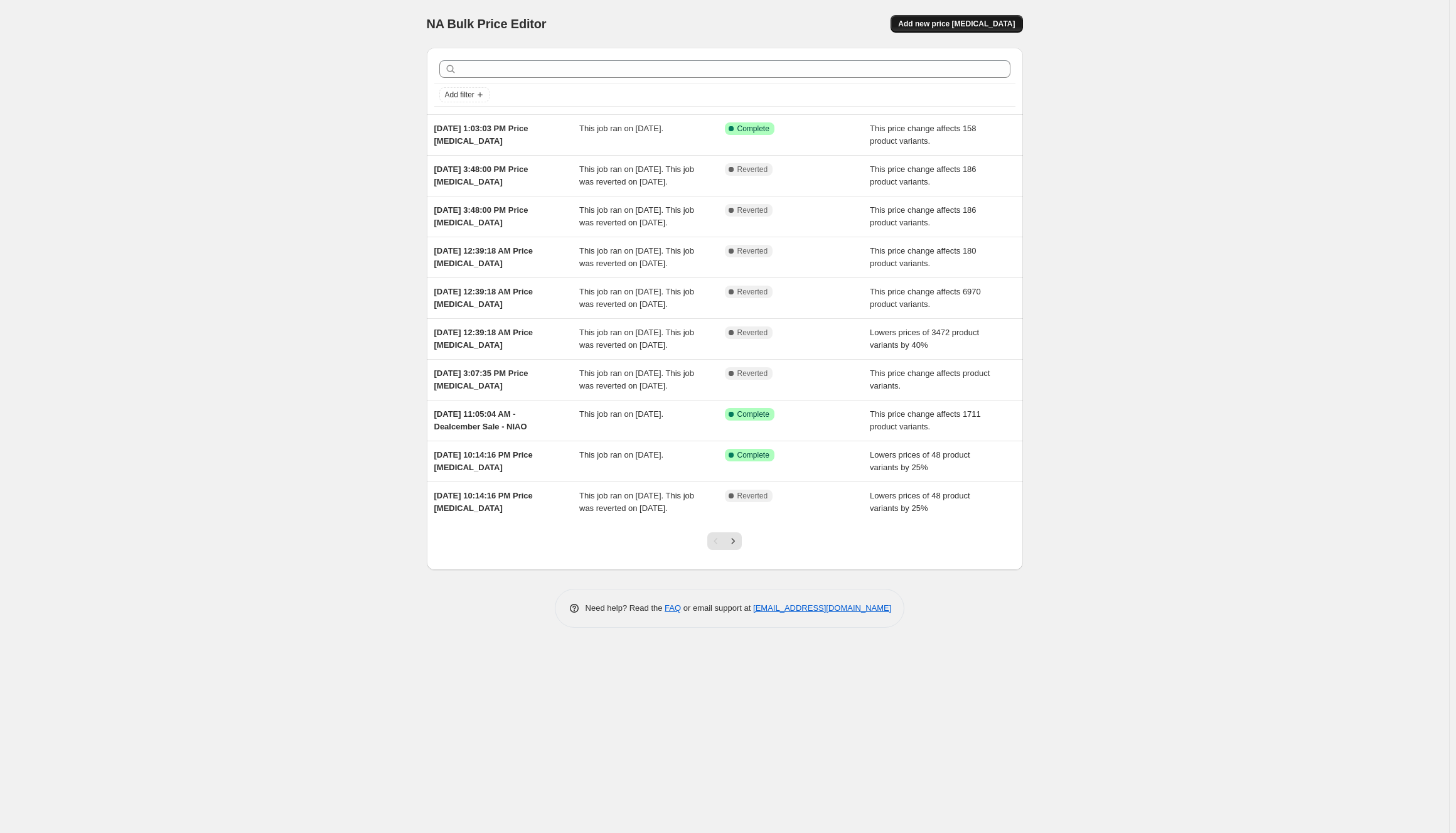
click at [925, 28] on button "Add new price [MEDICAL_DATA]" at bounding box center [956, 23] width 132 height 18
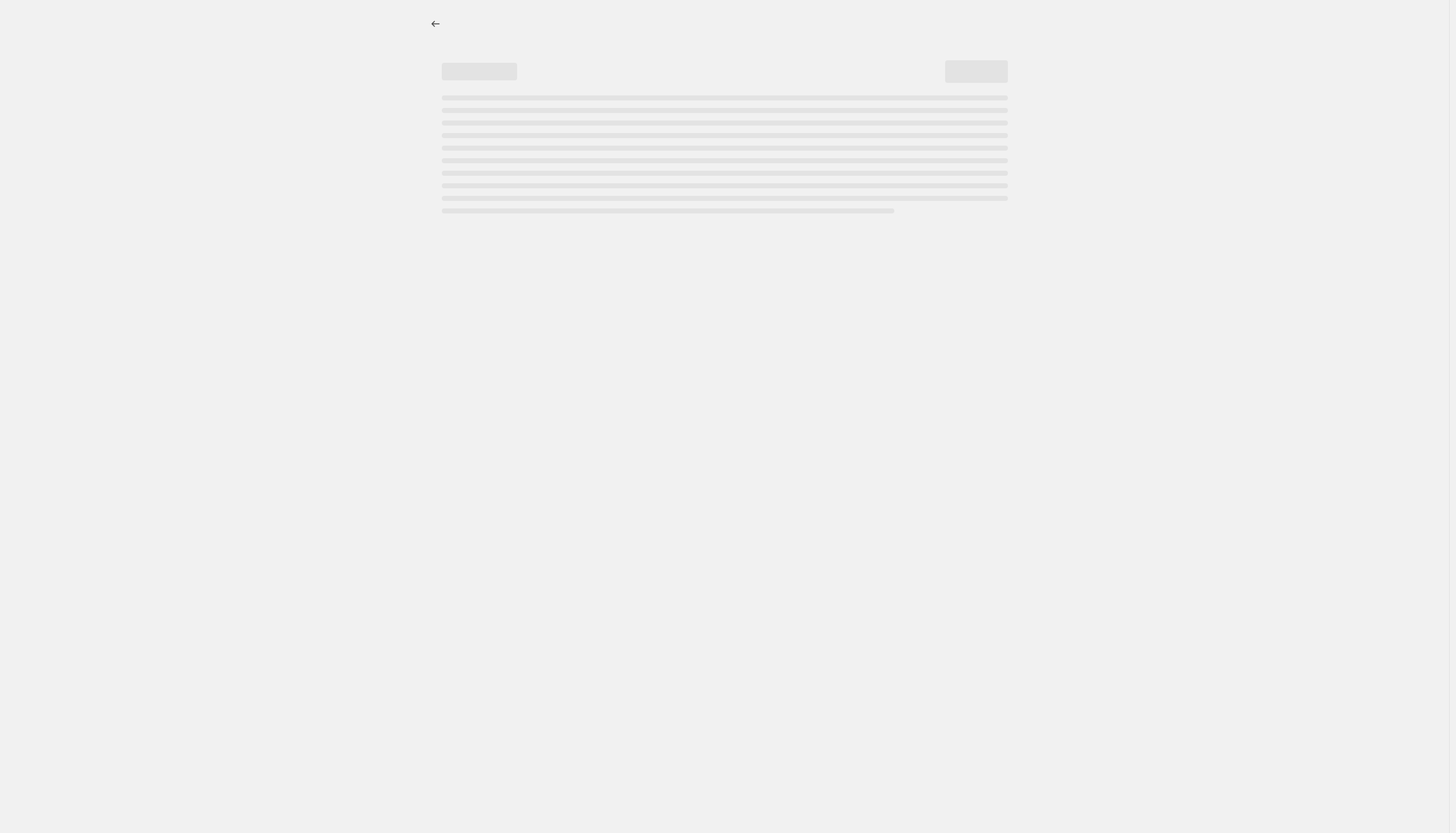
select select "percentage"
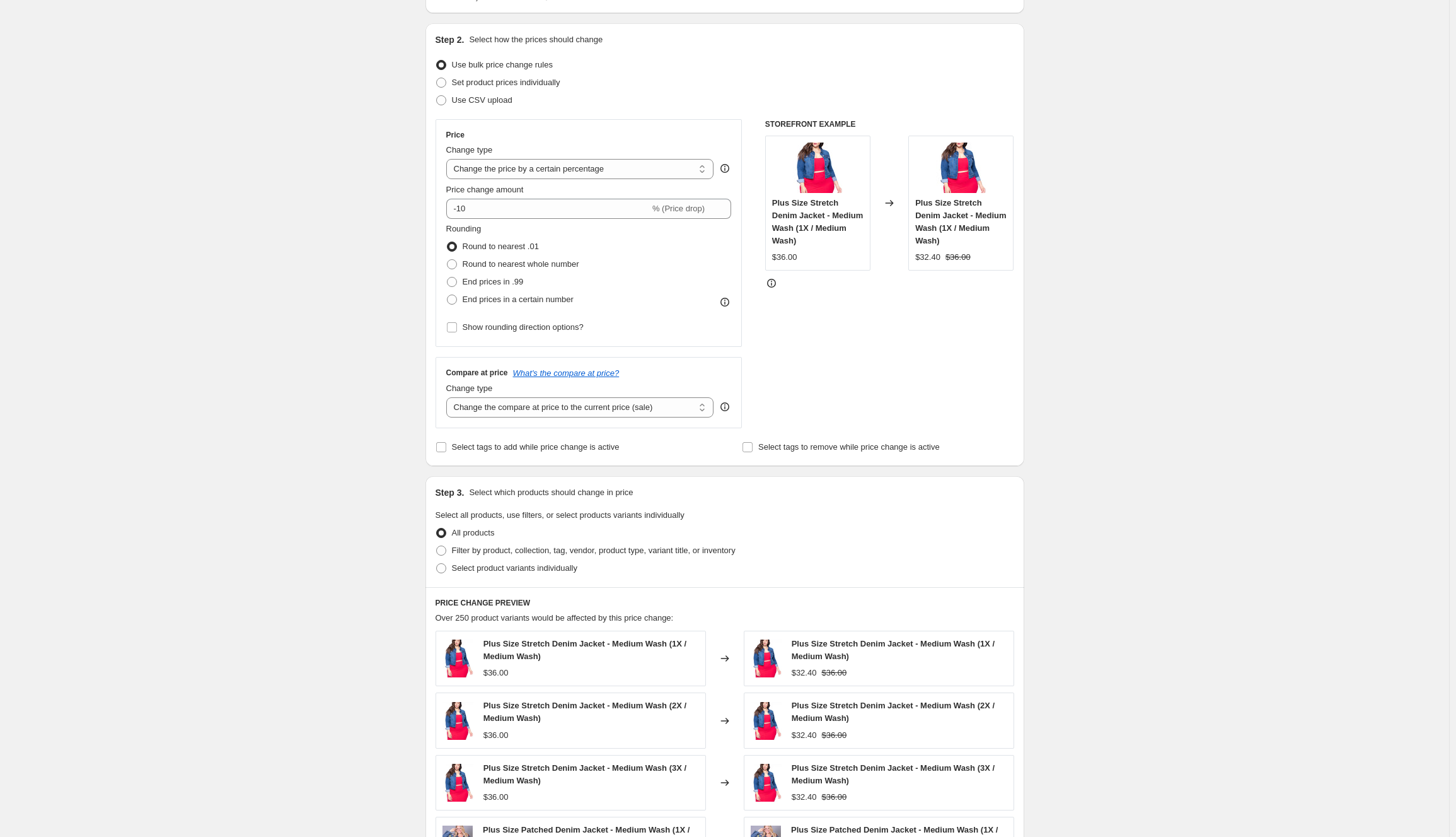
scroll to position [189, 0]
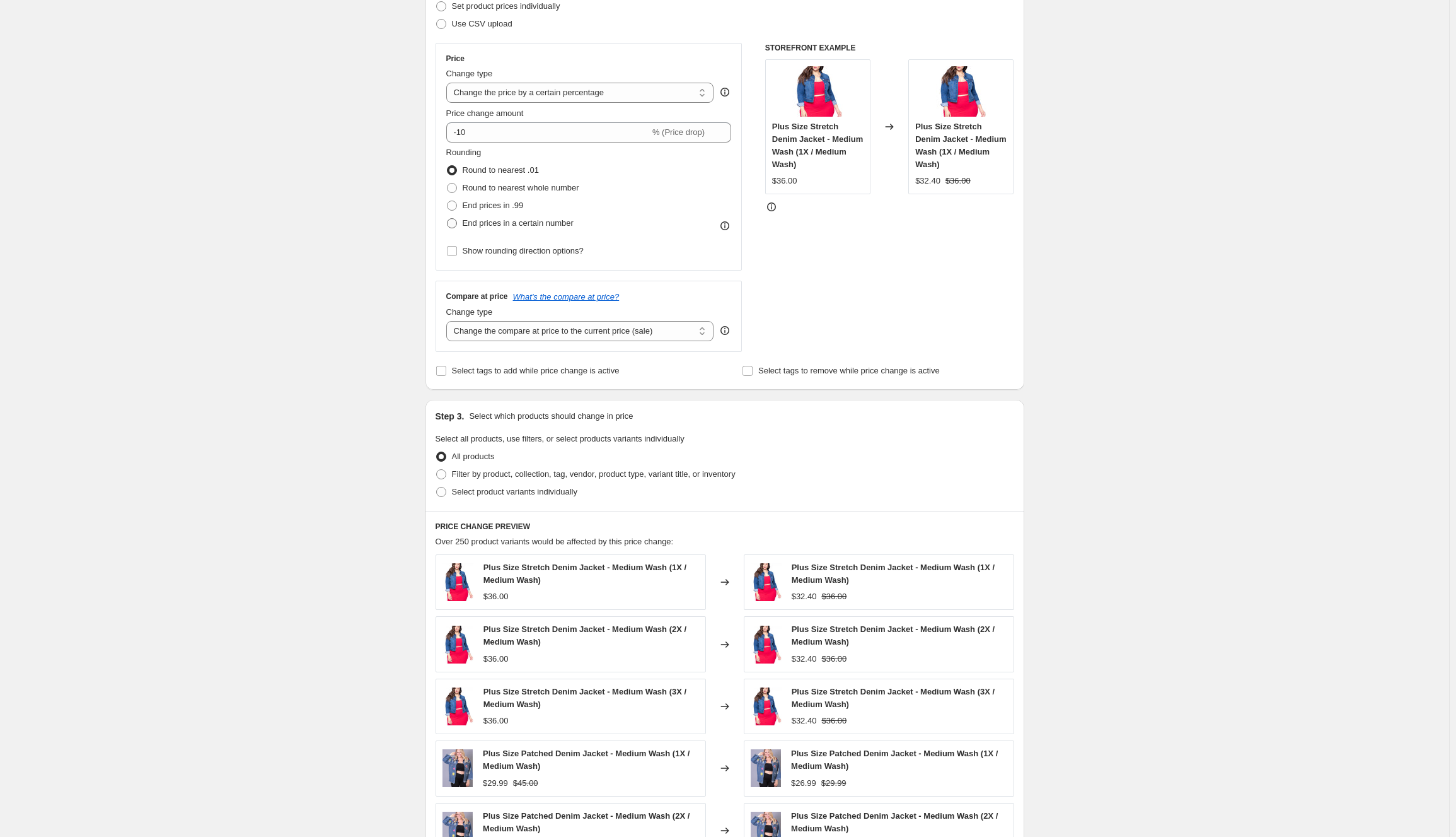
click at [476, 225] on span "End prices in a certain number" at bounding box center [518, 223] width 111 height 9
click at [447, 219] on input "End prices in a certain number" at bounding box center [447, 218] width 1 height 1
radio input "true"
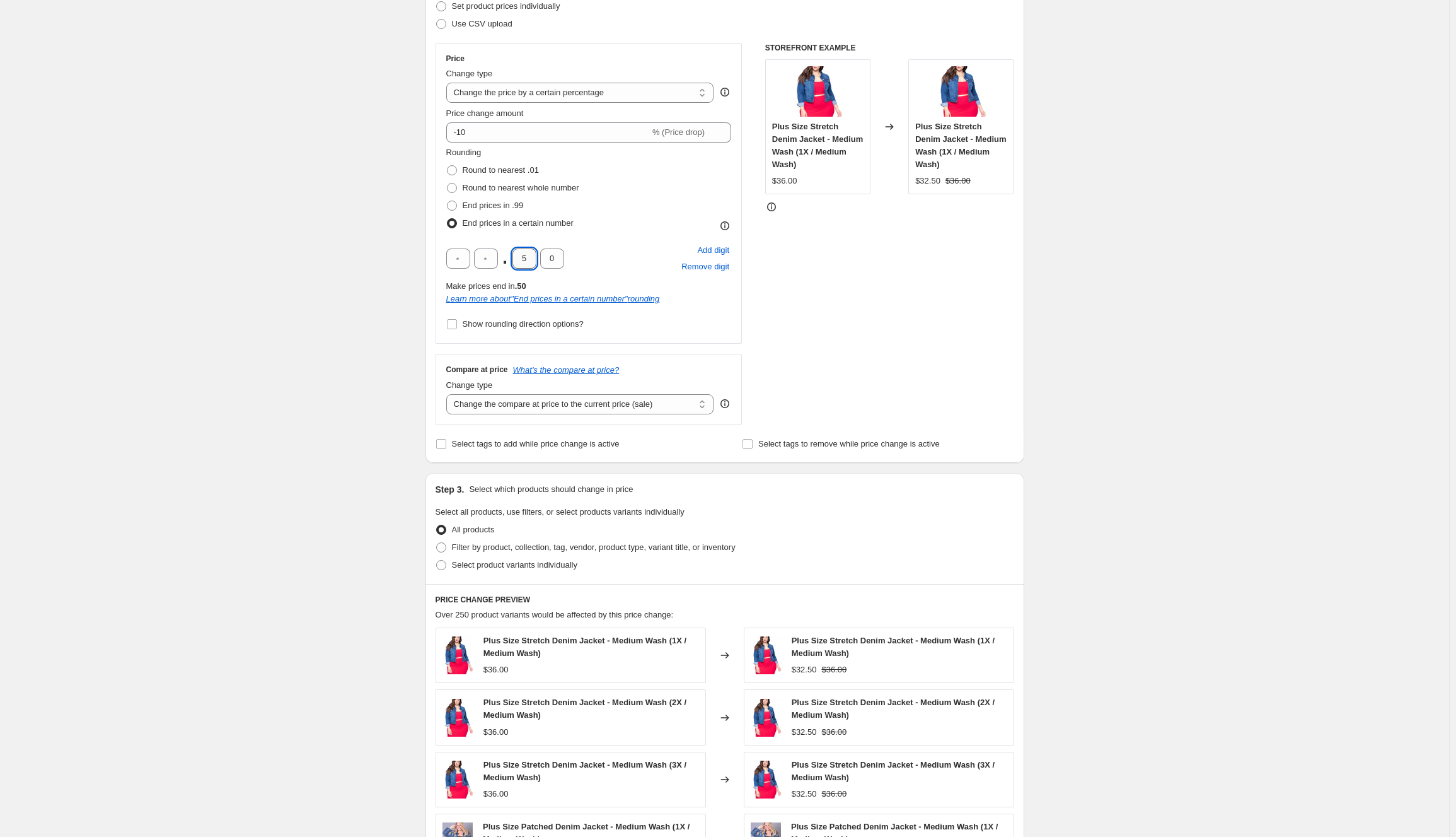
drag, startPoint x: 532, startPoint y: 264, endPoint x: 520, endPoint y: 265, distance: 12.0
click at [520, 265] on input "5" at bounding box center [524, 259] width 24 height 21
type input "0"
click at [648, 253] on div ". 0 0 Add digit Remove digit" at bounding box center [589, 258] width 285 height 33
click at [644, 406] on select "Change the compare at price to the current price (sale) Change the compare at p…" at bounding box center [580, 405] width 268 height 21
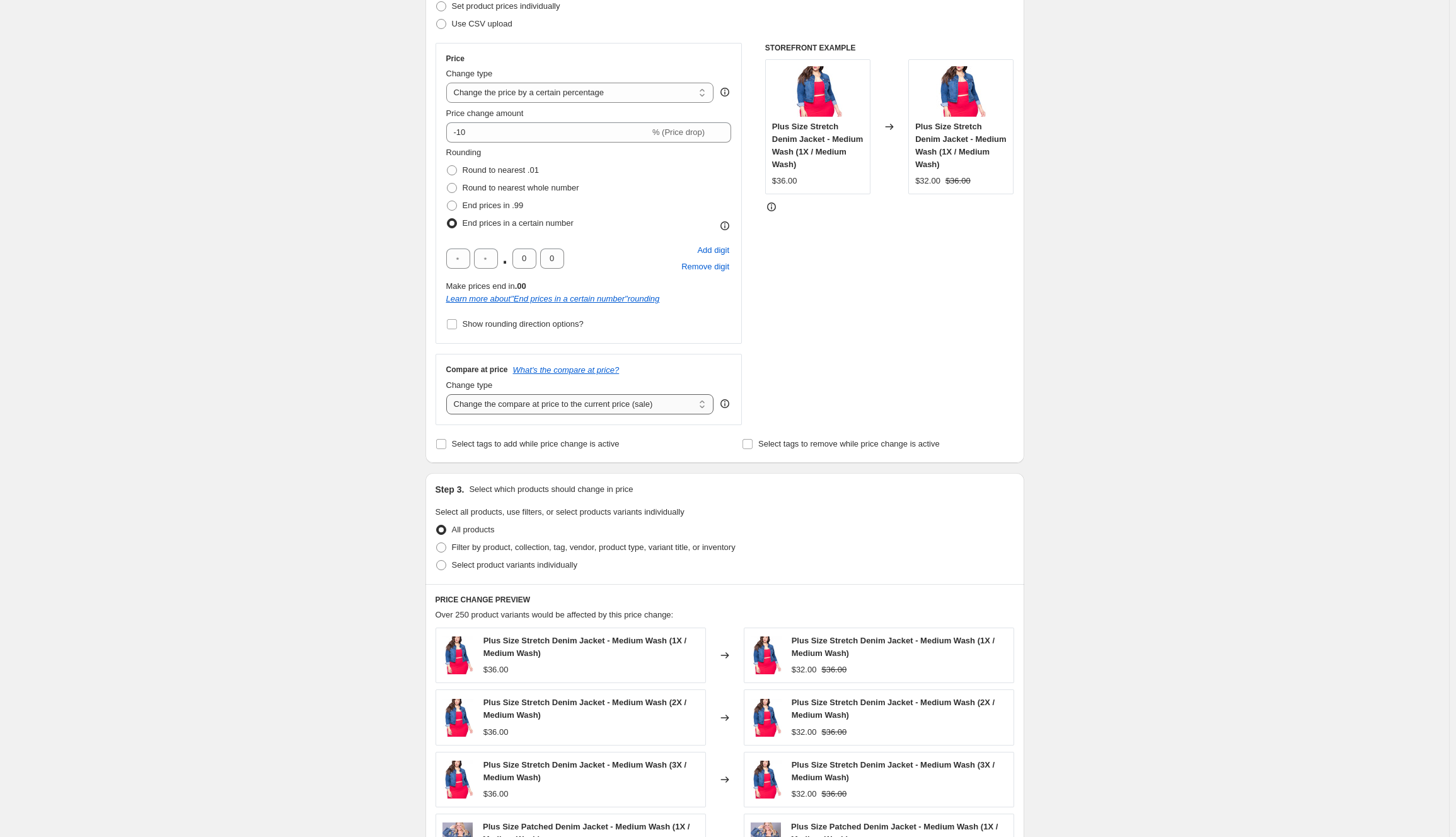
select select "no_change"
click at [449, 394] on select "Change the compare at price to the current price (sale) Change the compare at p…" at bounding box center [580, 405] width 268 height 21
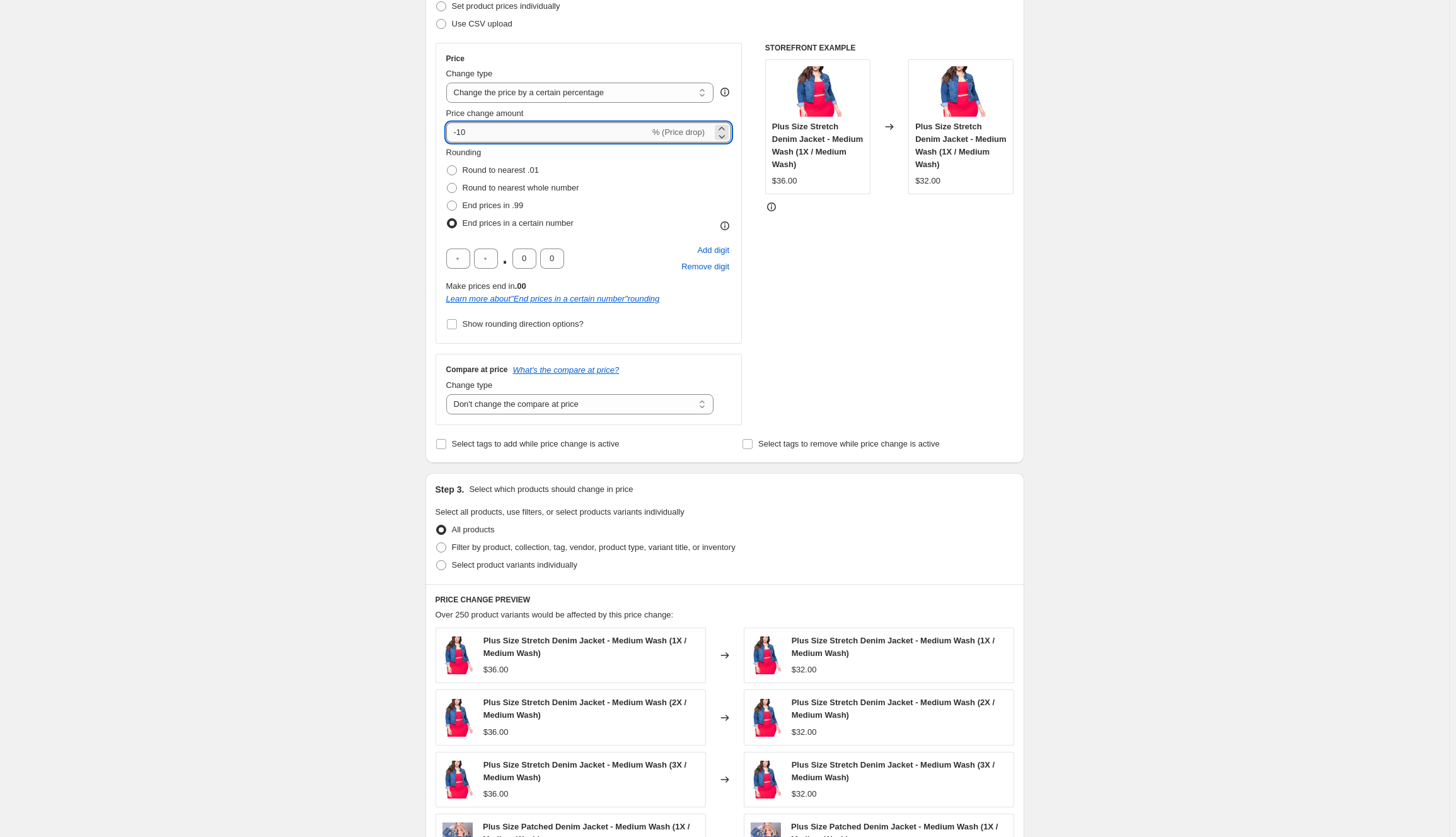
click at [495, 133] on input "-10" at bounding box center [548, 132] width 204 height 21
click at [708, 94] on select "Change the price to a certain amount Change the price by a certain amount Chang…" at bounding box center [580, 93] width 268 height 21
select select "by"
click at [449, 83] on select "Change the price to a certain amount Change the price by a certain amount Chang…" at bounding box center [580, 93] width 268 height 21
drag, startPoint x: 582, startPoint y: 130, endPoint x: 470, endPoint y: 131, distance: 112.0
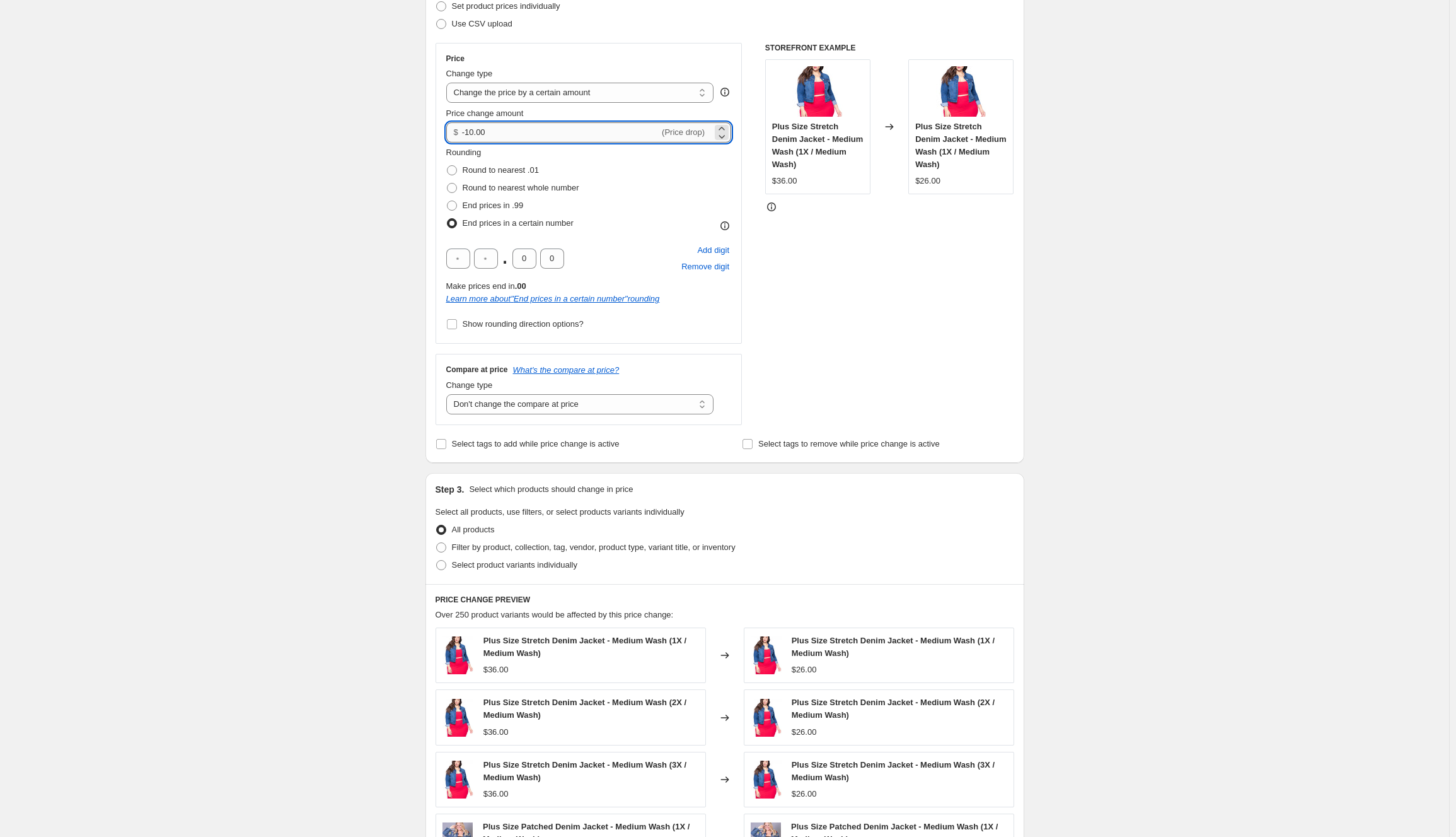
click at [470, 131] on input "-10.00" at bounding box center [561, 132] width 197 height 21
type input "-5.00"
click at [633, 214] on div "Rounding Round to nearest .01 Round to nearest whole number End prices in .99 E…" at bounding box center [589, 189] width 285 height 86
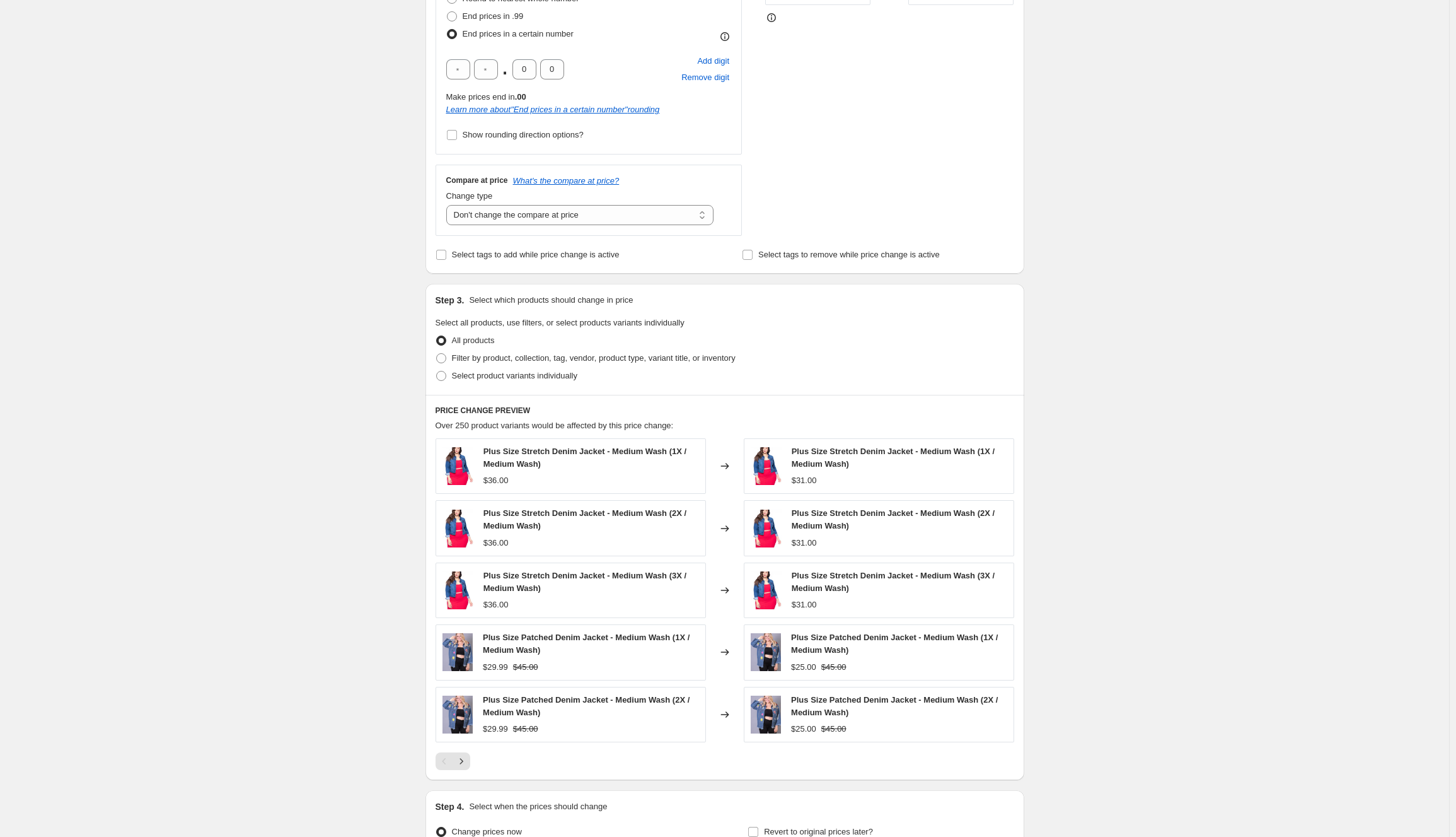
scroll to position [253, 0]
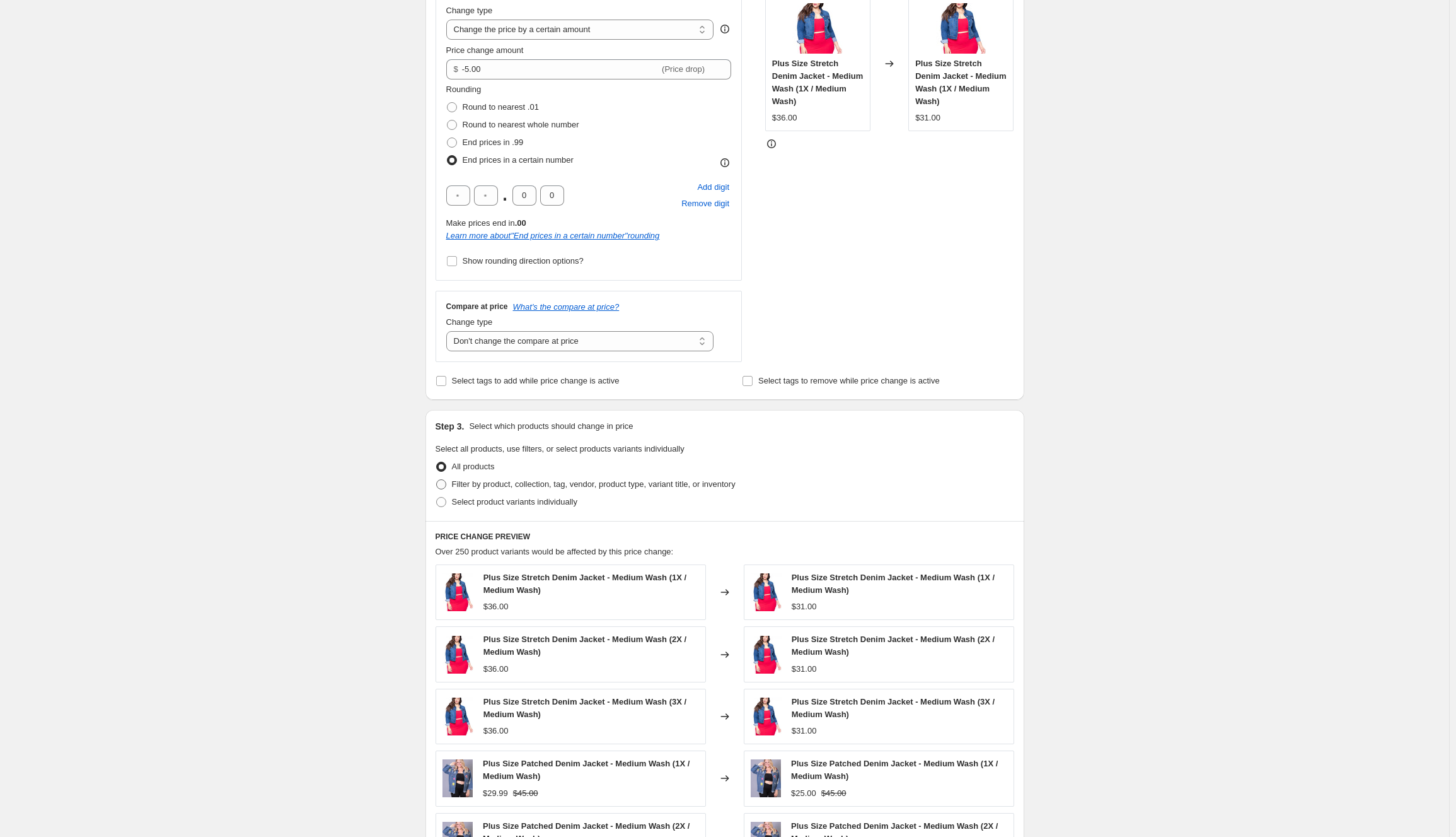
click at [558, 483] on span "Filter by product, collection, tag, vendor, product type, variant title, or inv…" at bounding box center [593, 484] width 283 height 9
click at [437, 480] on input "Filter by product, collection, tag, vendor, product type, variant title, or inv…" at bounding box center [436, 479] width 1 height 1
radio input "true"
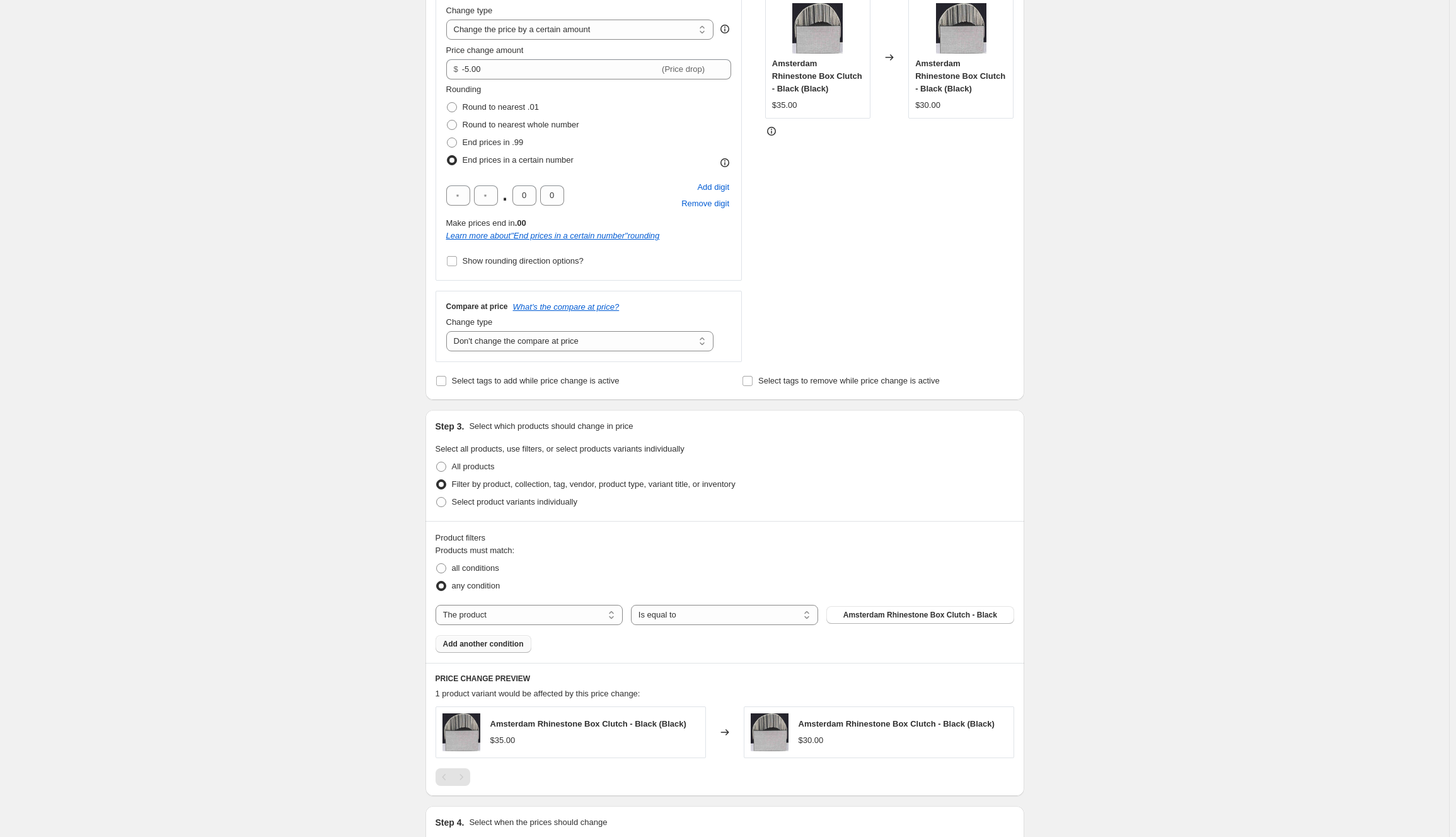
click at [504, 646] on span "Add another condition" at bounding box center [483, 643] width 81 height 10
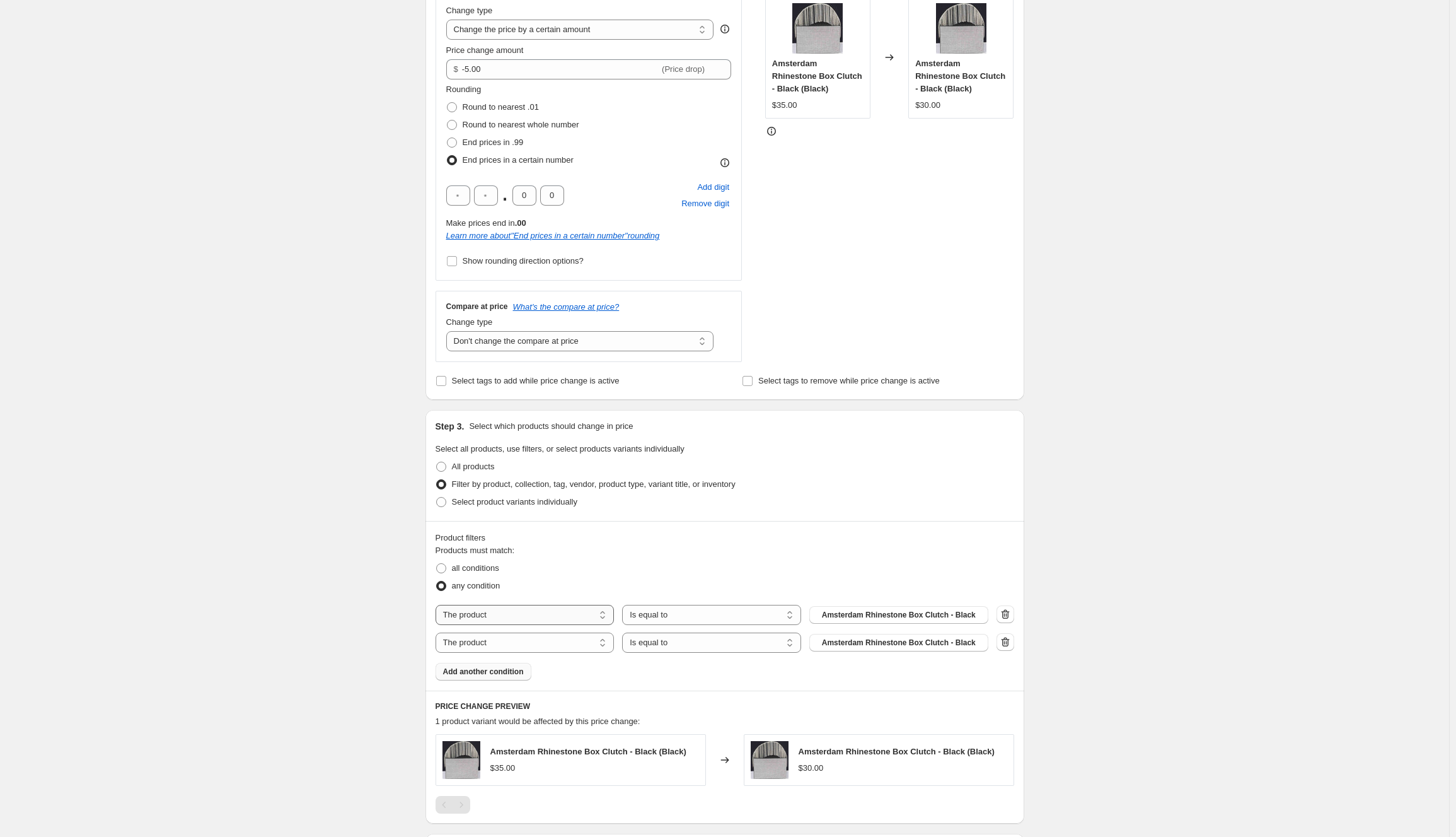
click at [599, 616] on select "The product The product's collection The product's tag The product's vendor The…" at bounding box center [525, 615] width 179 height 21
select select "tag"
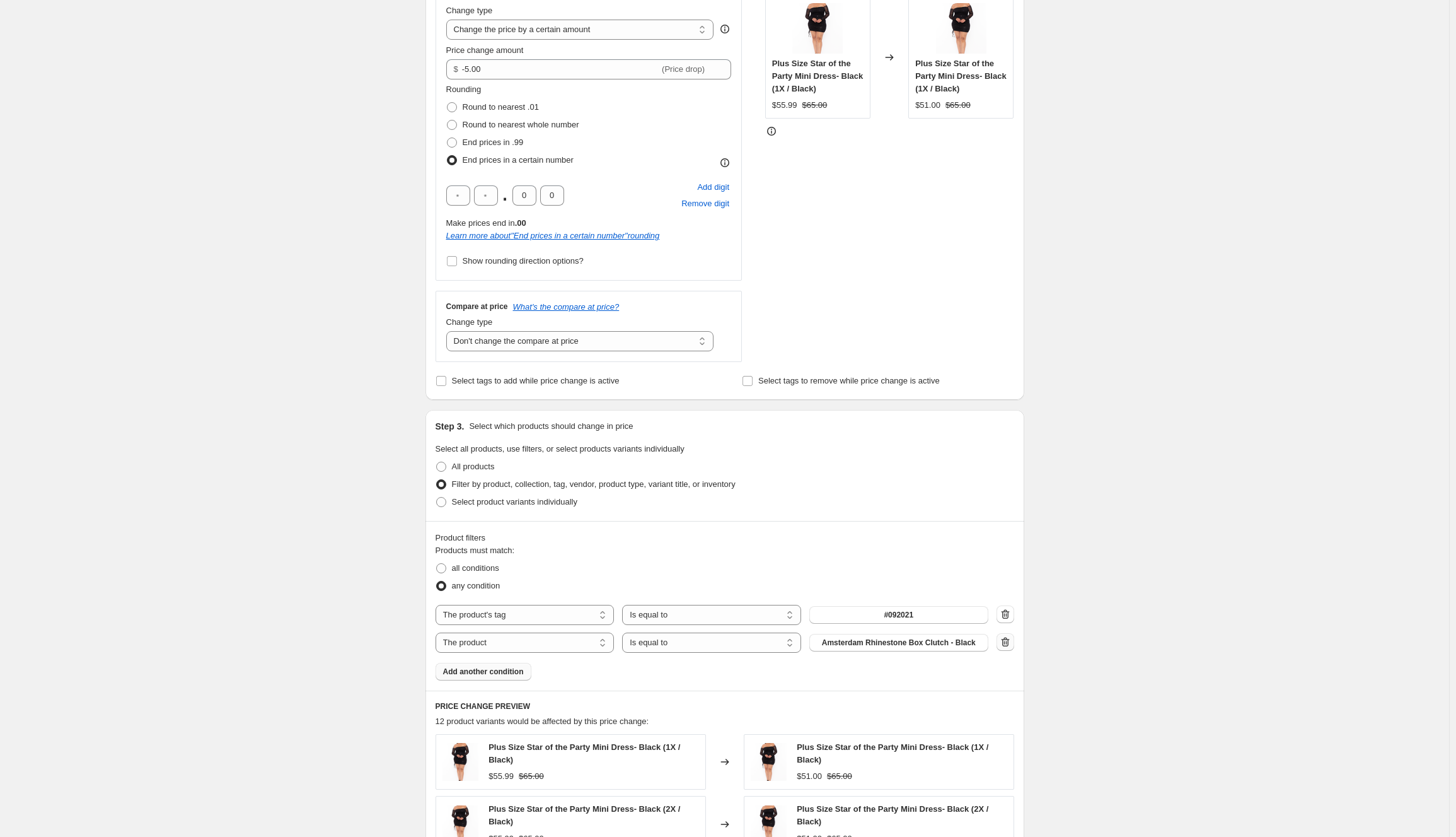
click at [1010, 647] on icon "button" at bounding box center [1005, 642] width 13 height 13
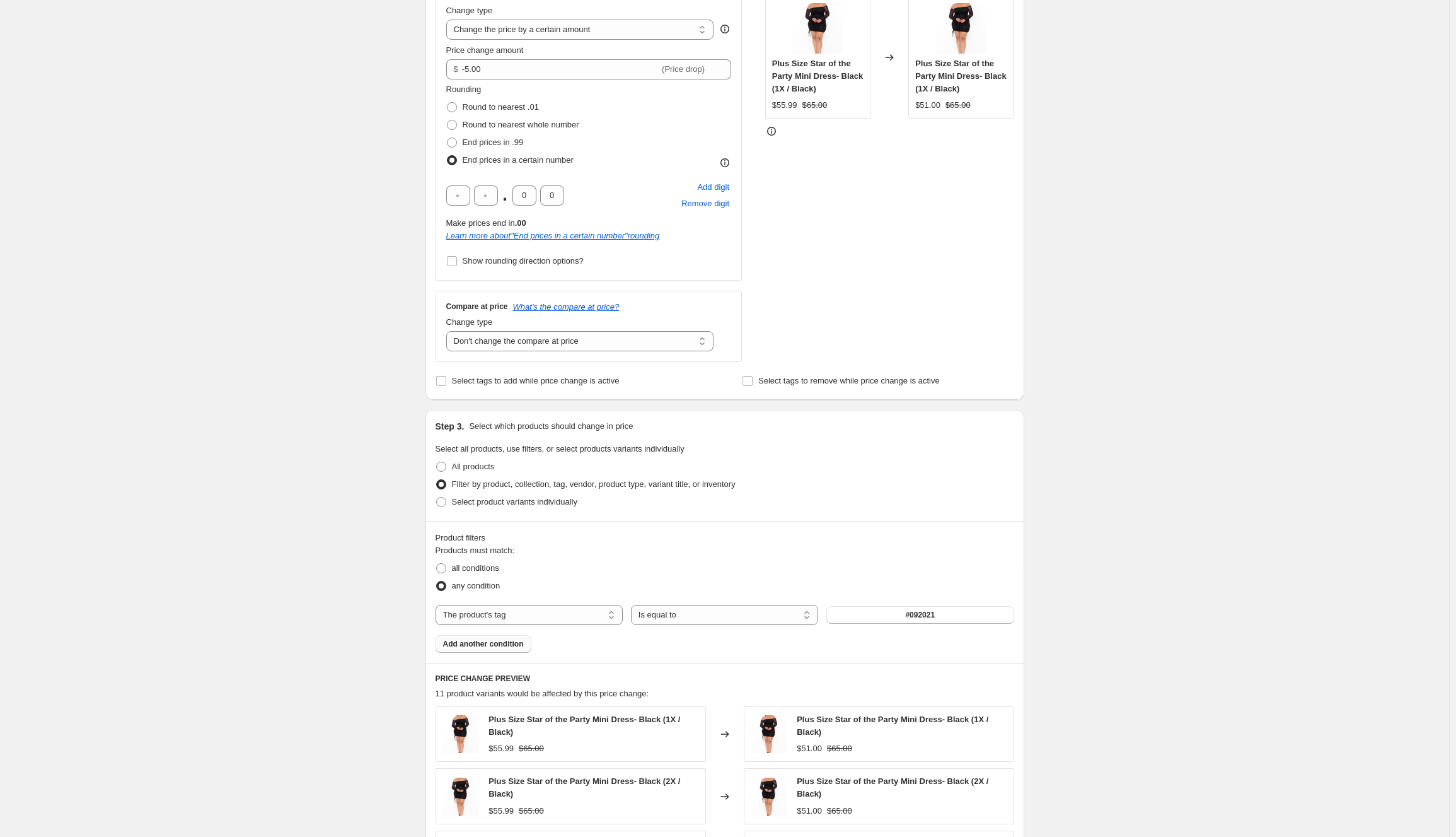
click at [932, 612] on span "#092021" at bounding box center [920, 614] width 30 height 10
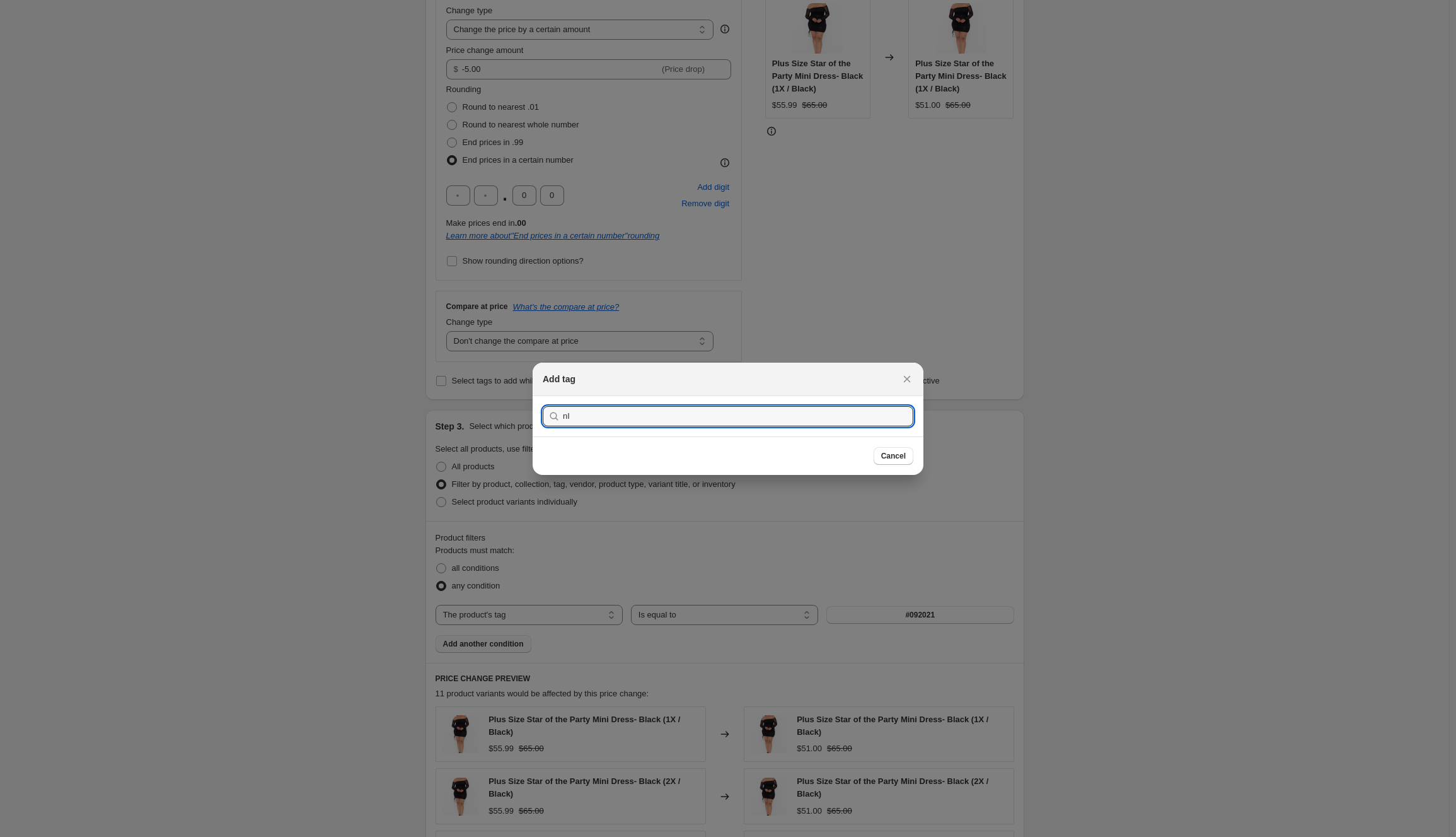
type input "n"
type input "niao"
click at [543, 396] on button "Submit" at bounding box center [561, 403] width 36 height 13
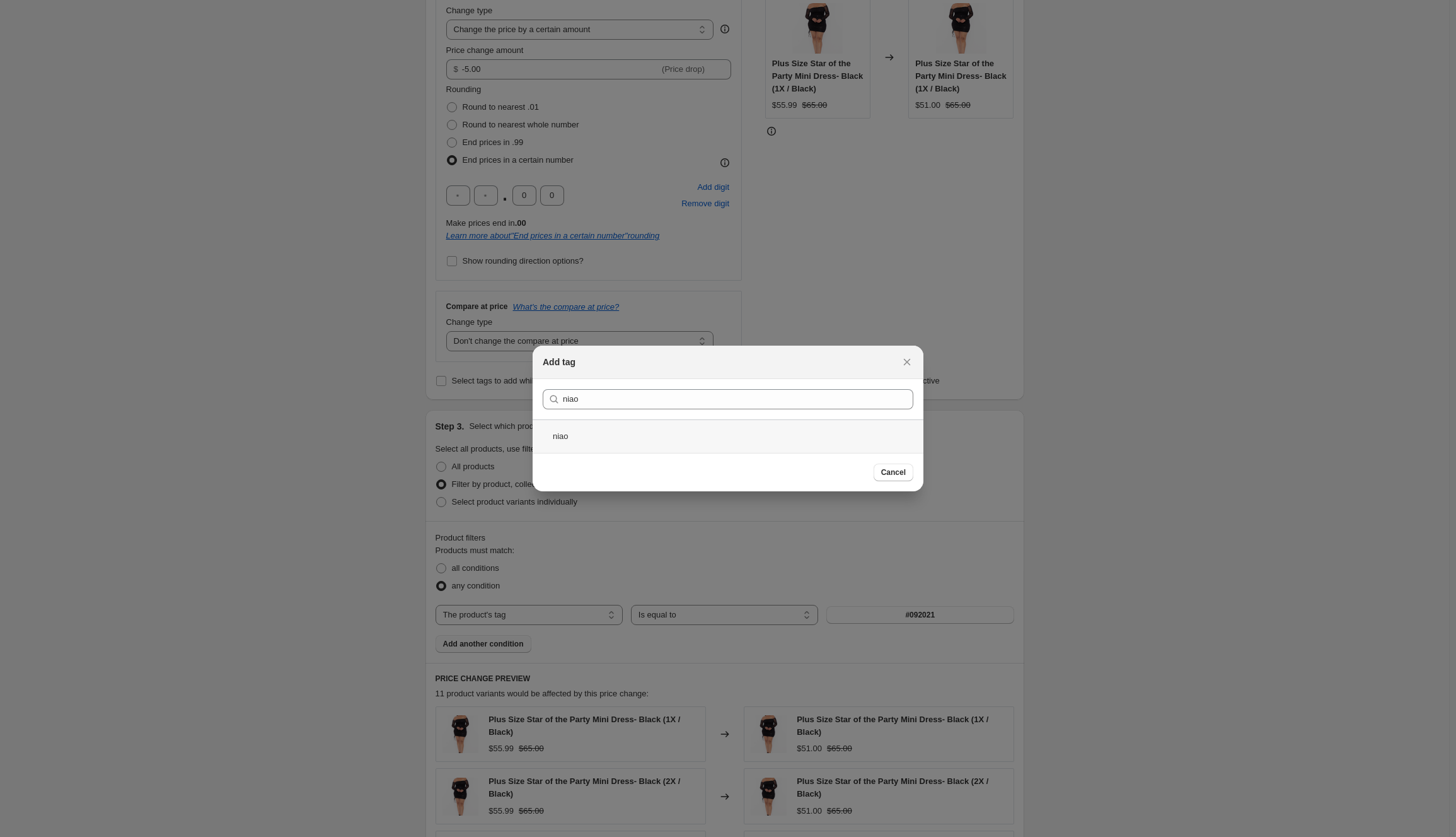
click at [769, 446] on div "niao" at bounding box center [728, 436] width 390 height 34
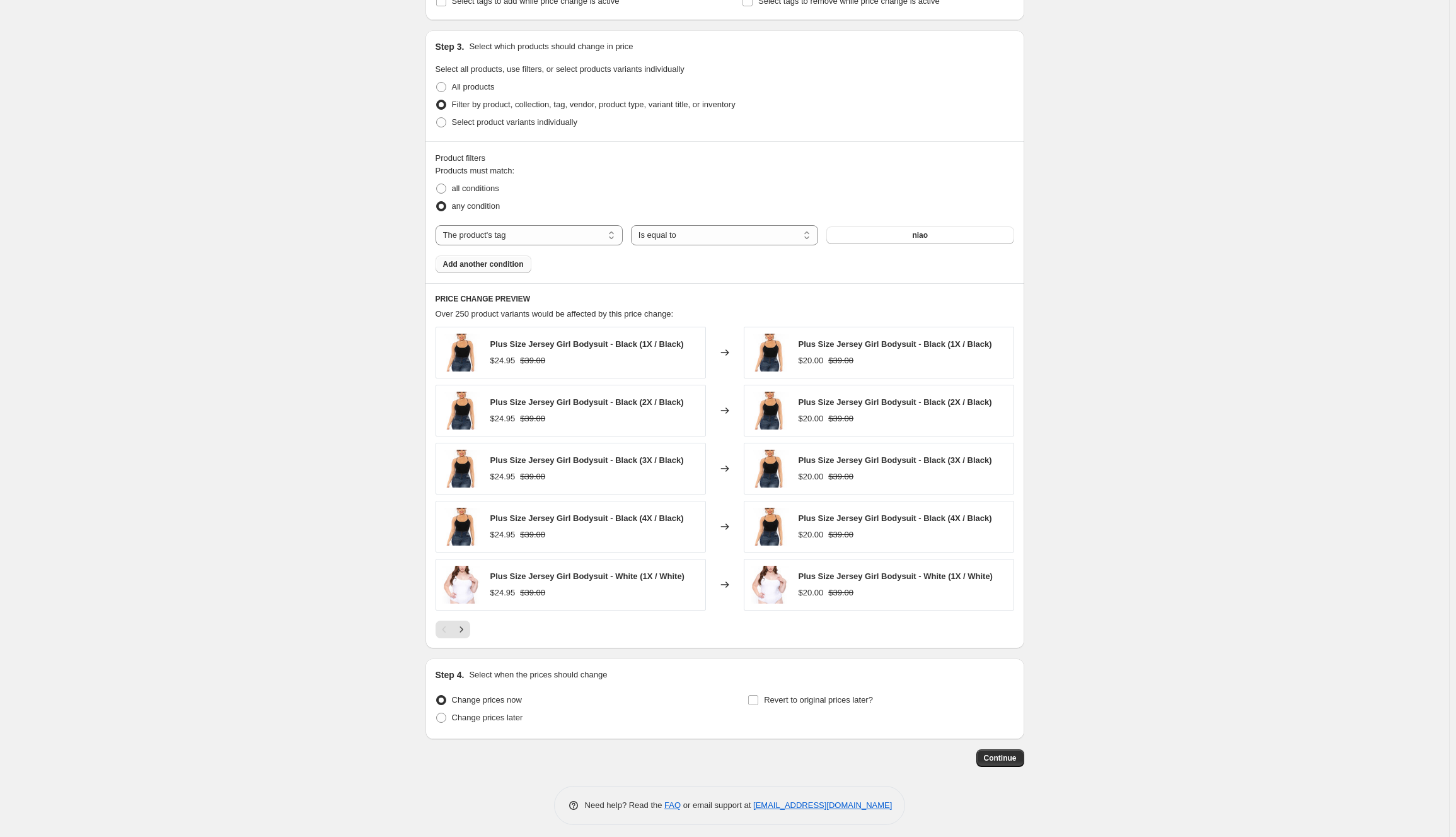
scroll to position [636, 0]
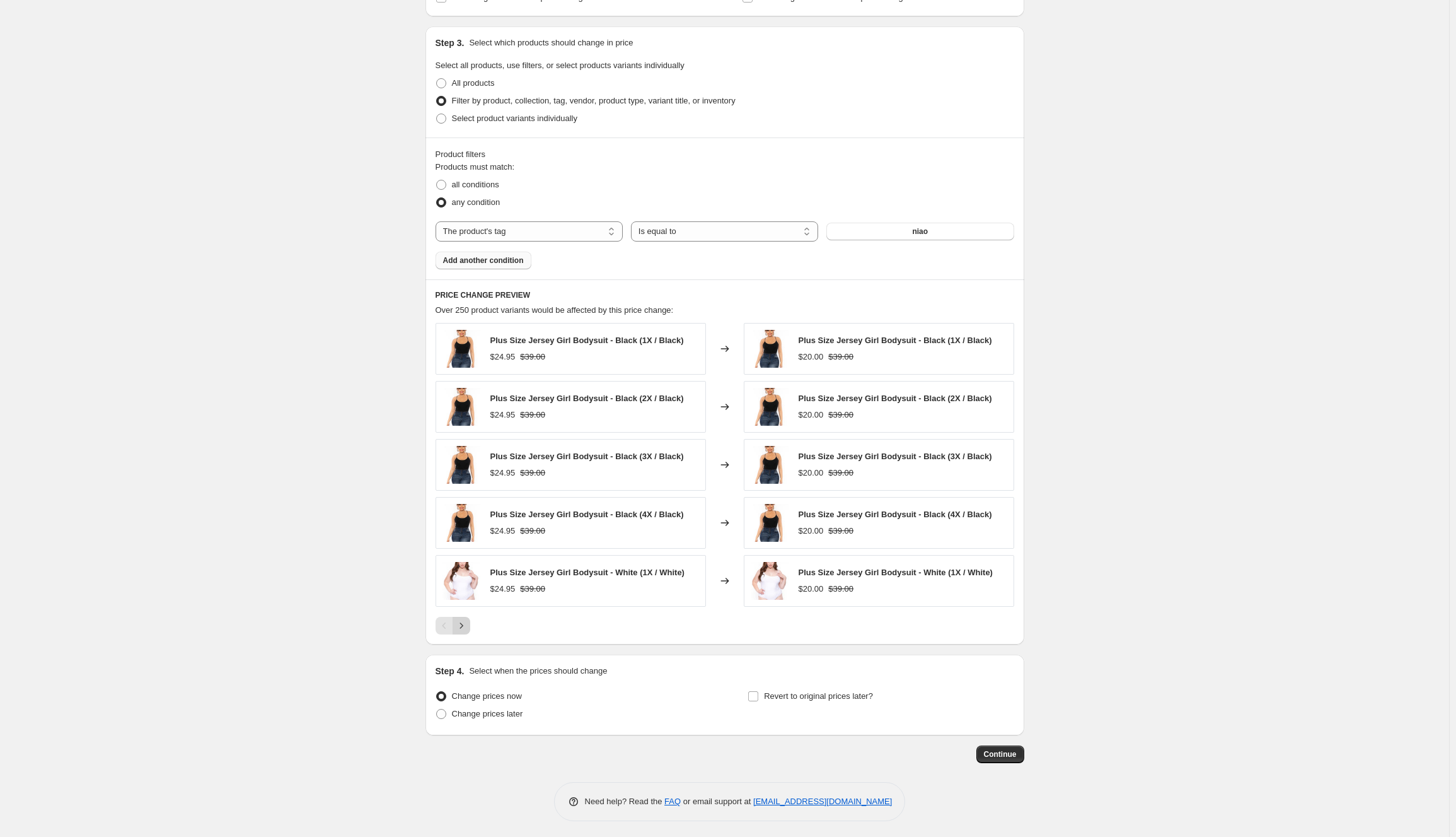
click at [467, 628] on icon "Next" at bounding box center [461, 625] width 13 height 13
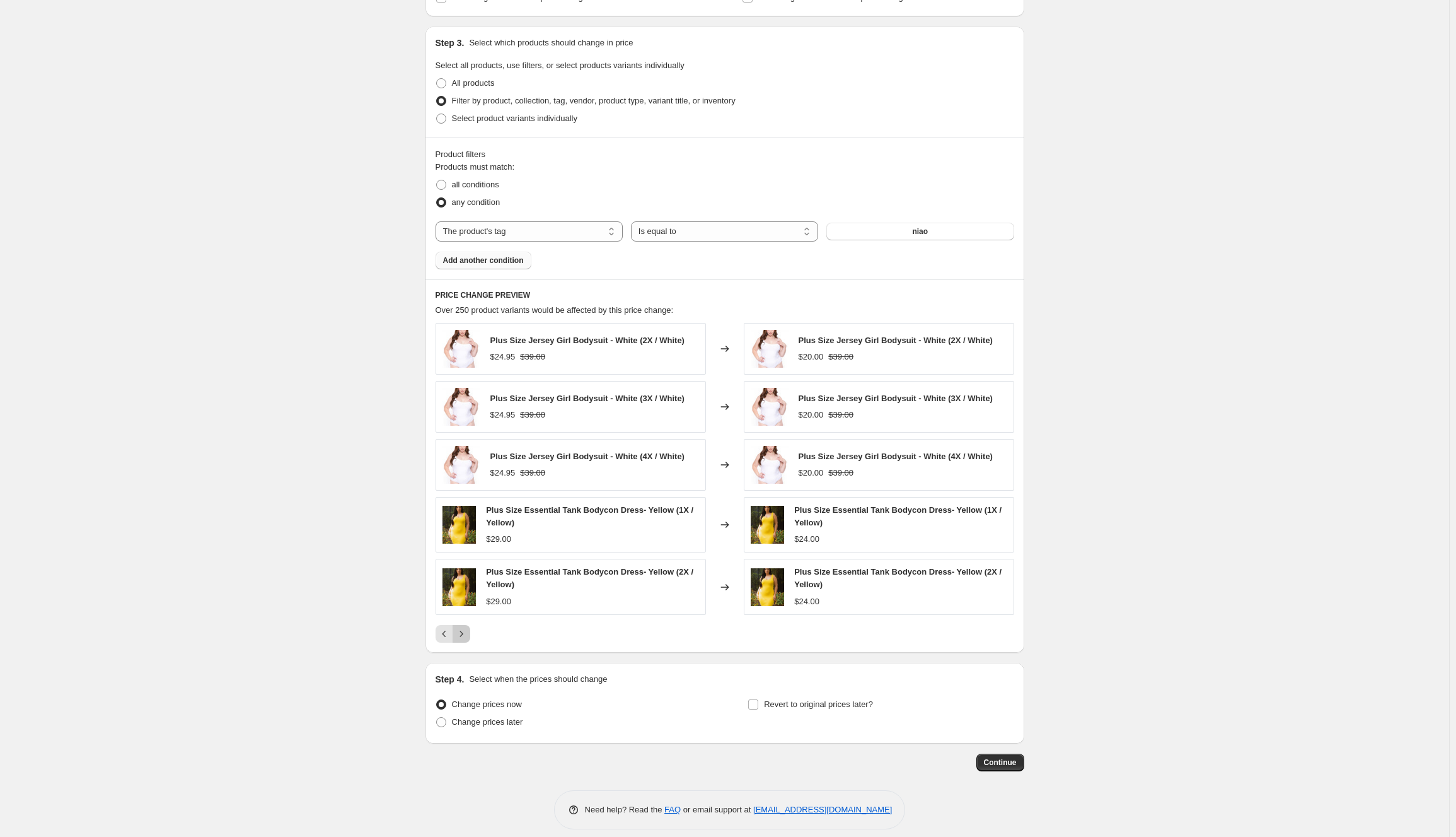
click at [467, 628] on icon "Next" at bounding box center [461, 634] width 13 height 13
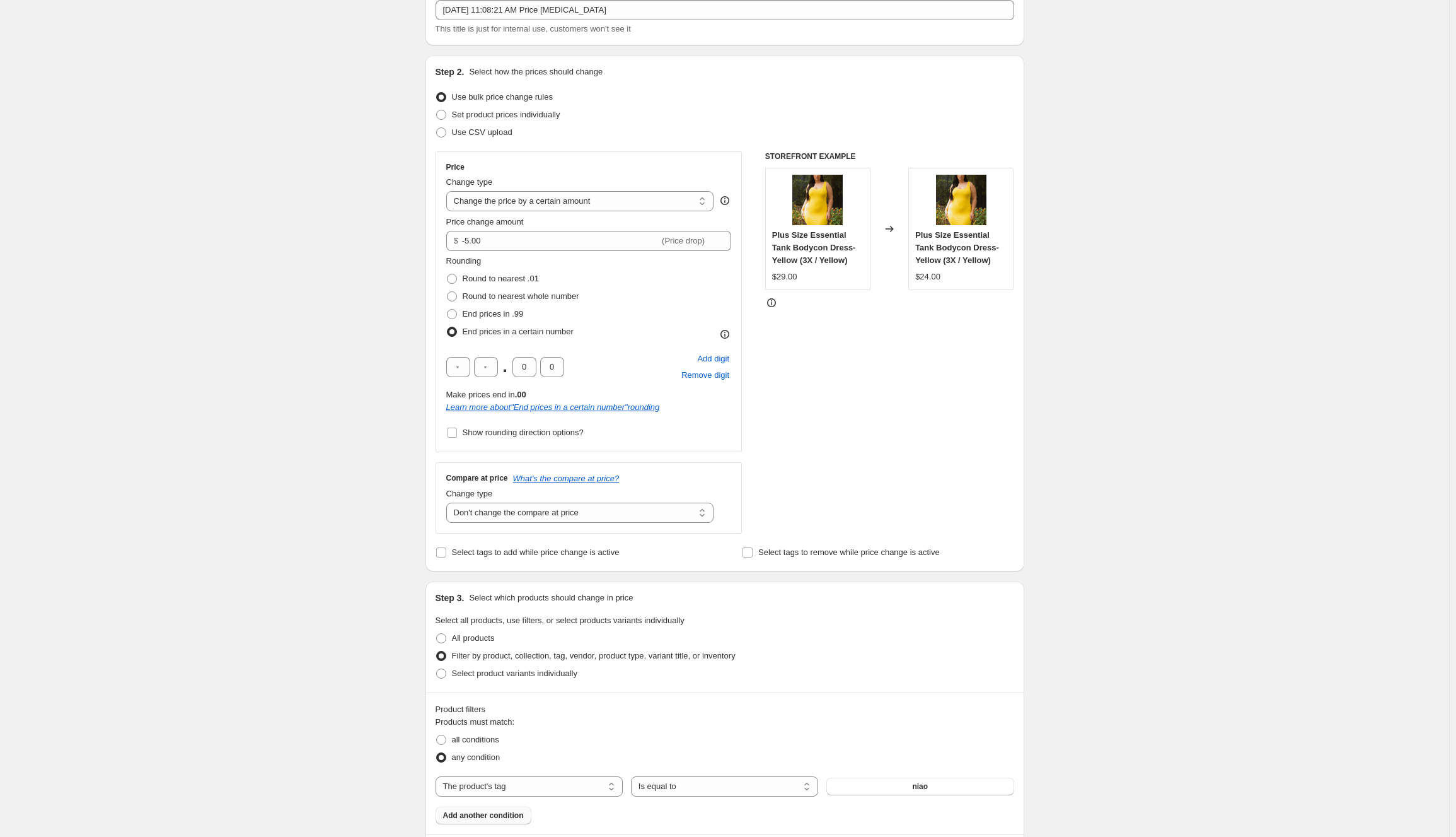
scroll to position [0, 0]
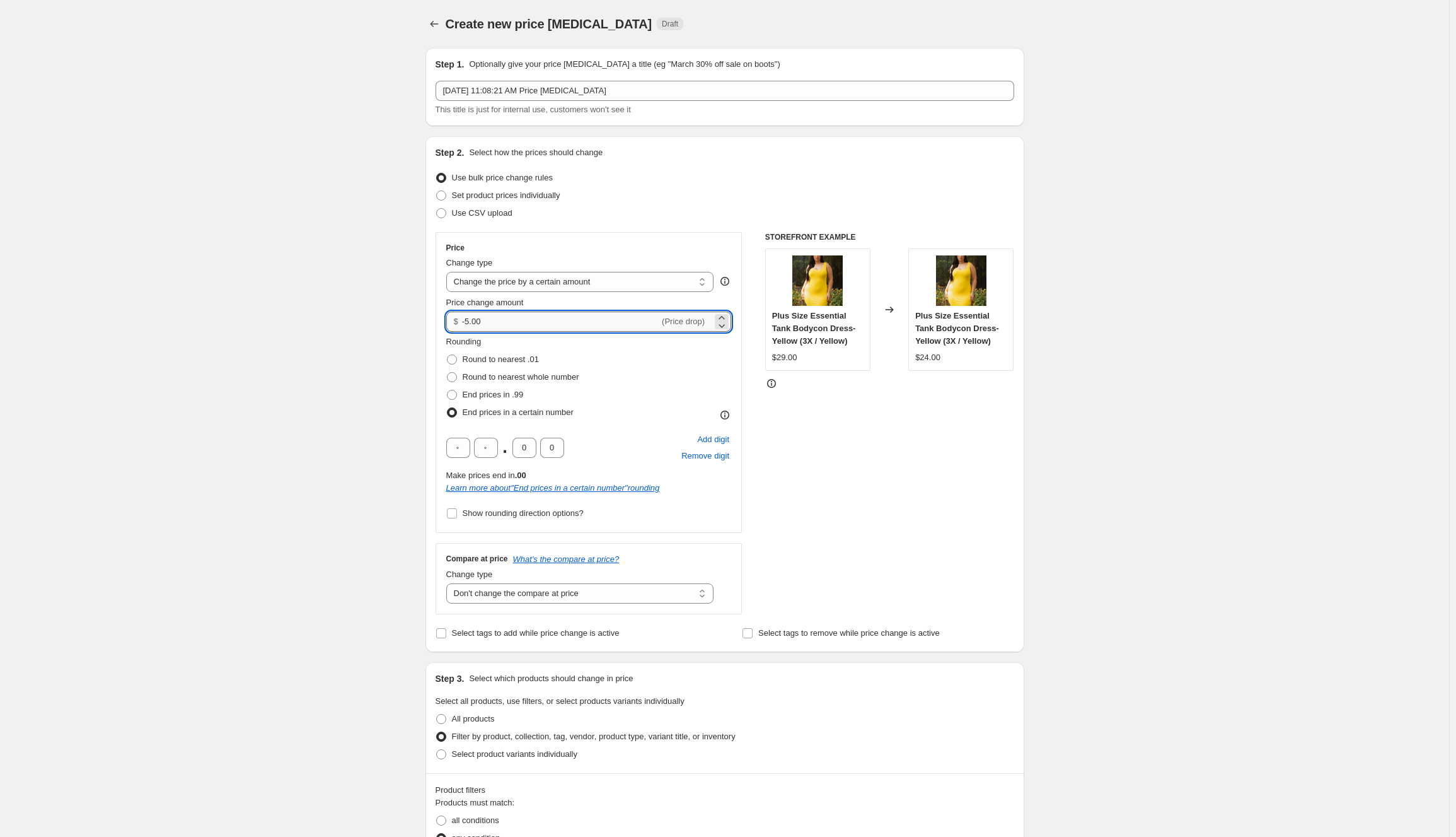
drag, startPoint x: 504, startPoint y: 310, endPoint x: 465, endPoint y: 329, distance: 43.4
click at [465, 329] on div "Price change amount $ -5.00 (Price drop)" at bounding box center [589, 314] width 285 height 35
click at [620, 294] on div "Price Change type Change the price to a certain amount Change the price by a ce…" at bounding box center [589, 382] width 285 height 280
click at [622, 285] on select "Change the price to a certain amount Change the price by a certain amount Chang…" at bounding box center [580, 282] width 268 height 21
select select "percentage"
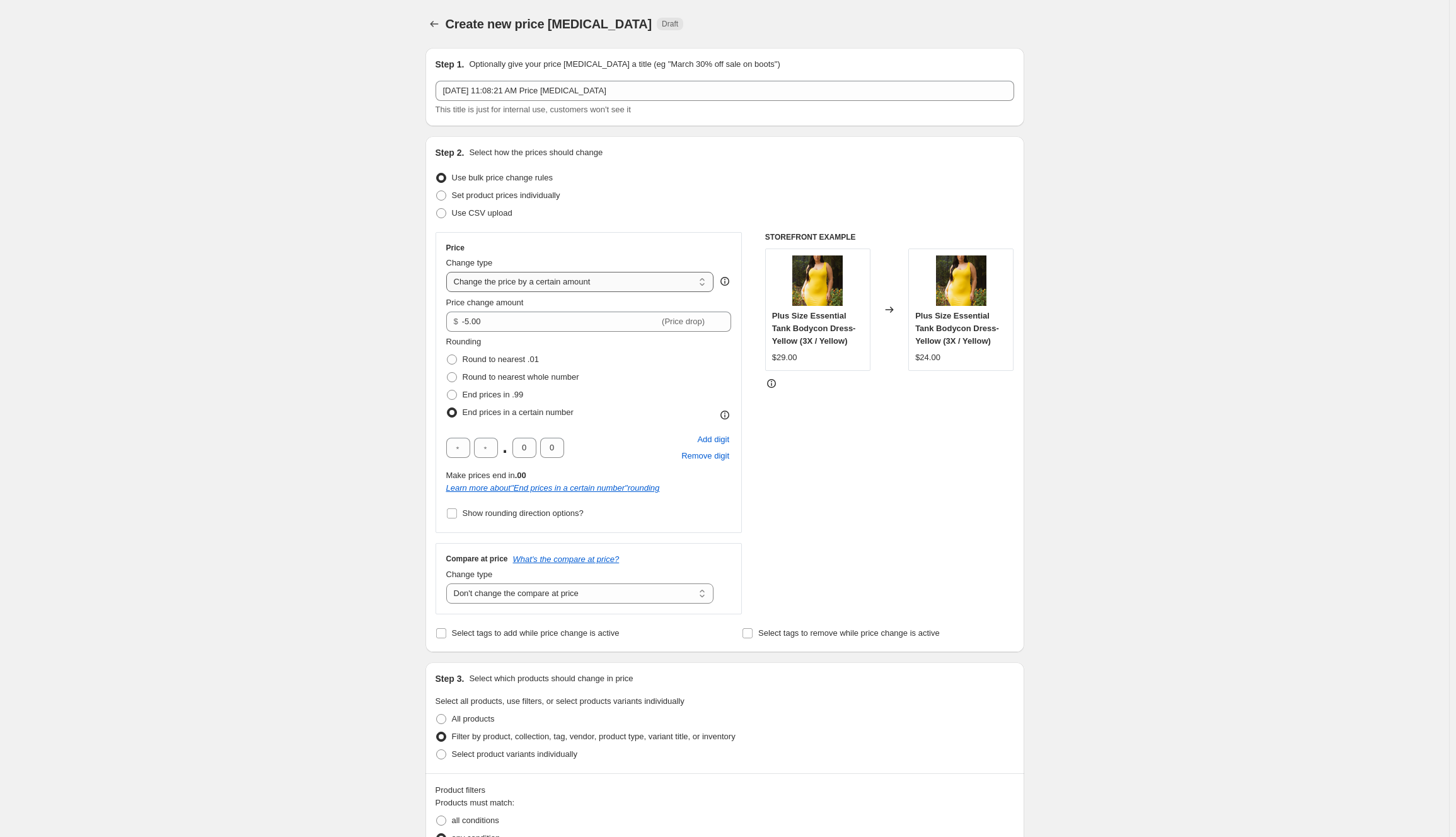
click at [449, 272] on select "Change the price to a certain amount Change the price by a certain amount Chang…" at bounding box center [580, 282] width 268 height 21
type input "-15"
drag, startPoint x: 497, startPoint y: 318, endPoint x: 427, endPoint y: 328, distance: 70.7
click at [427, 328] on div "Step 1. Optionally give your price [MEDICAL_DATA] a title (eg "March 30% off sa…" at bounding box center [720, 729] width 609 height 1381
type input "-10"
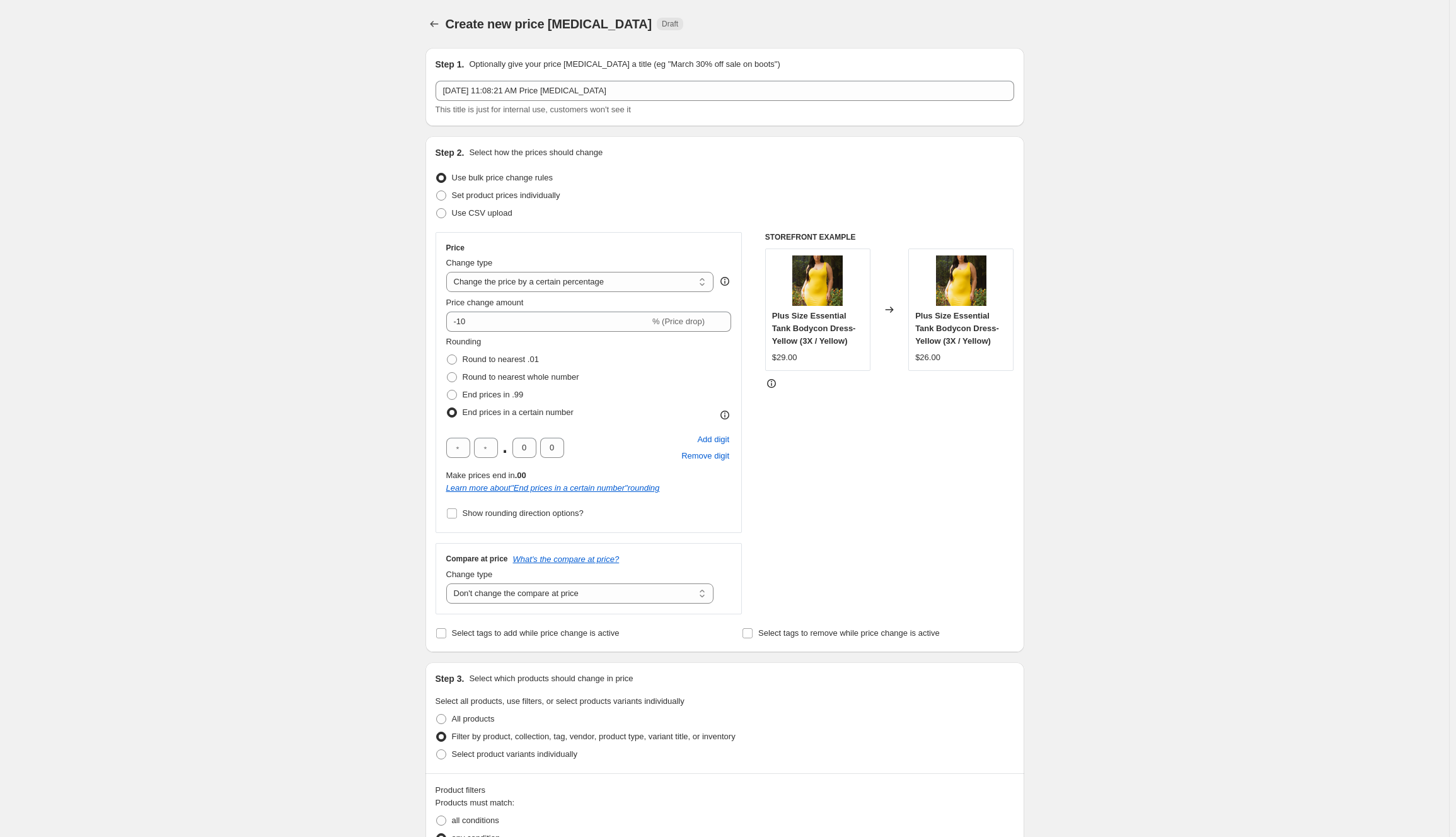
click at [619, 373] on div "Rounding Round to nearest .01 Round to nearest whole number End prices in .99 E…" at bounding box center [589, 378] width 285 height 86
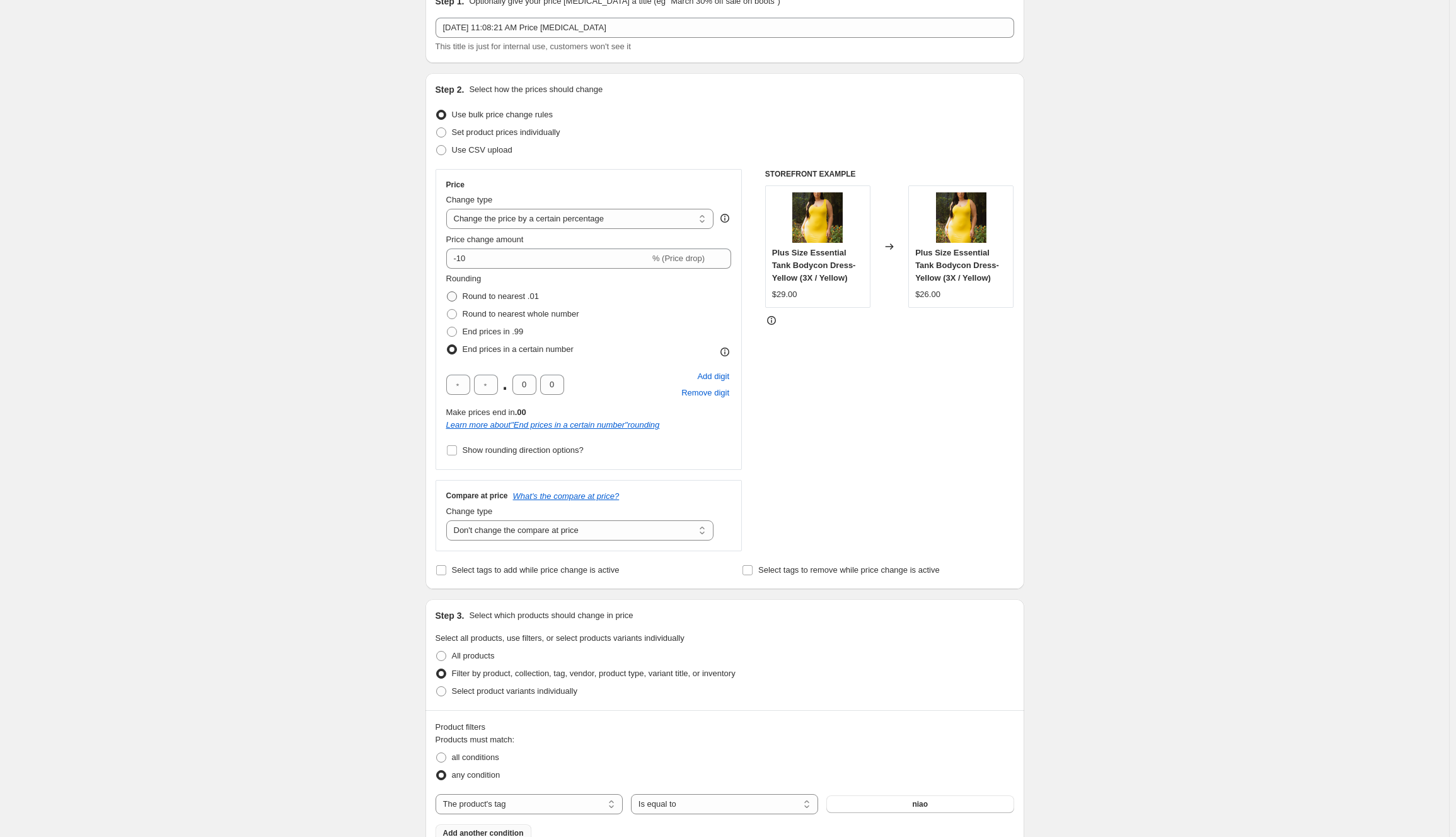
click at [457, 295] on span at bounding box center [452, 296] width 10 height 10
click at [447, 292] on input "Round to nearest .01" at bounding box center [447, 292] width 1 height 1
radio input "true"
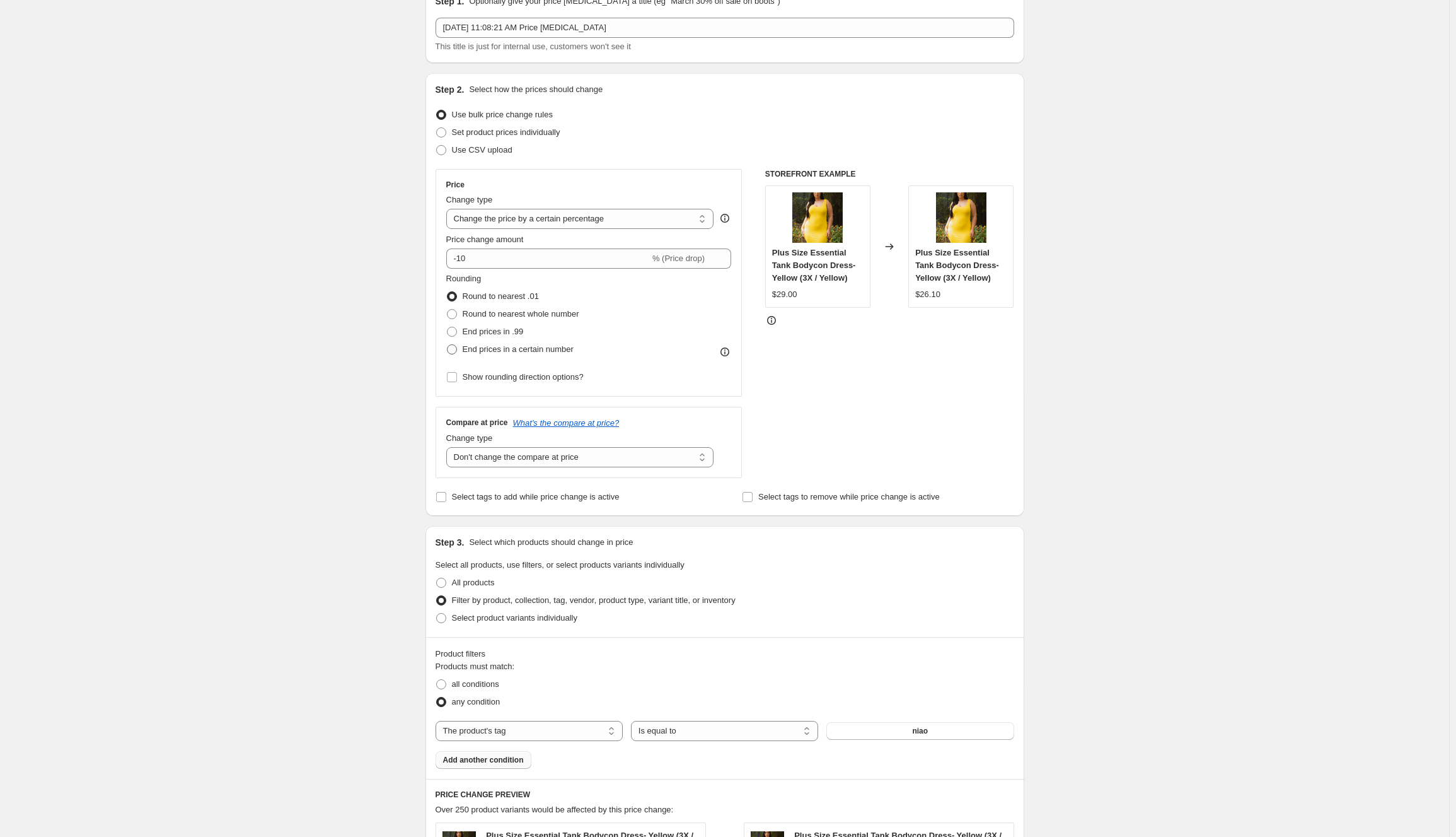
click at [457, 350] on span at bounding box center [452, 349] width 10 height 10
click at [447, 345] on input "End prices in a certain number" at bounding box center [447, 344] width 1 height 1
radio input "true"
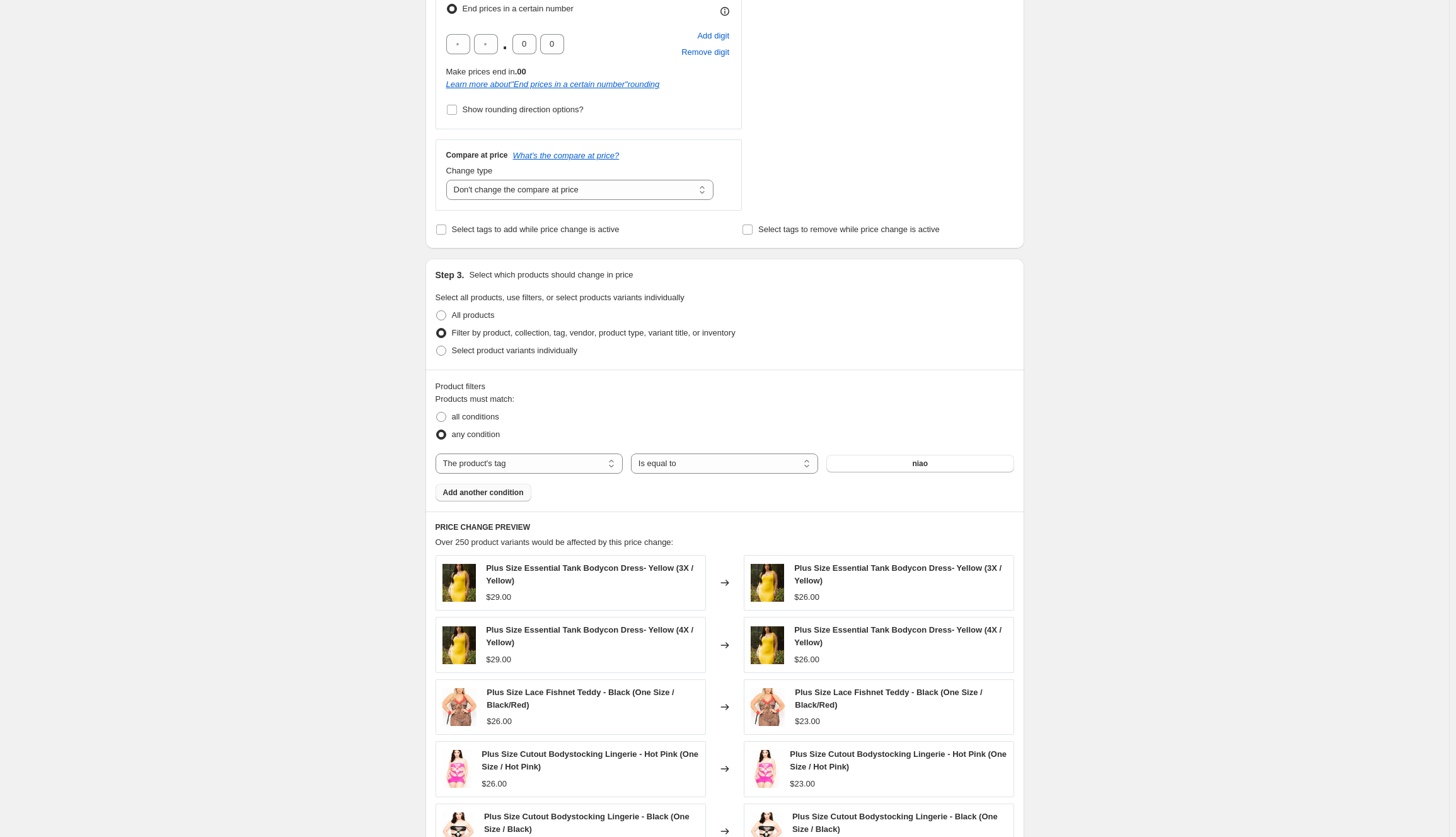
scroll to position [151, 0]
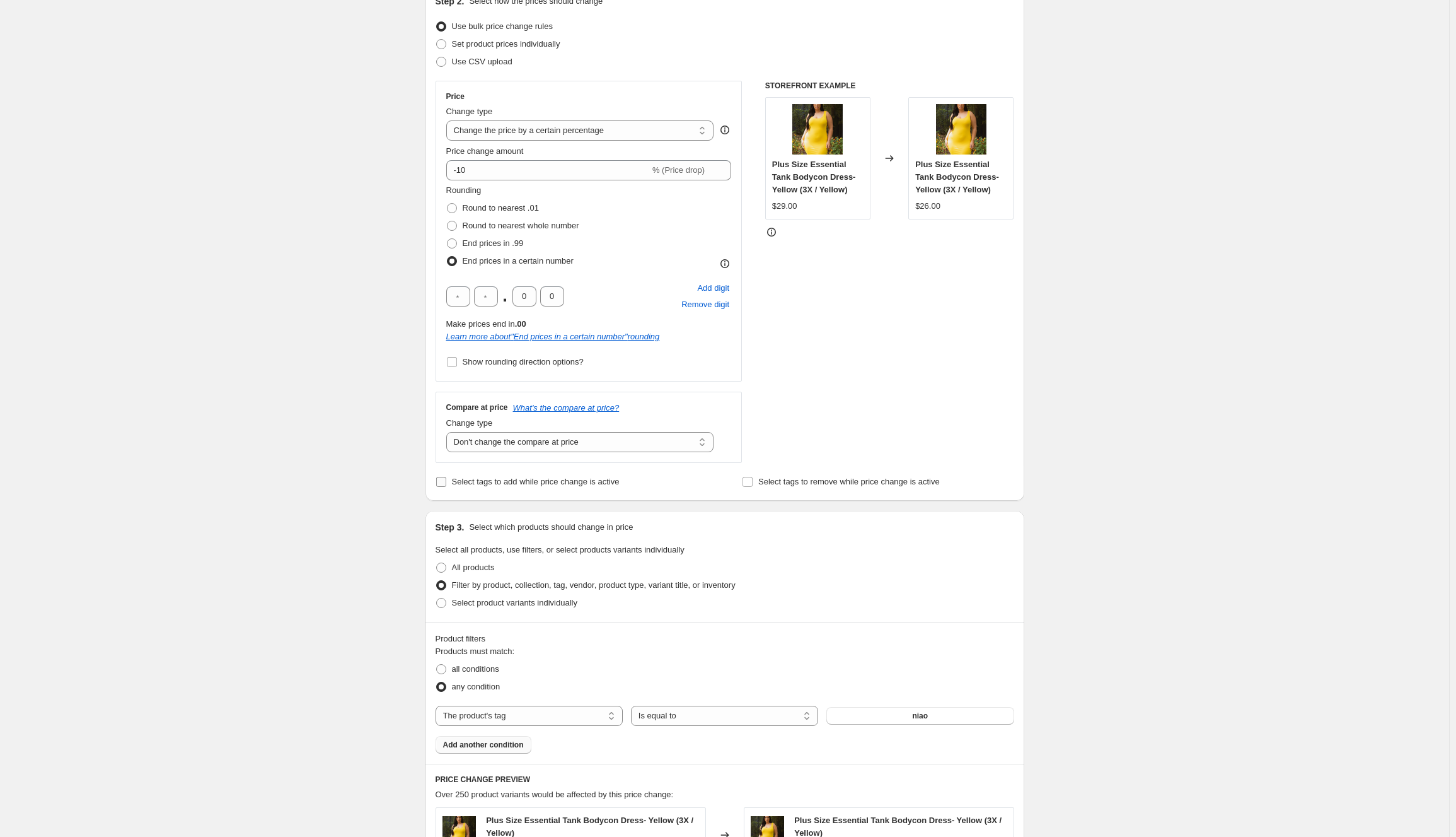
click at [540, 487] on span "Select tags to add while price change is active" at bounding box center [536, 482] width 168 height 13
click at [446, 487] on input "Select tags to add while price change is active" at bounding box center [441, 481] width 10 height 10
checkbox input "true"
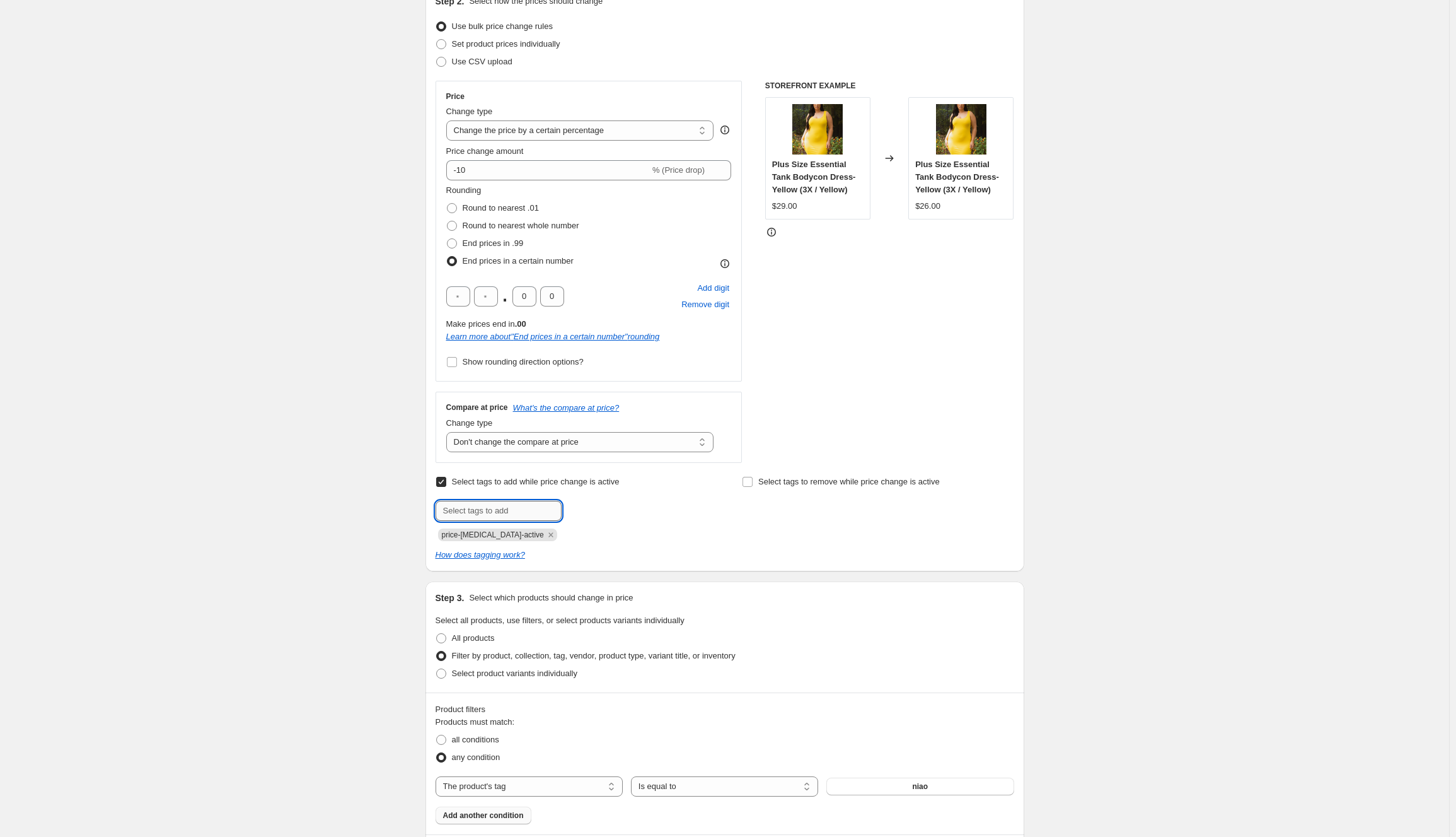
click at [533, 504] on input "text" at bounding box center [498, 511] width 126 height 21
click at [500, 533] on span "price-[MEDICAL_DATA]-active" at bounding box center [493, 534] width 102 height 8
click at [515, 514] on input "text" at bounding box center [498, 511] width 126 height 21
type input "price_change_25_08_10Per"
click at [712, 512] on div "Select tags to add while price change is active Submit price_change_25_08_10Per…" at bounding box center [725, 506] width 578 height 68
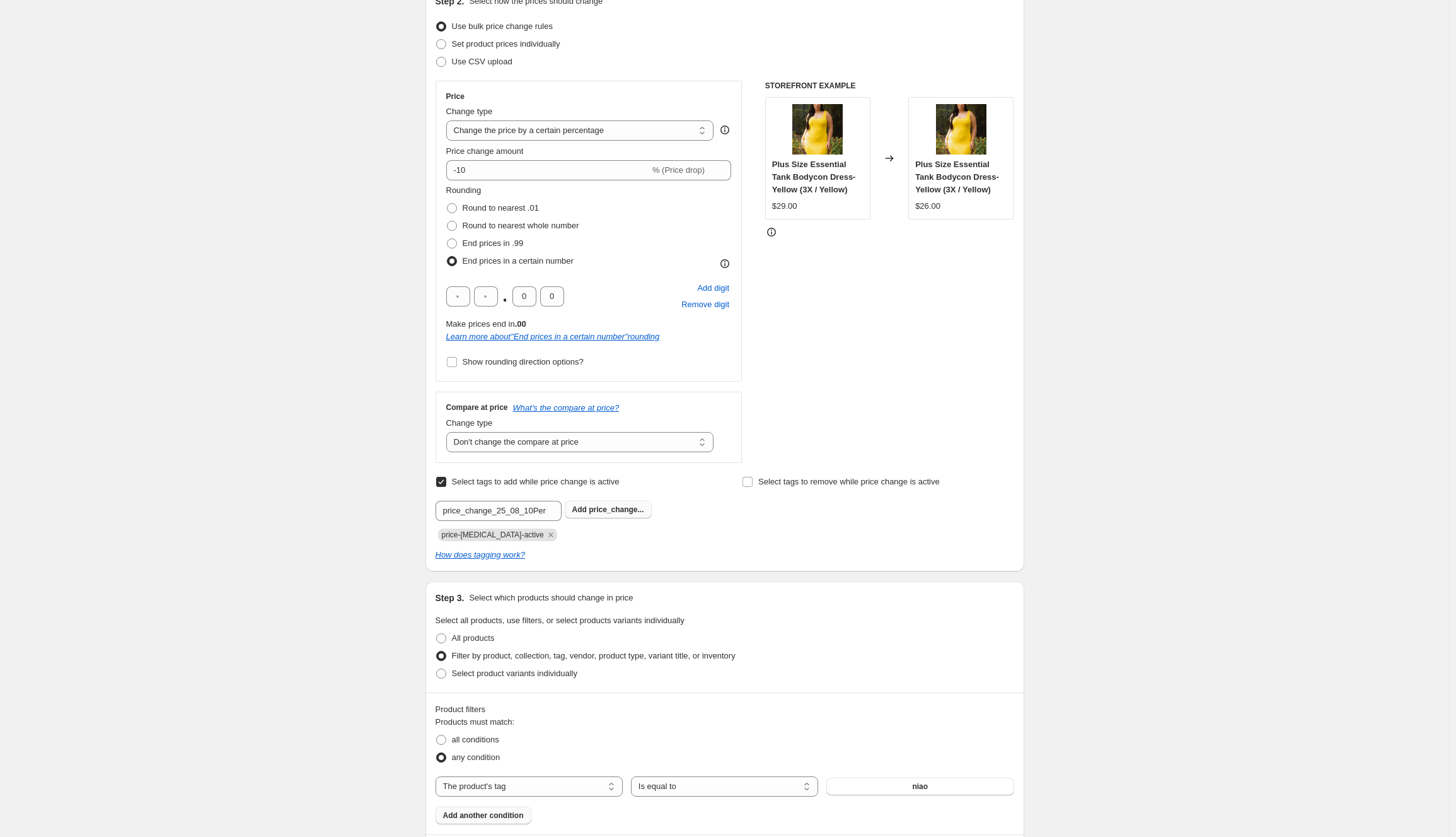
click at [619, 509] on span "price_change..." at bounding box center [616, 509] width 55 height 8
click at [530, 543] on div "Select tags to add while price change is active Submit price-[MEDICAL_DATA]-act…" at bounding box center [725, 516] width 578 height 89
click at [545, 537] on icon "Remove price-change-job-active" at bounding box center [551, 535] width 11 height 11
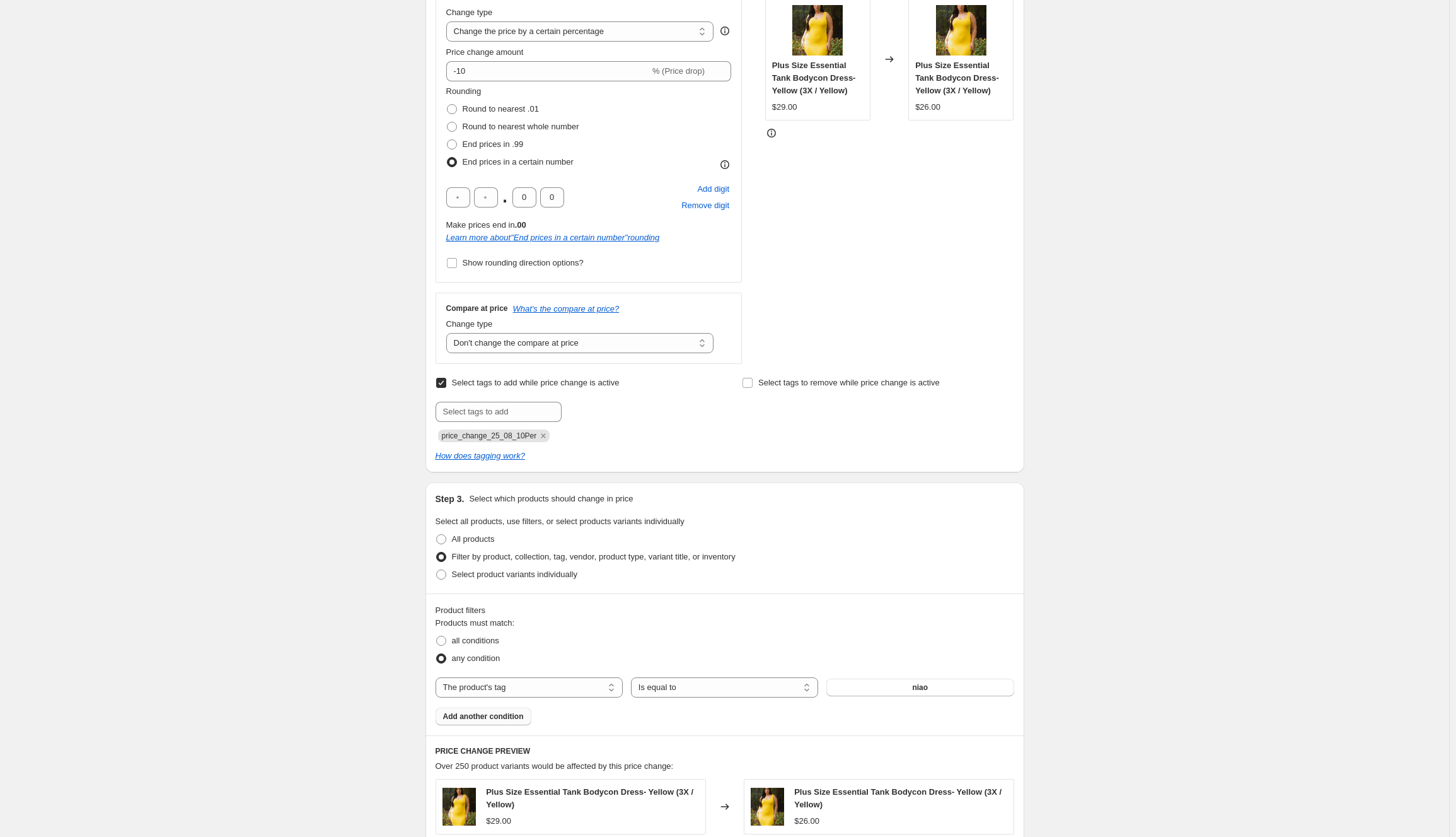
scroll to position [278, 0]
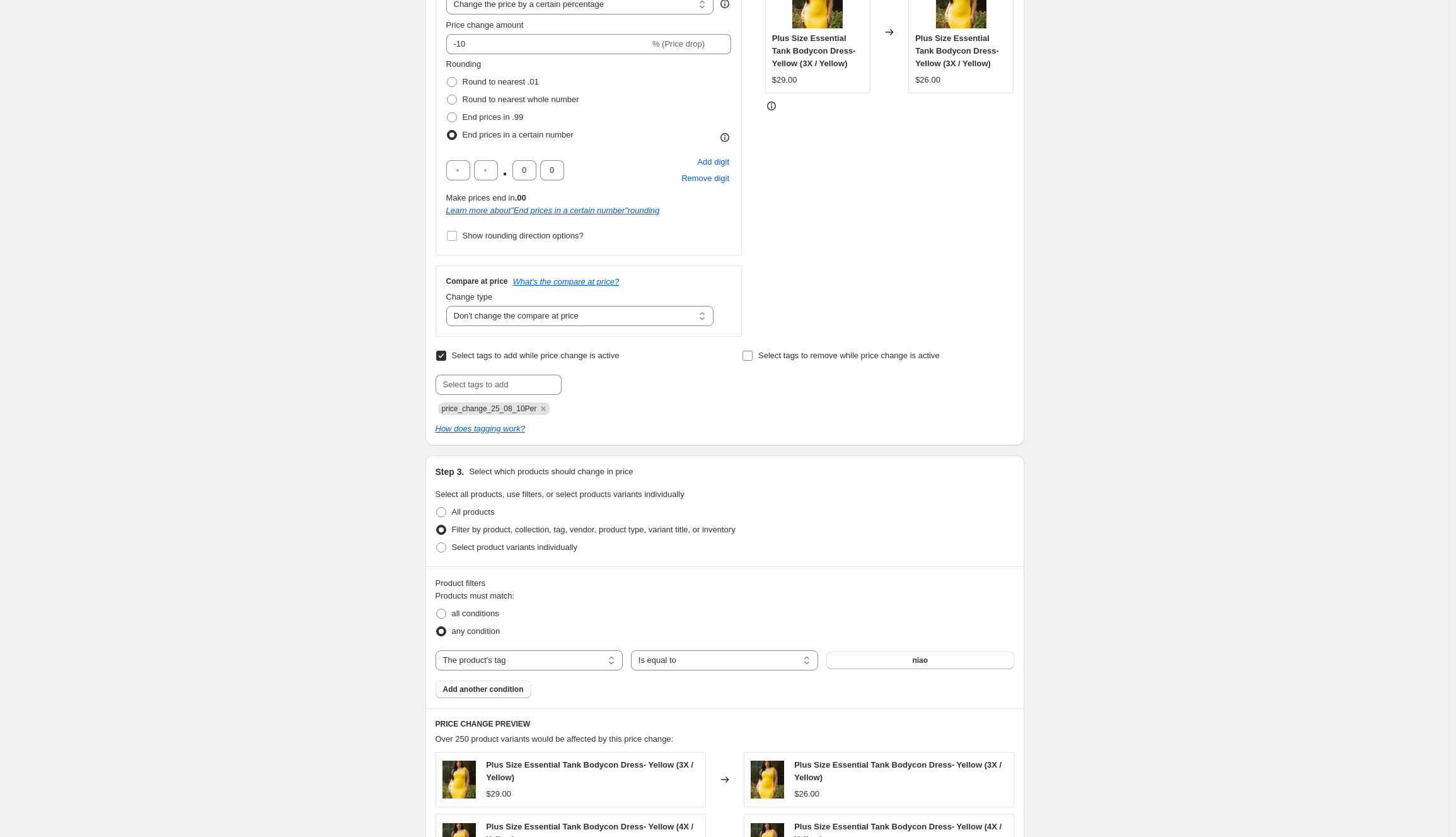
click at [745, 356] on input "Select tags to remove while price change is active" at bounding box center [747, 355] width 10 height 10
checkbox input "false"
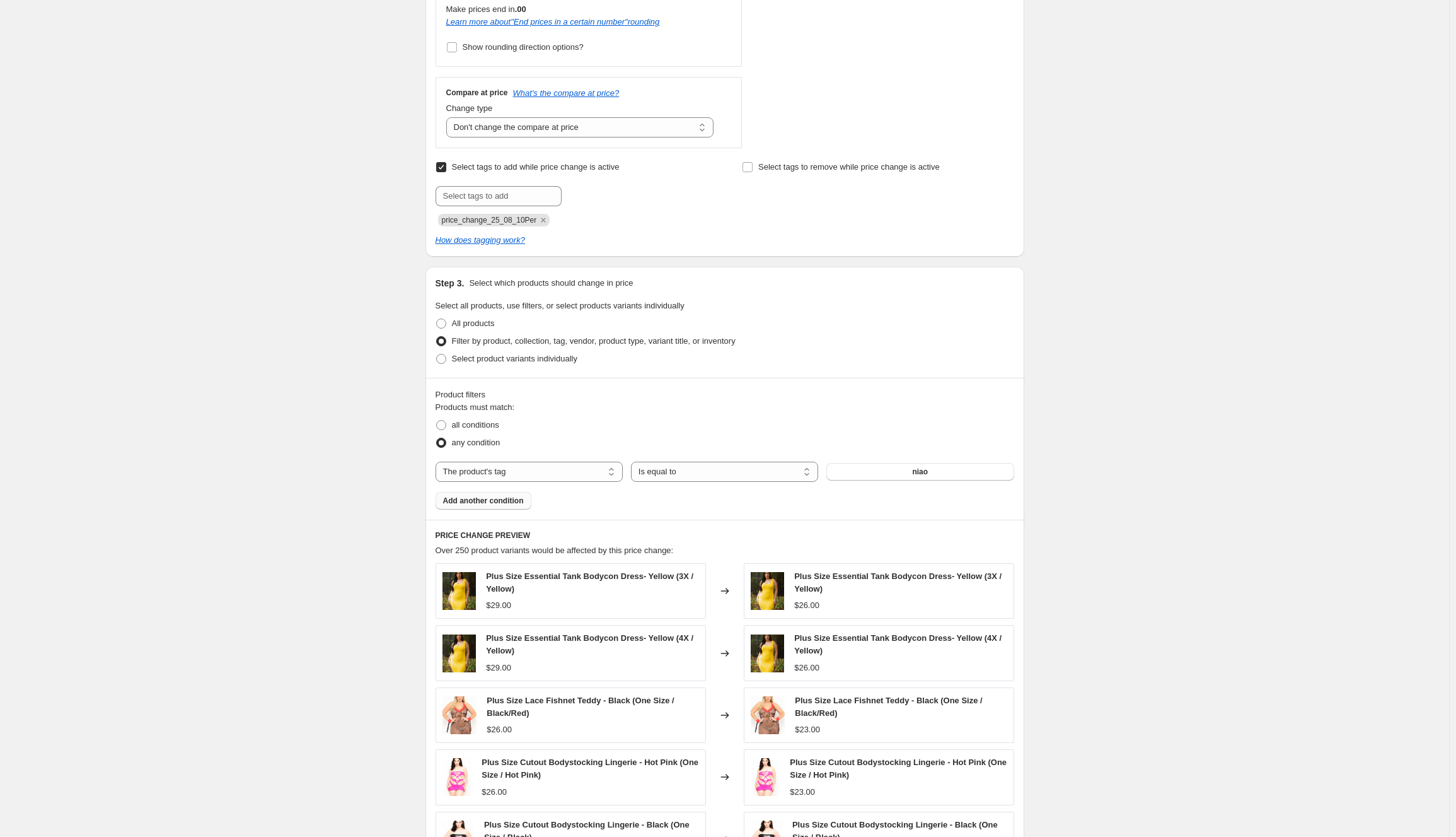
scroll to position [467, 0]
click at [486, 428] on span "all conditions" at bounding box center [475, 424] width 48 height 9
click at [437, 420] on input "all conditions" at bounding box center [436, 419] width 1 height 1
radio input "true"
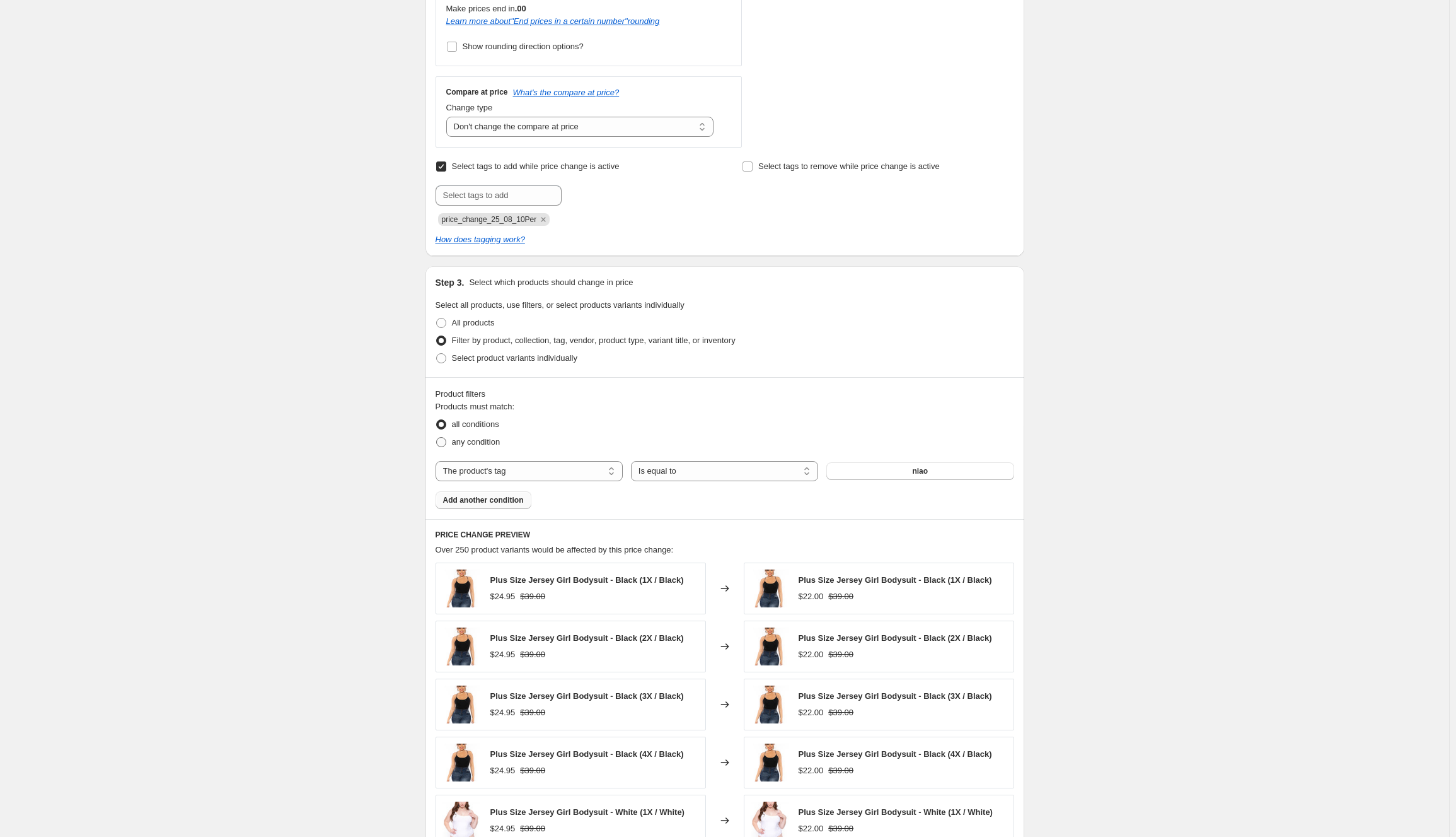
click at [481, 446] on span "any condition" at bounding box center [476, 442] width 48 height 9
click at [437, 438] on input "any condition" at bounding box center [436, 437] width 1 height 1
radio input "true"
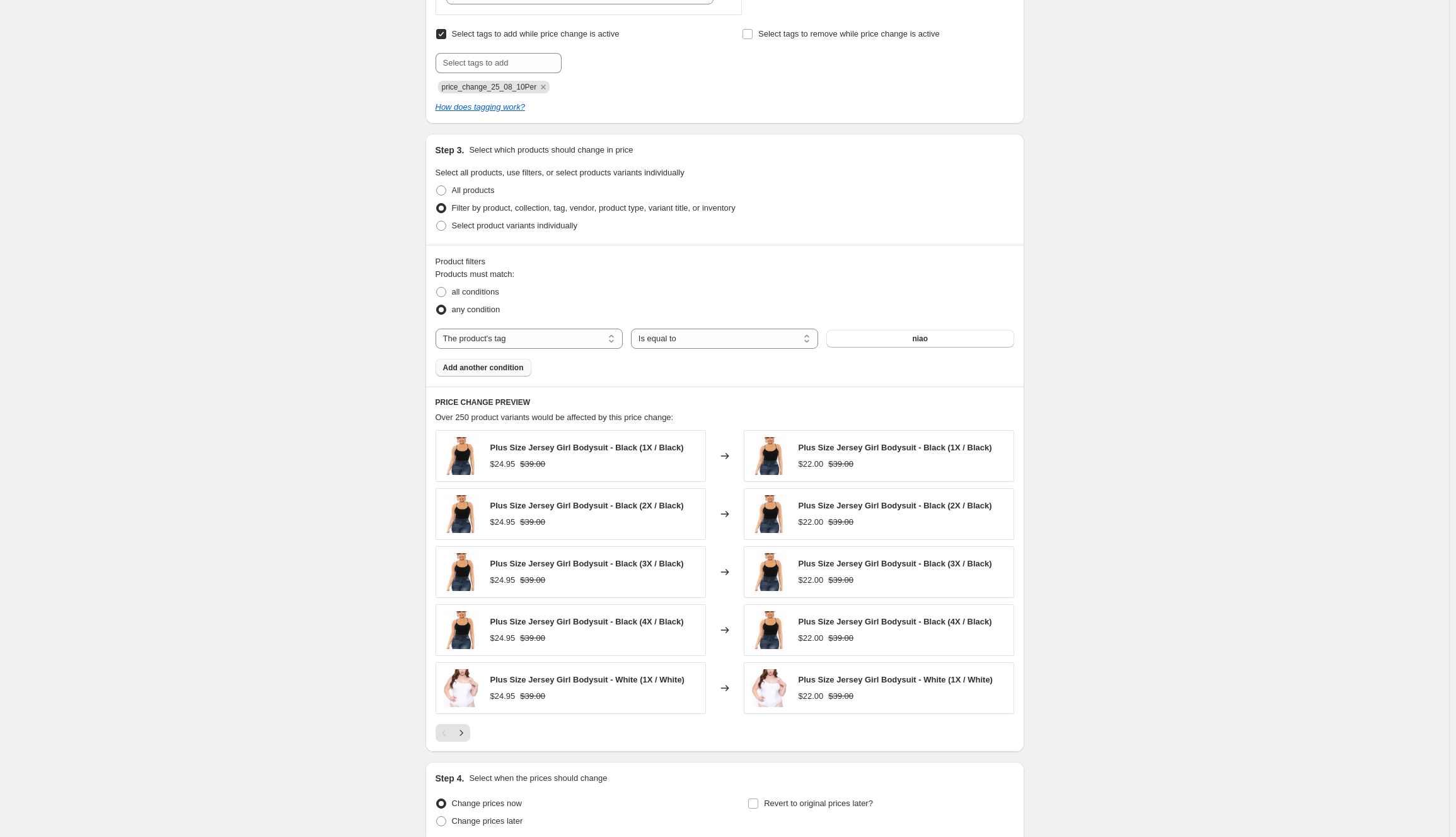
scroll to position [656, 0]
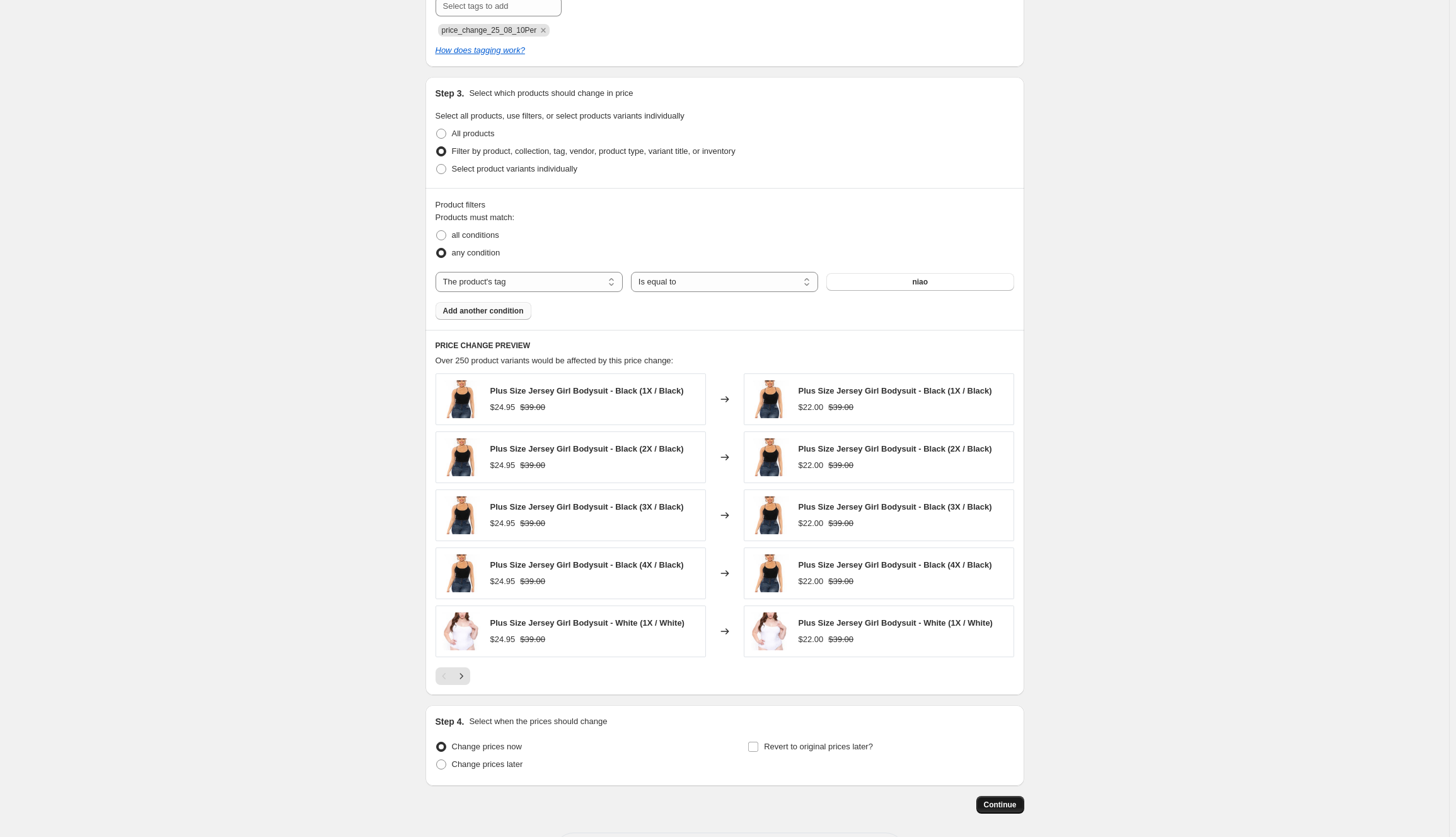
click at [987, 730] on button "Continue" at bounding box center [1000, 804] width 48 height 18
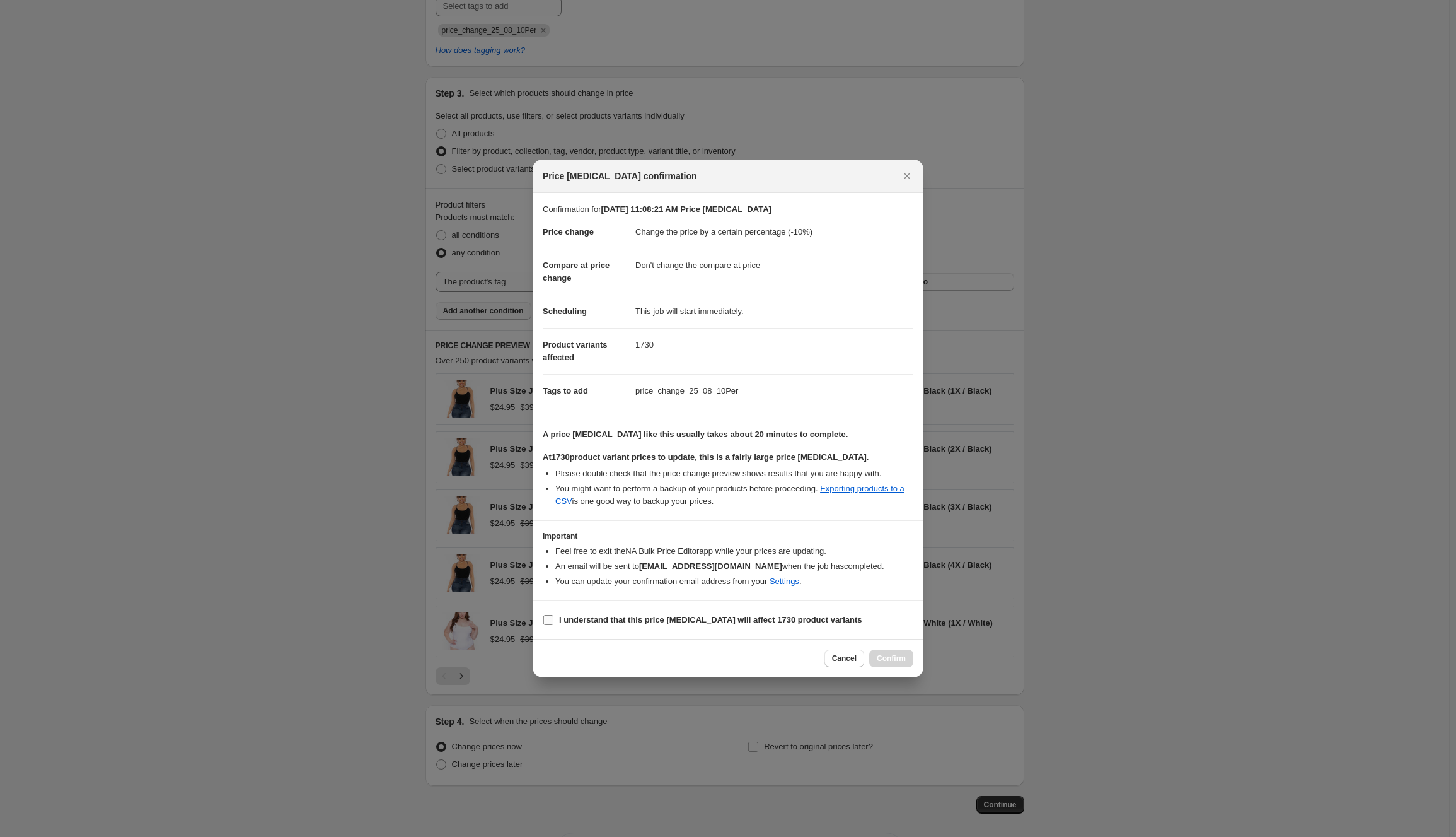
click at [615, 626] on label "I understand that this price [MEDICAL_DATA] will affect 1730 product variants" at bounding box center [702, 620] width 320 height 18
click at [553, 624] on input "I understand that this price [MEDICAL_DATA] will affect 1730 product variants" at bounding box center [548, 620] width 10 height 10
checkbox input "true"
click at [897, 661] on span "Confirm" at bounding box center [891, 658] width 29 height 10
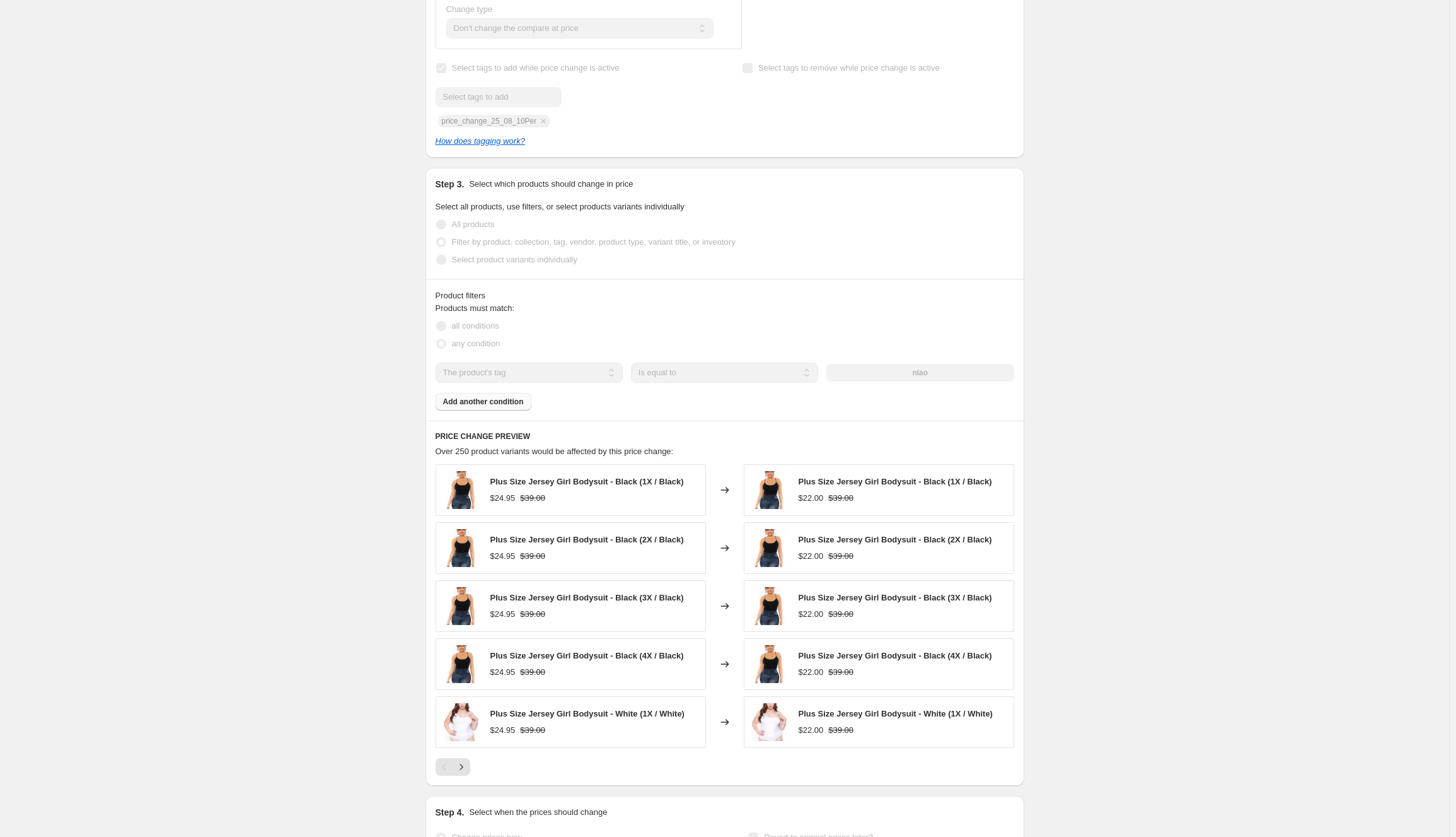
scroll to position [689, 0]
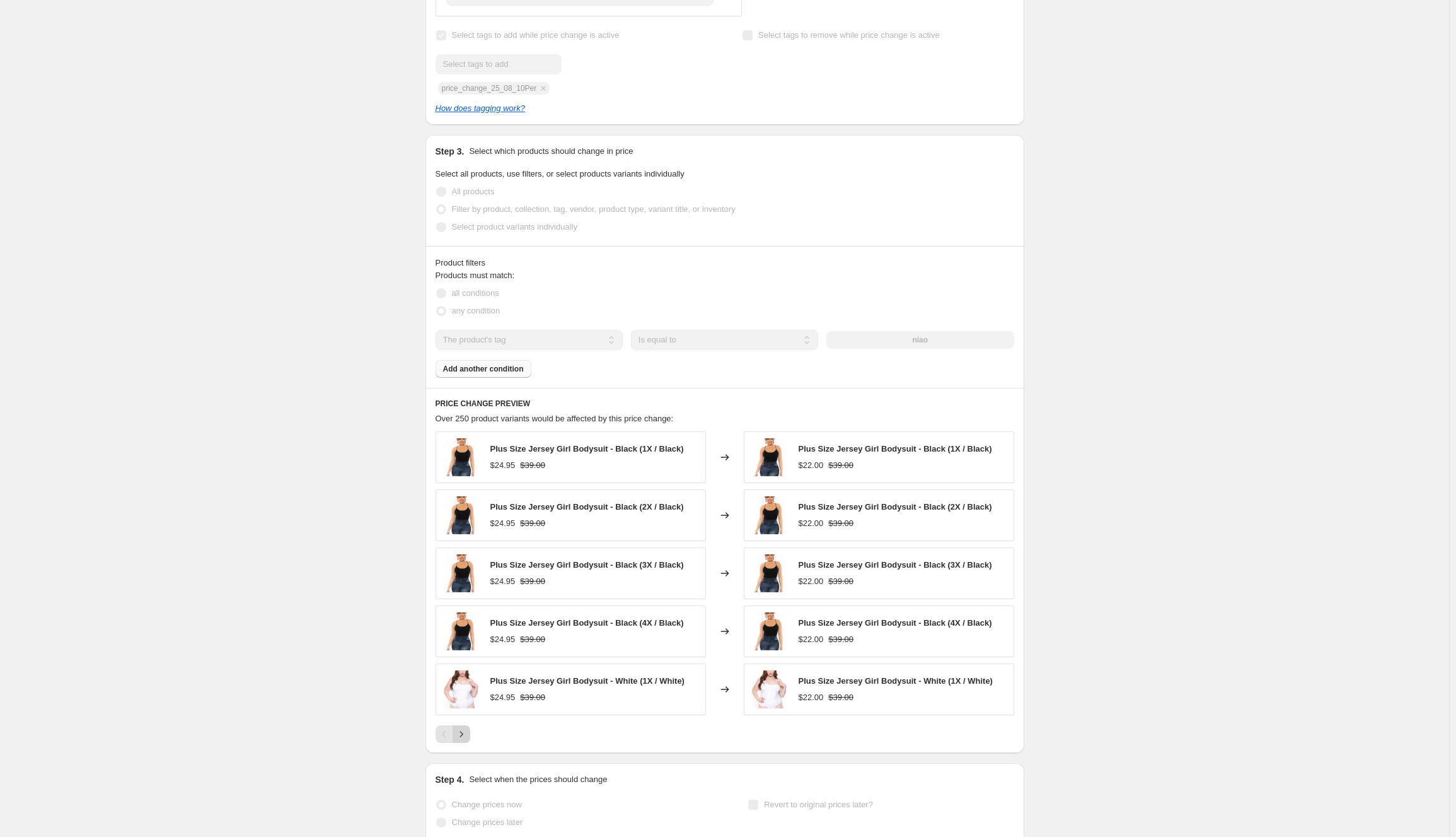
click at [465, 729] on icon "Next" at bounding box center [461, 734] width 13 height 13
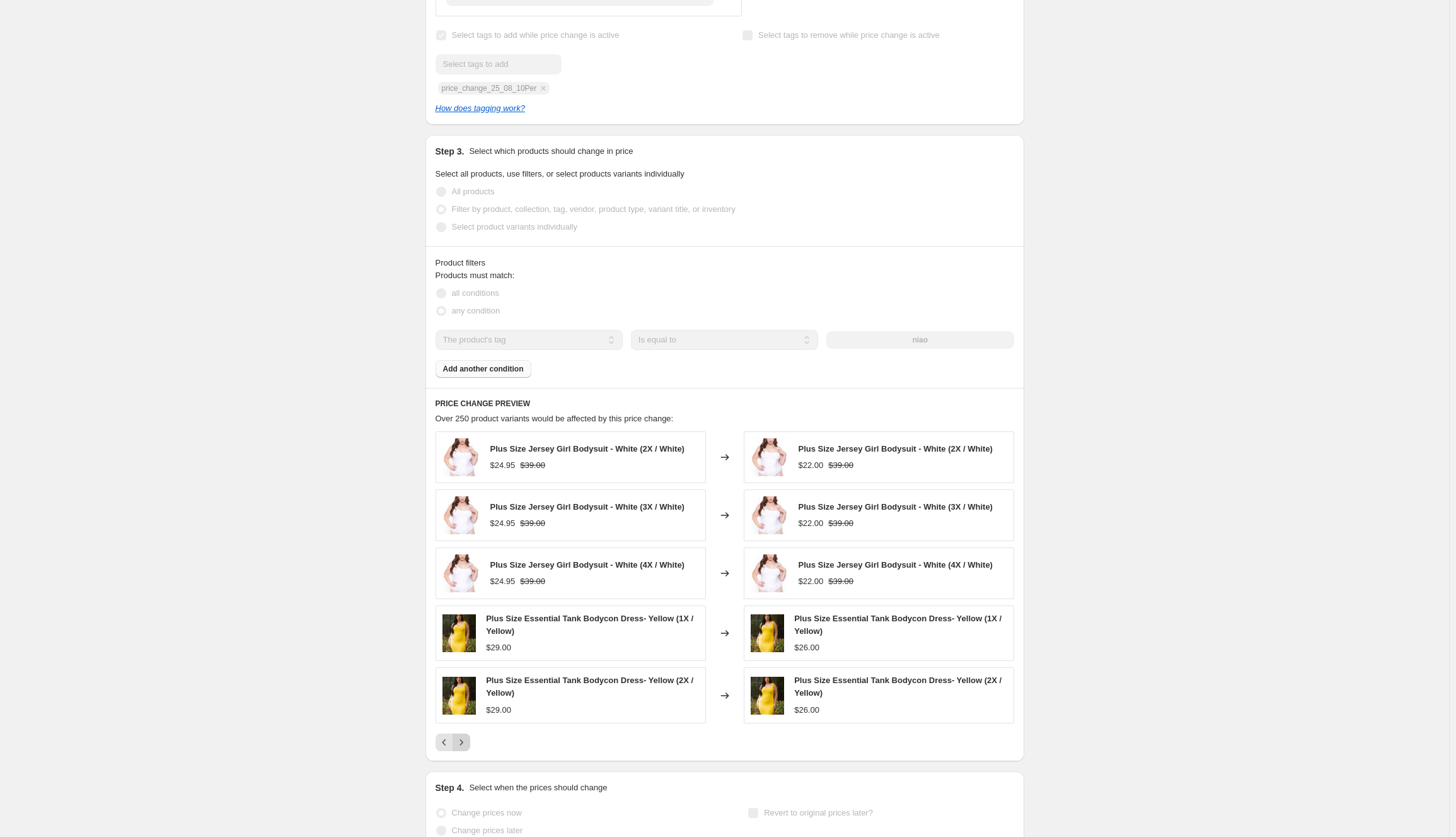
click at [464, 730] on div "Plus Size Jersey Girl Bodysuit - White (2X / White) $24.95 $39.00 Changed to Pl…" at bounding box center [725, 591] width 578 height 320
click at [464, 730] on icon "Next" at bounding box center [461, 743] width 13 height 13
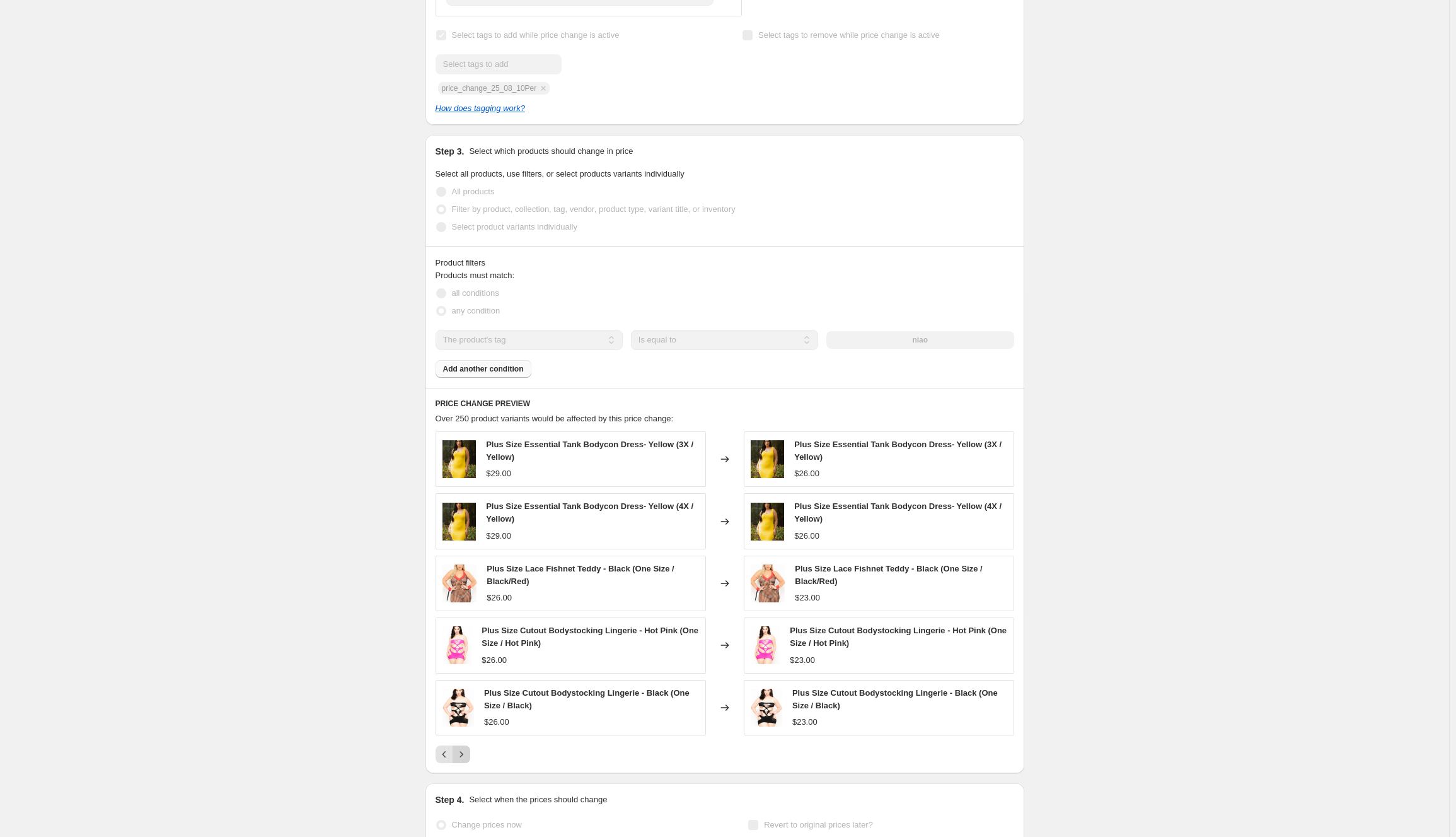
click at [464, 730] on div "Plus Size Essential Tank Bodycon Dress- Yellow (3X / Yellow) $29.00 Changed to …" at bounding box center [725, 597] width 578 height 332
click at [462, 730] on icon "Next" at bounding box center [461, 754] width 13 height 13
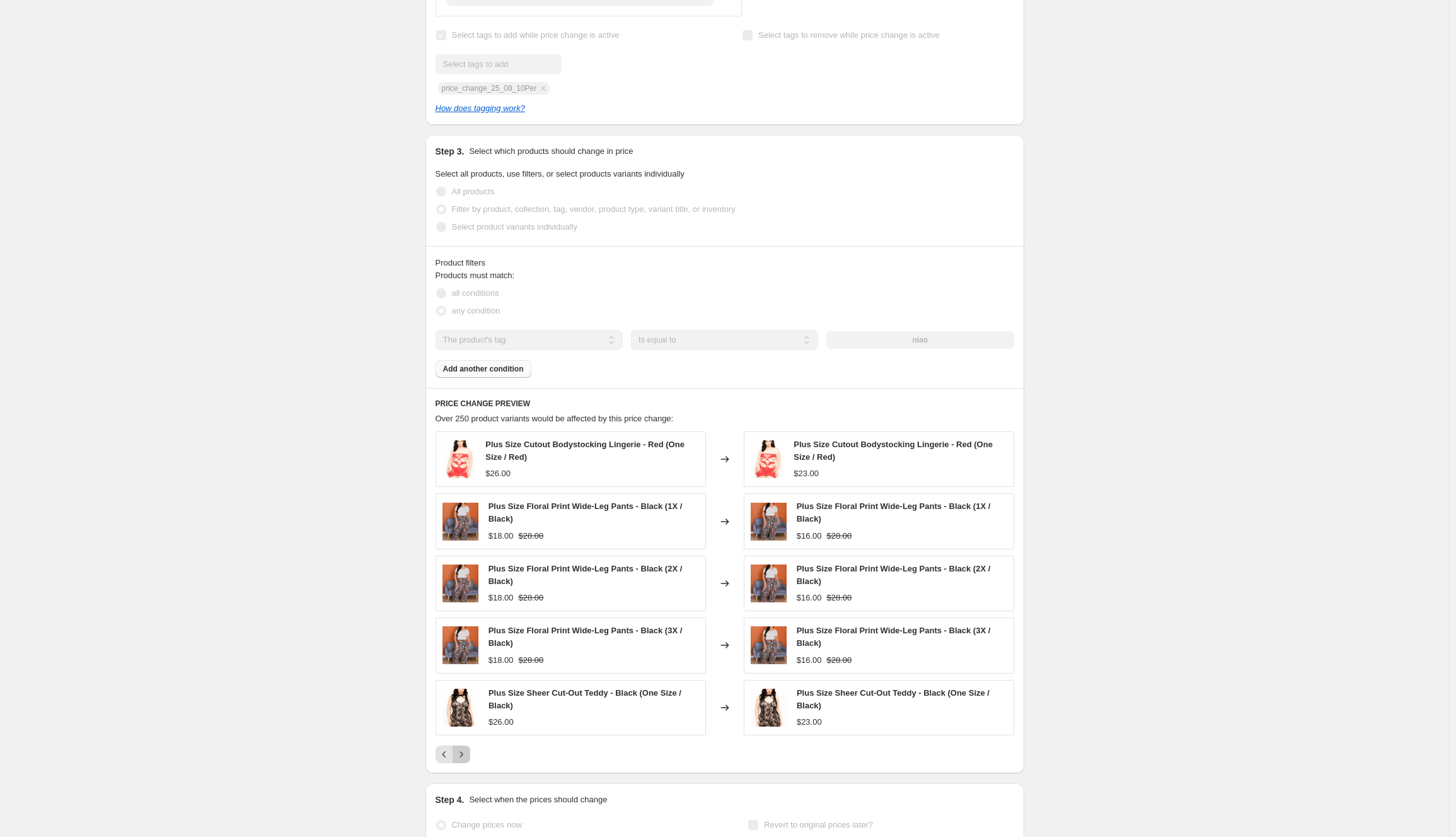
click at [462, 730] on icon "Next" at bounding box center [461, 754] width 13 height 13
